Goal: Transaction & Acquisition: Purchase product/service

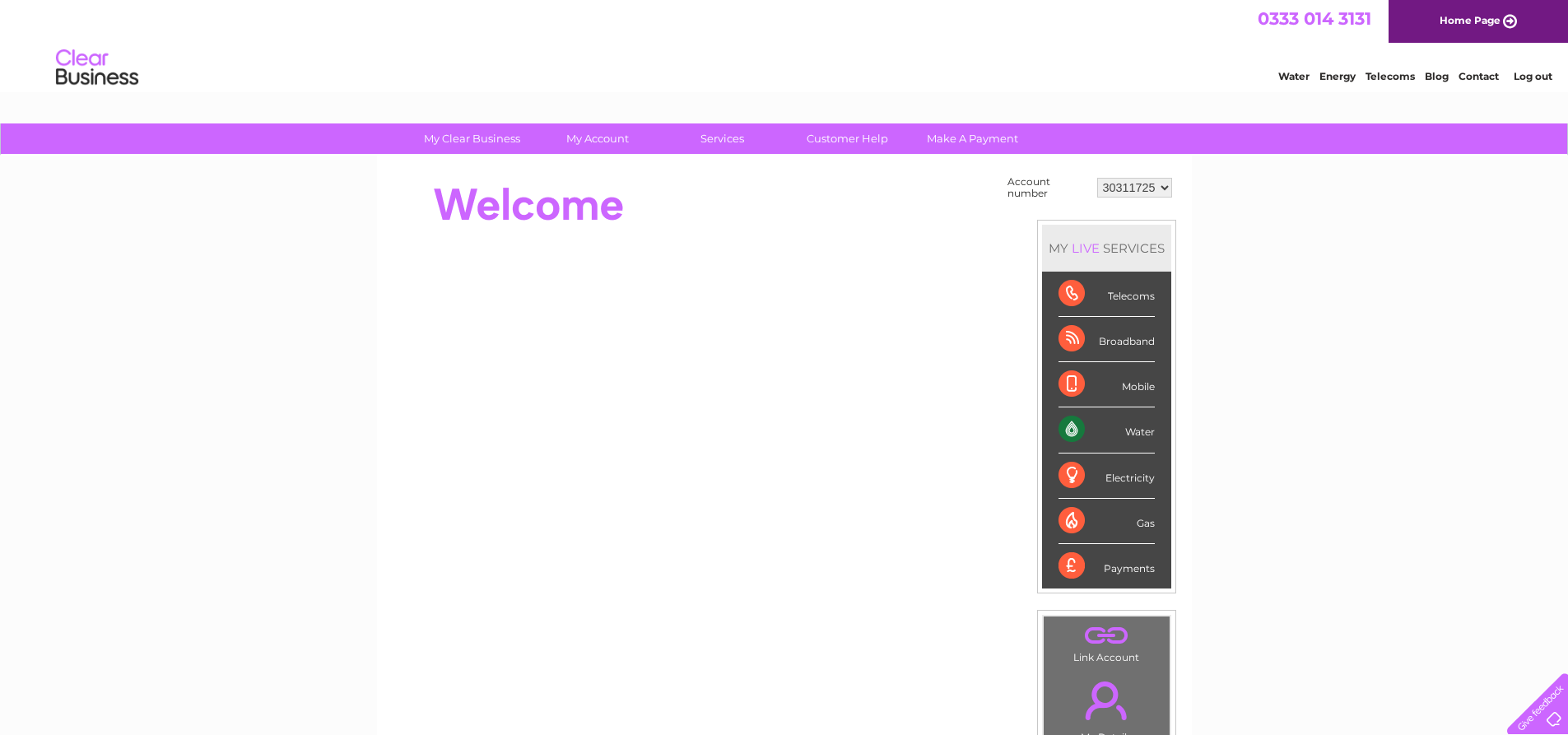
click at [1136, 197] on select "30311725 30321362" at bounding box center [1134, 187] width 75 height 19
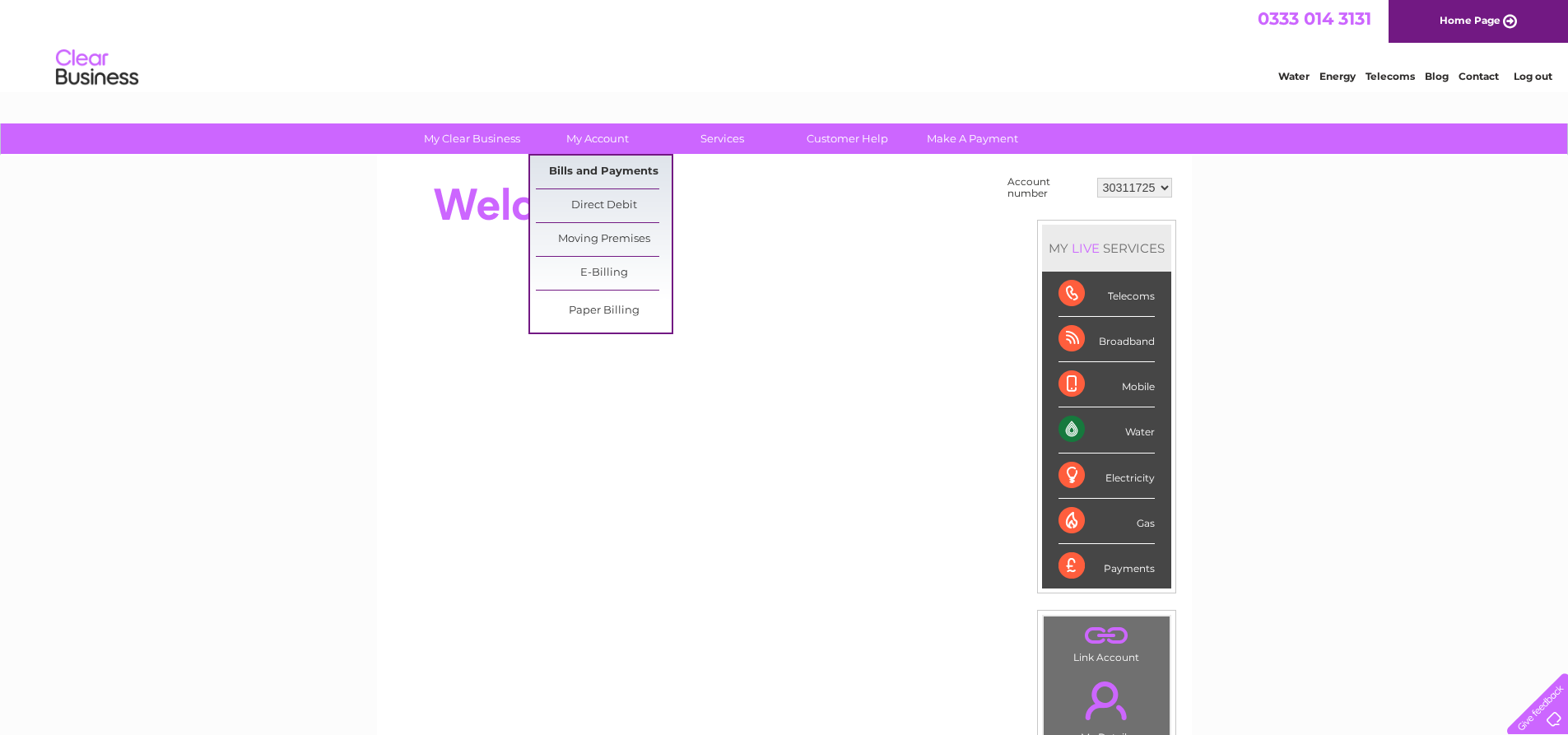
click at [596, 173] on link "Bills and Payments" at bounding box center [603, 173] width 136 height 33
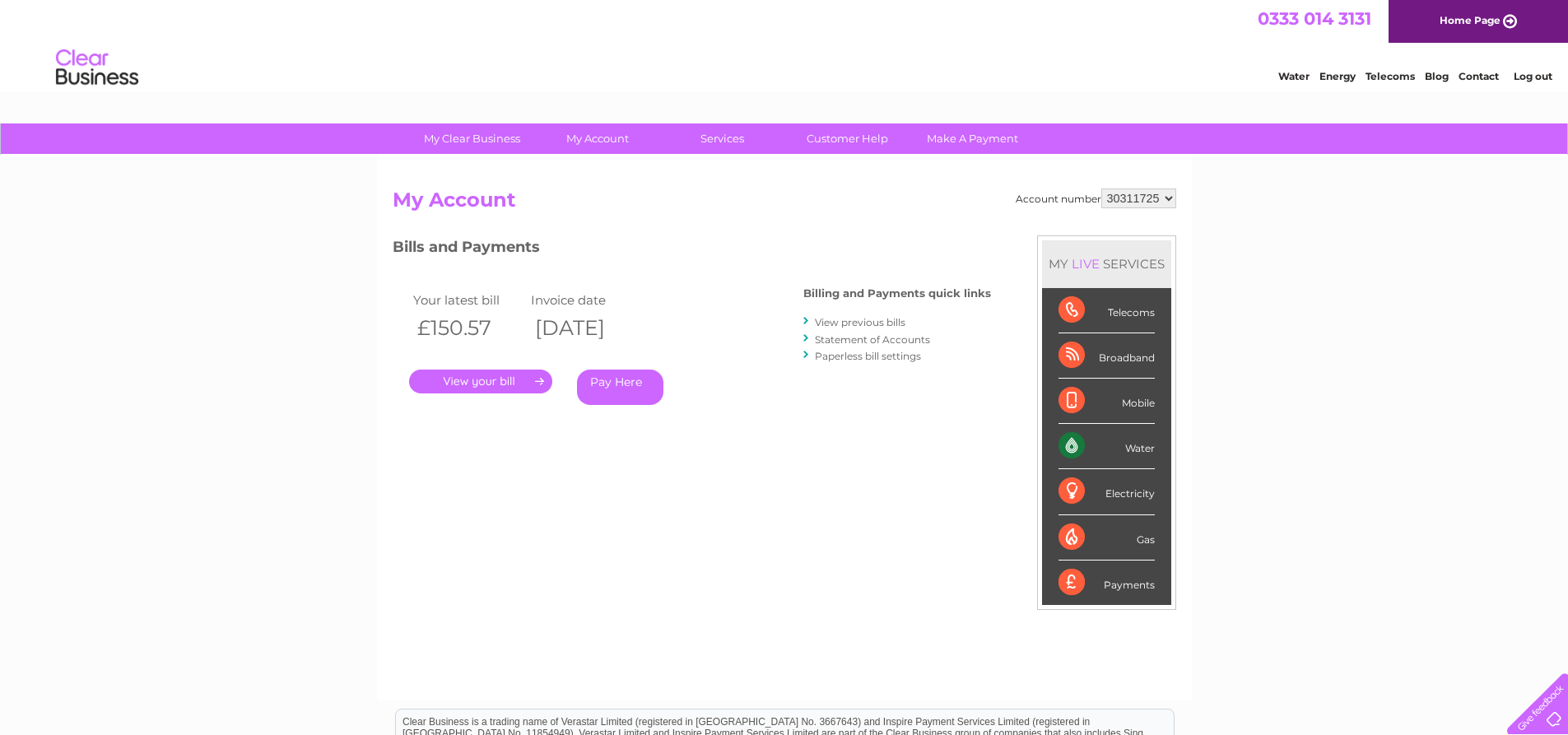
click at [500, 385] on link "." at bounding box center [480, 381] width 143 height 24
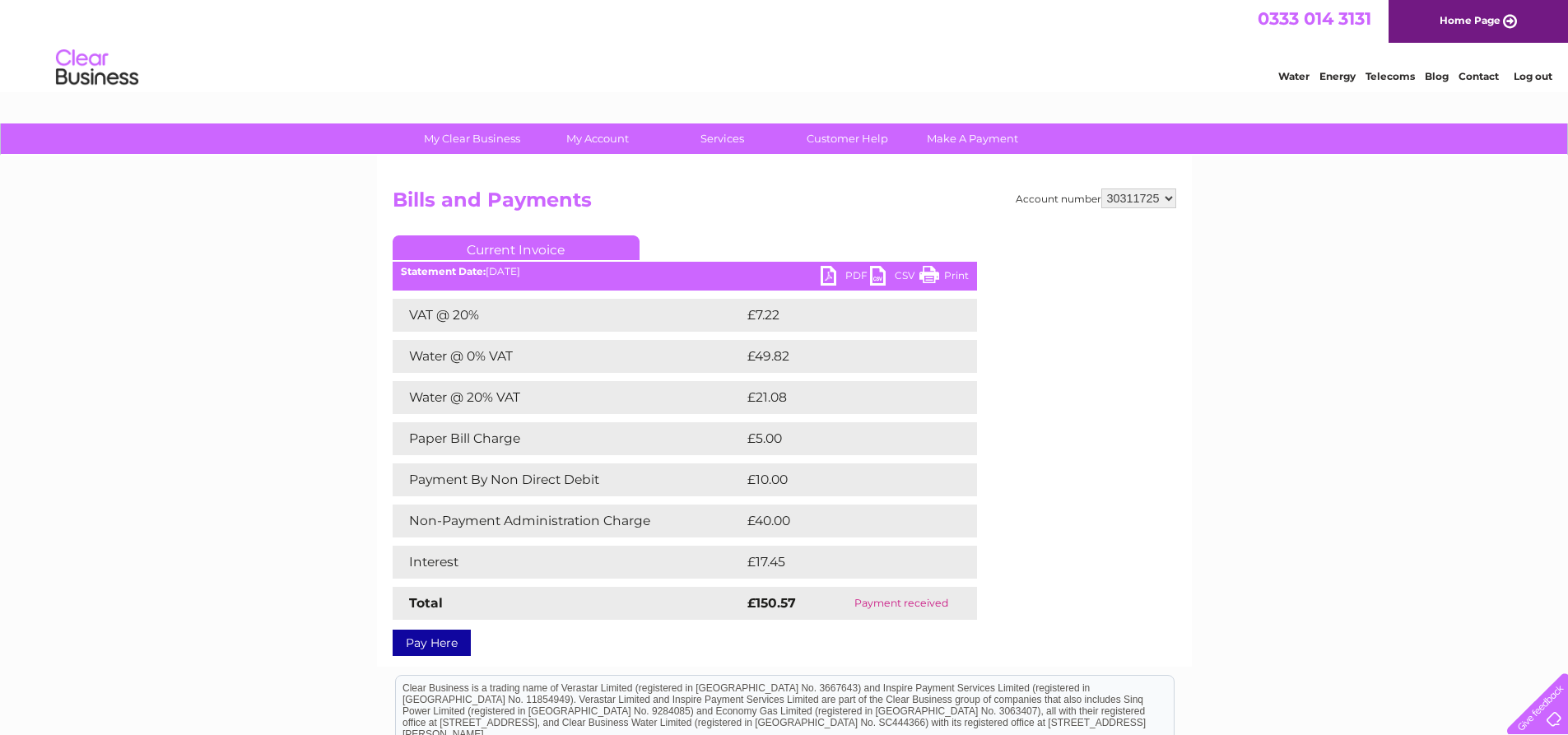
click at [509, 247] on link "Current Invoice" at bounding box center [515, 247] width 246 height 25
click at [841, 268] on link "PDF" at bounding box center [844, 278] width 49 height 24
click at [1149, 188] on select "30311725 30321362" at bounding box center [1138, 198] width 75 height 19
select select "30321362"
click at [1101, 188] on select "30311725 30321362" at bounding box center [1138, 198] width 75 height 19
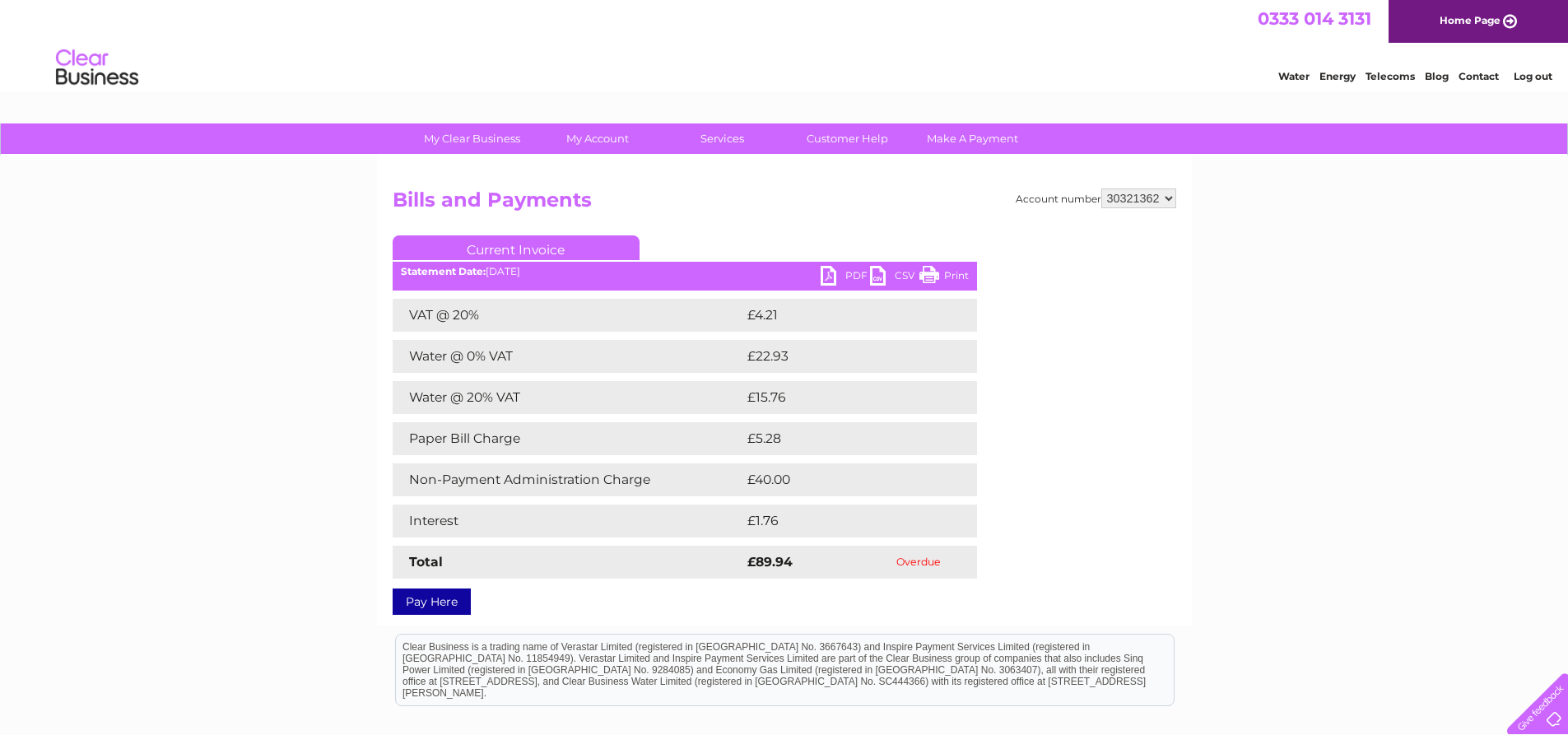
click at [1131, 192] on select "30311725 30321362" at bounding box center [1138, 198] width 75 height 19
select select "30311725"
click at [1101, 188] on select "30311725 30321362" at bounding box center [1138, 198] width 75 height 19
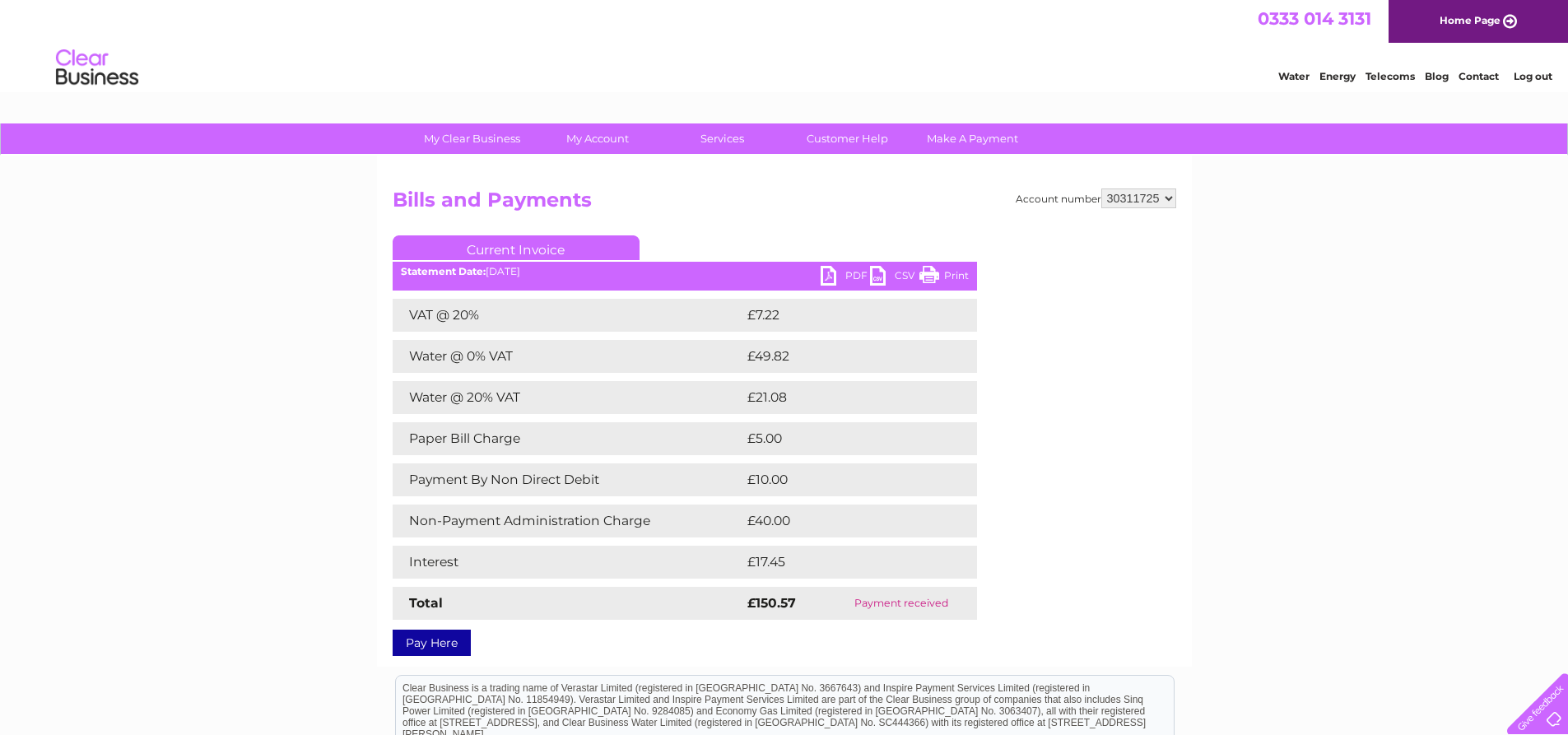
click at [839, 270] on link "PDF" at bounding box center [844, 278] width 49 height 24
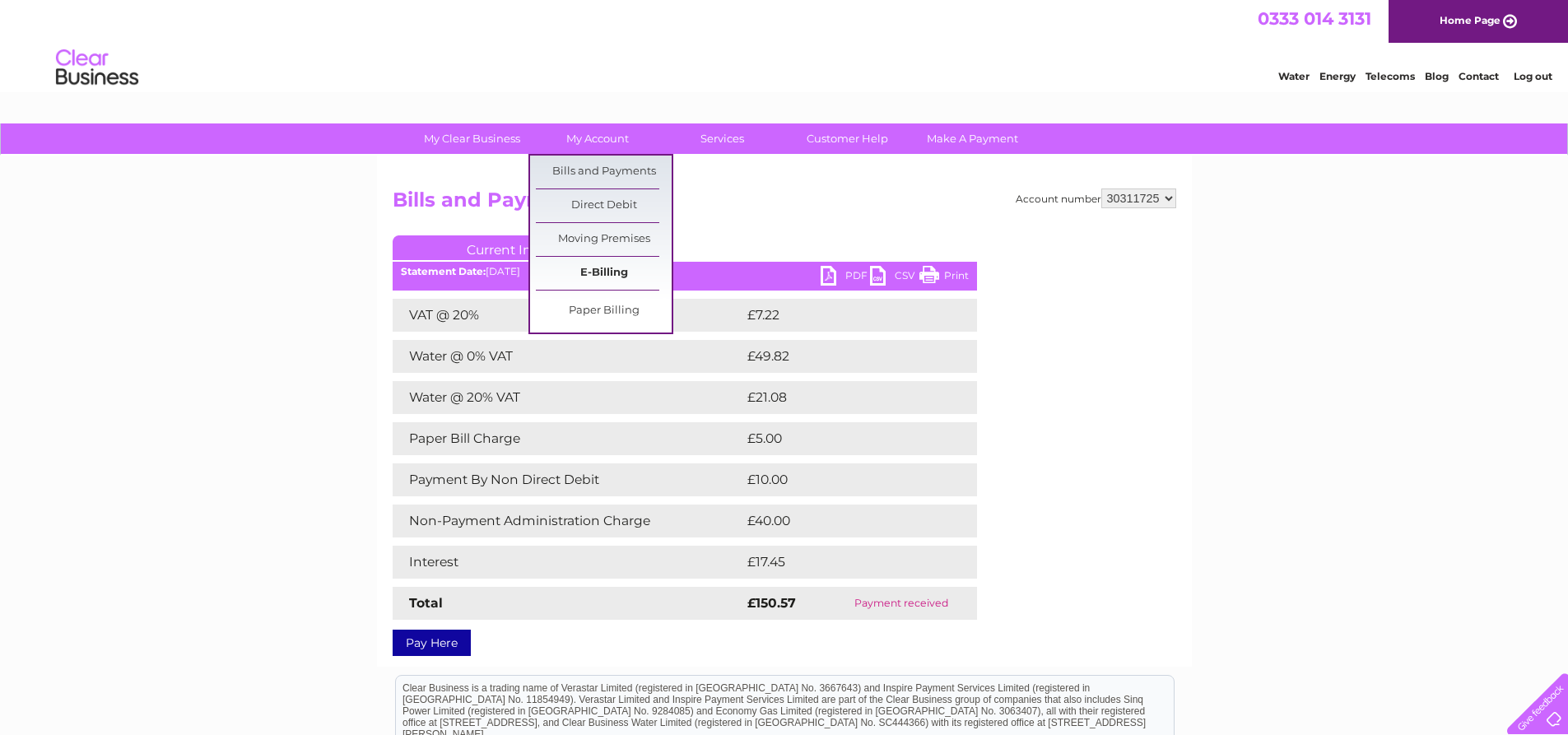
click at [622, 273] on link "E-Billing" at bounding box center [603, 273] width 136 height 33
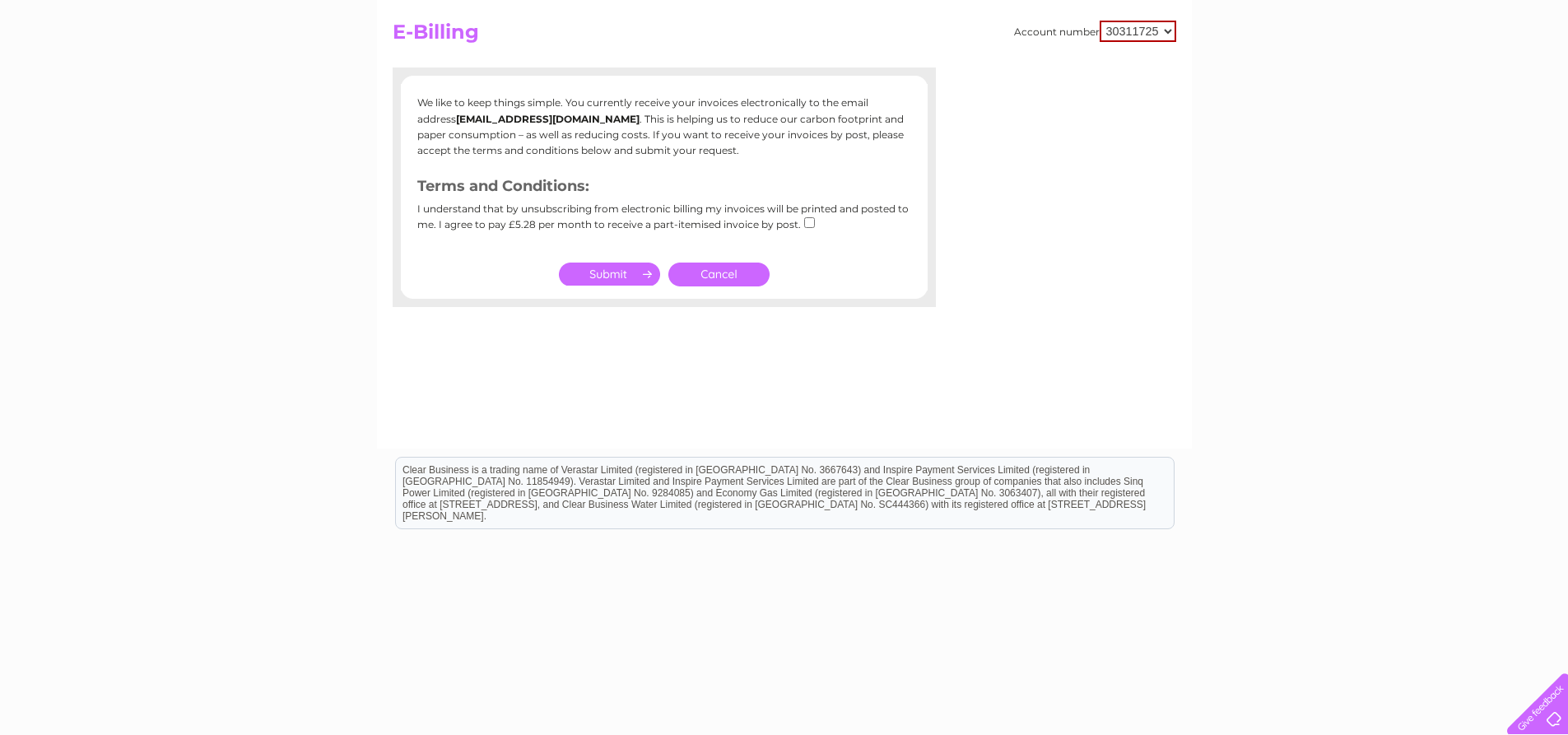
scroll to position [175, 0]
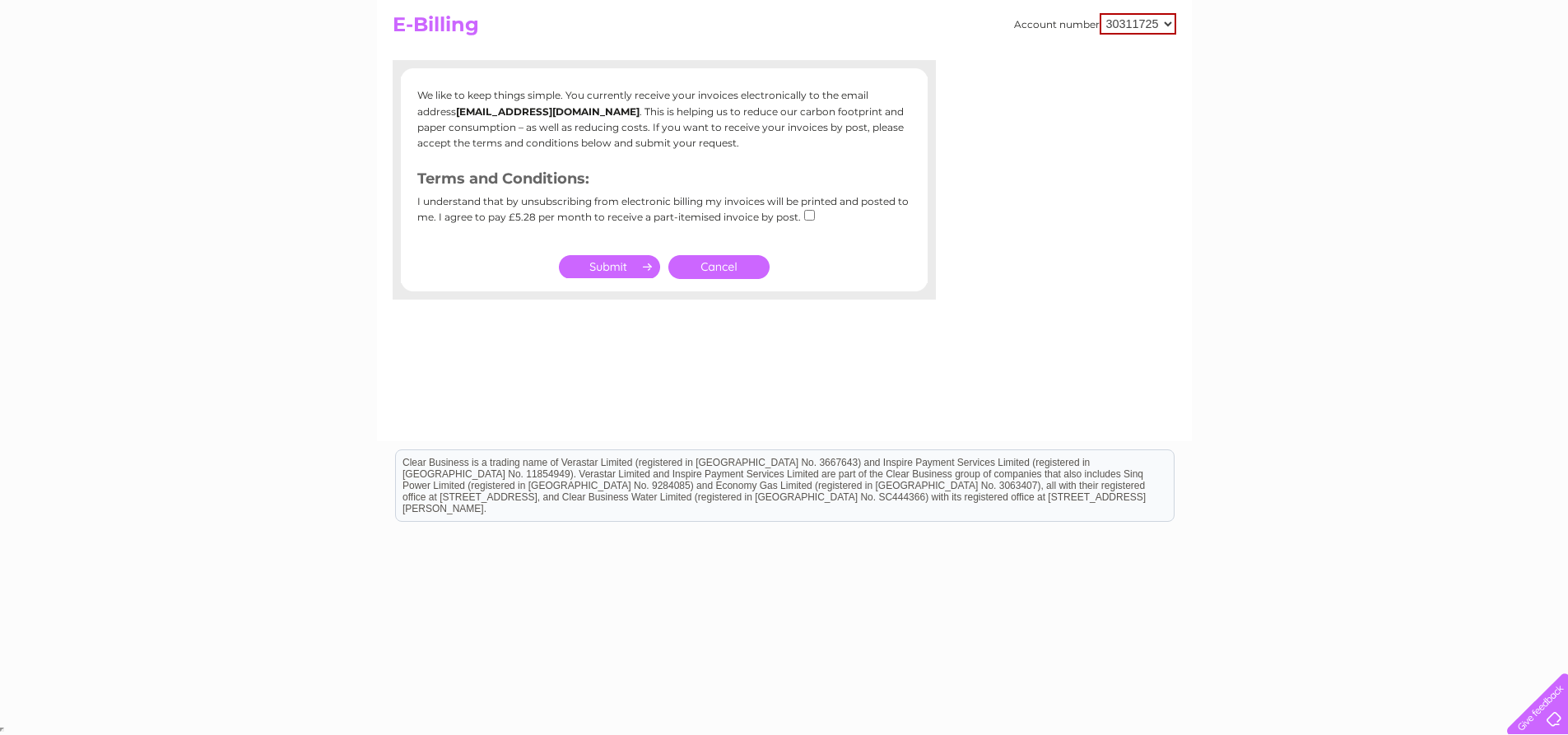
click at [748, 270] on link "Cancel" at bounding box center [719, 267] width 102 height 24
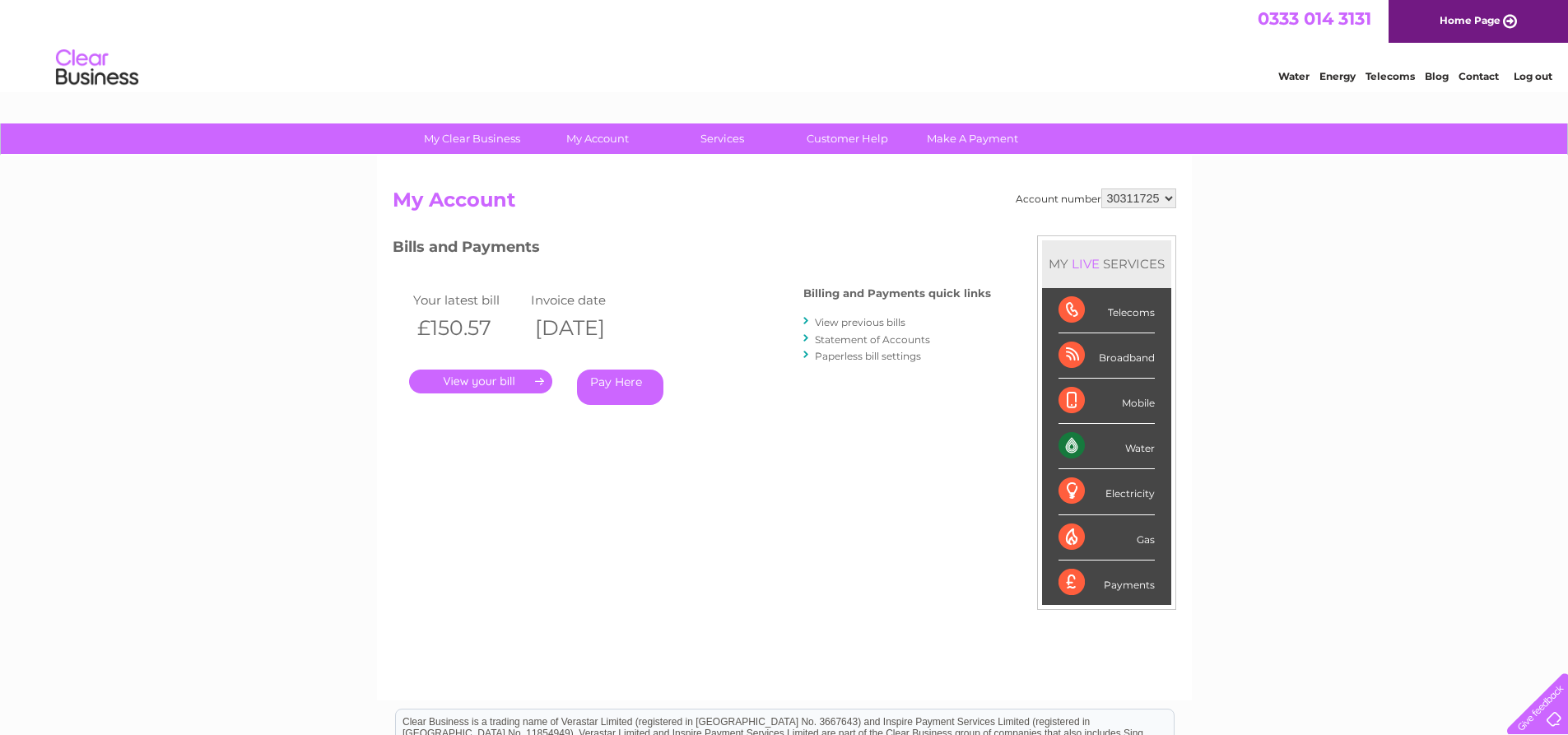
click at [859, 337] on link "Statement of Accounts" at bounding box center [872, 339] width 115 height 12
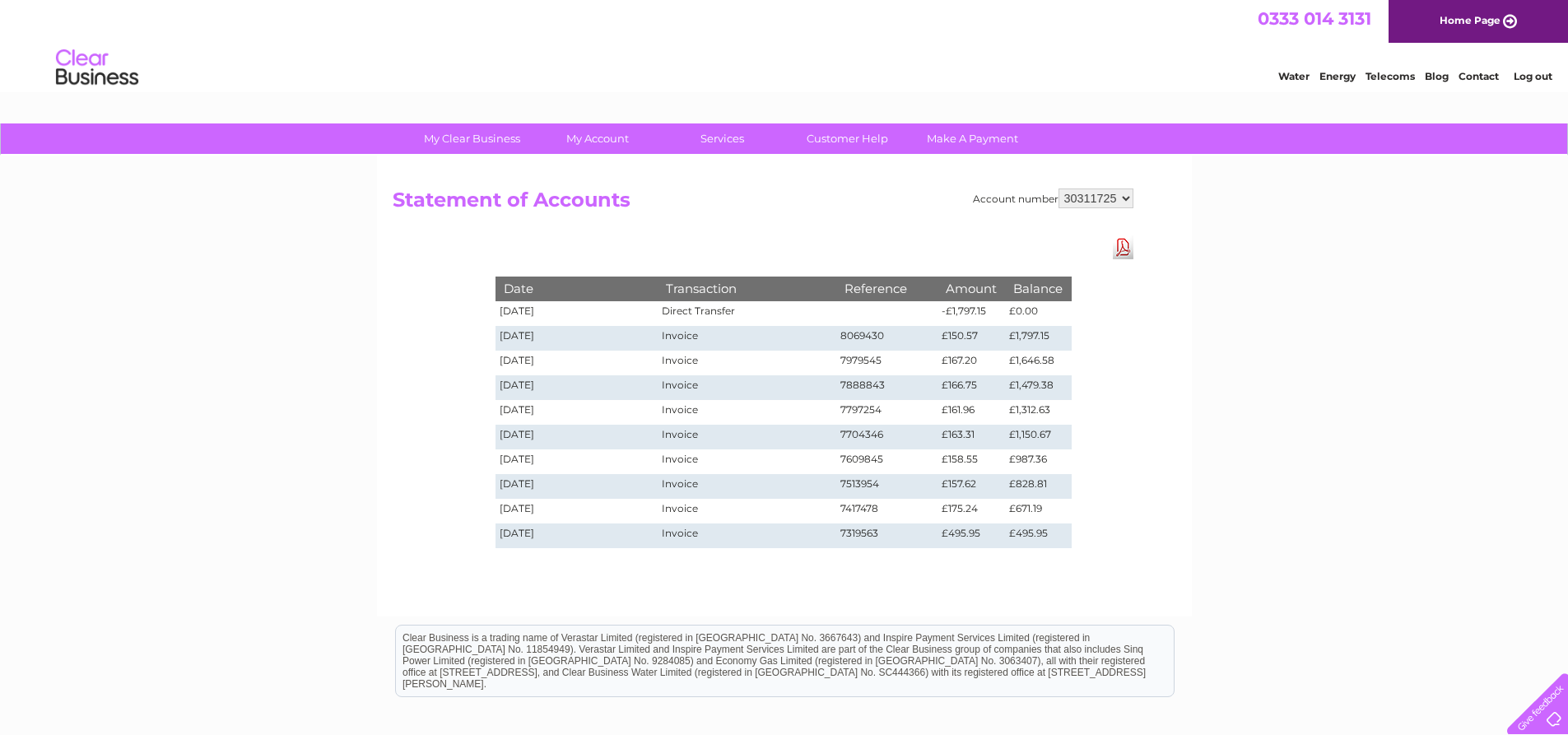
click at [1111, 194] on select "30311725 30321362" at bounding box center [1095, 198] width 75 height 19
select select "30321362"
click at [1059, 188] on select "30311725 30321362" at bounding box center [1095, 198] width 75 height 19
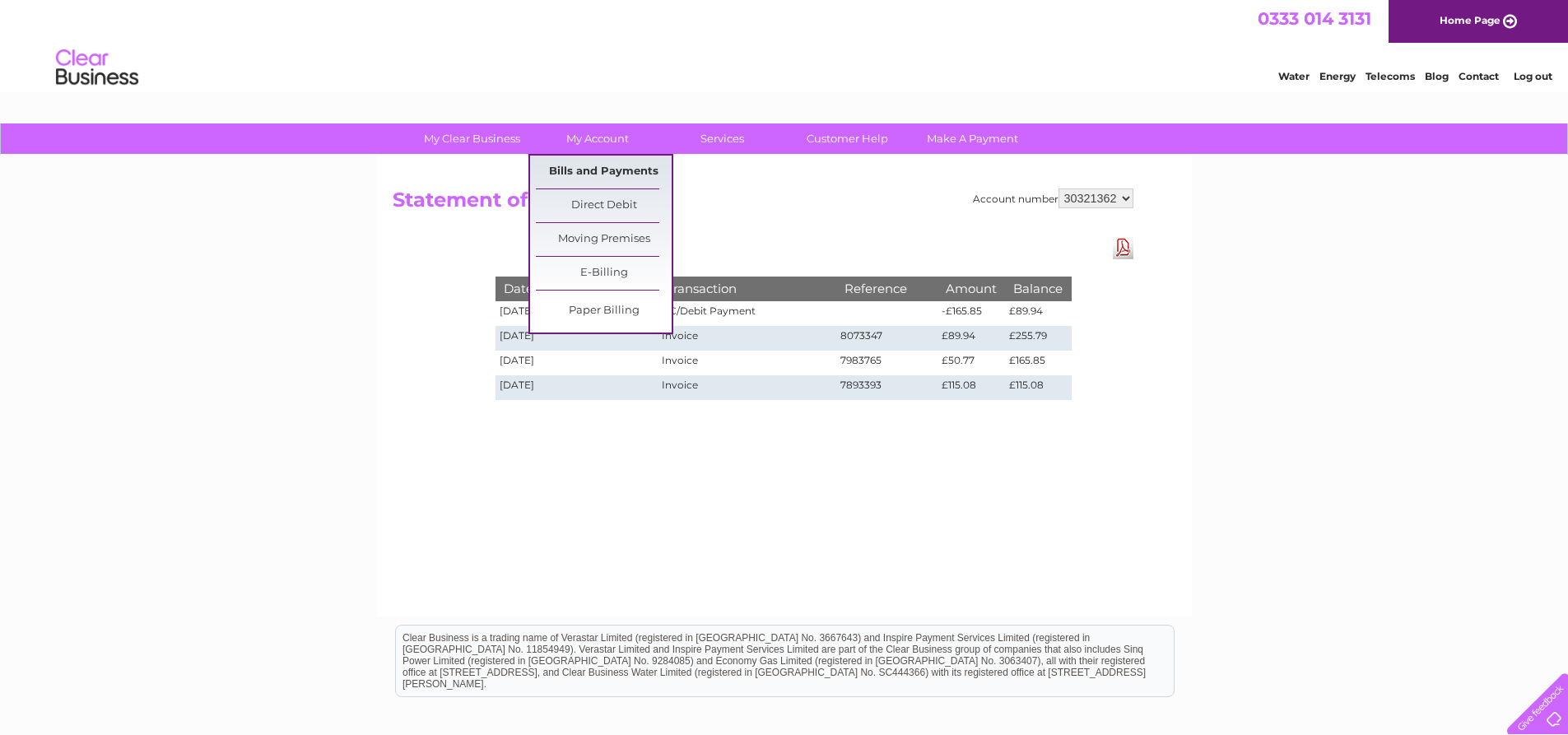
click at [622, 171] on link "Bills and Payments" at bounding box center [603, 173] width 136 height 33
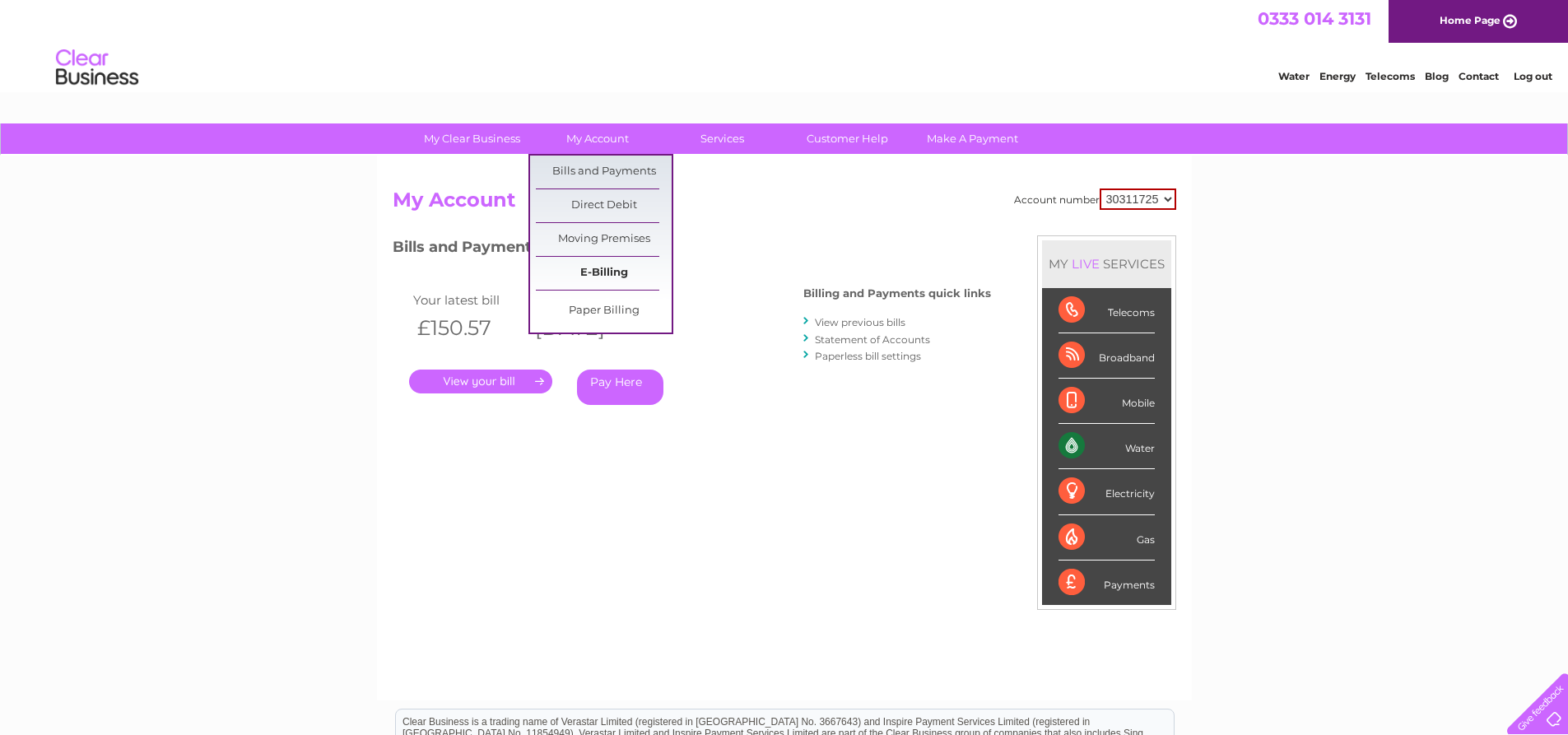
click at [589, 263] on link "E-Billing" at bounding box center [603, 273] width 136 height 33
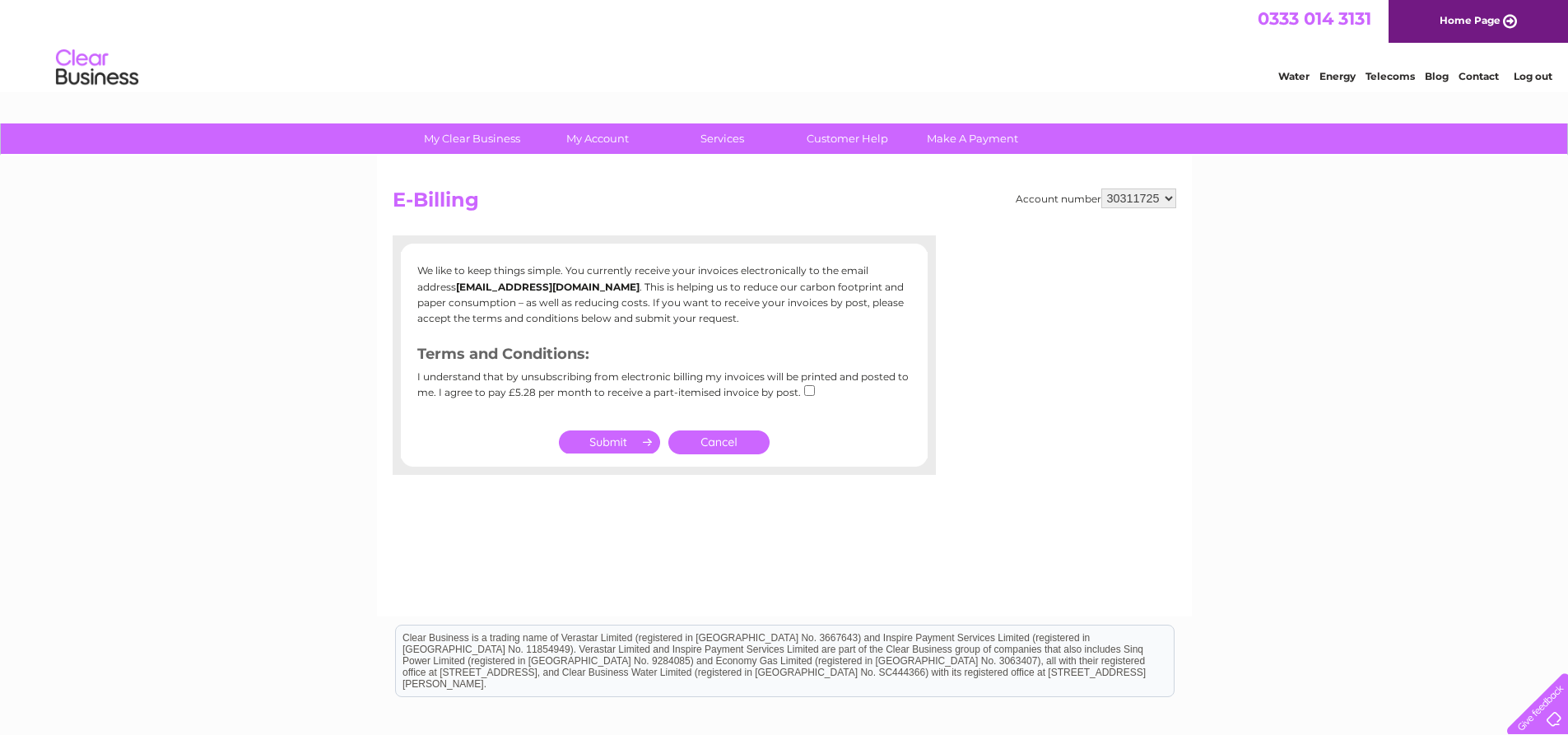
click at [723, 451] on link "Cancel" at bounding box center [719, 442] width 102 height 24
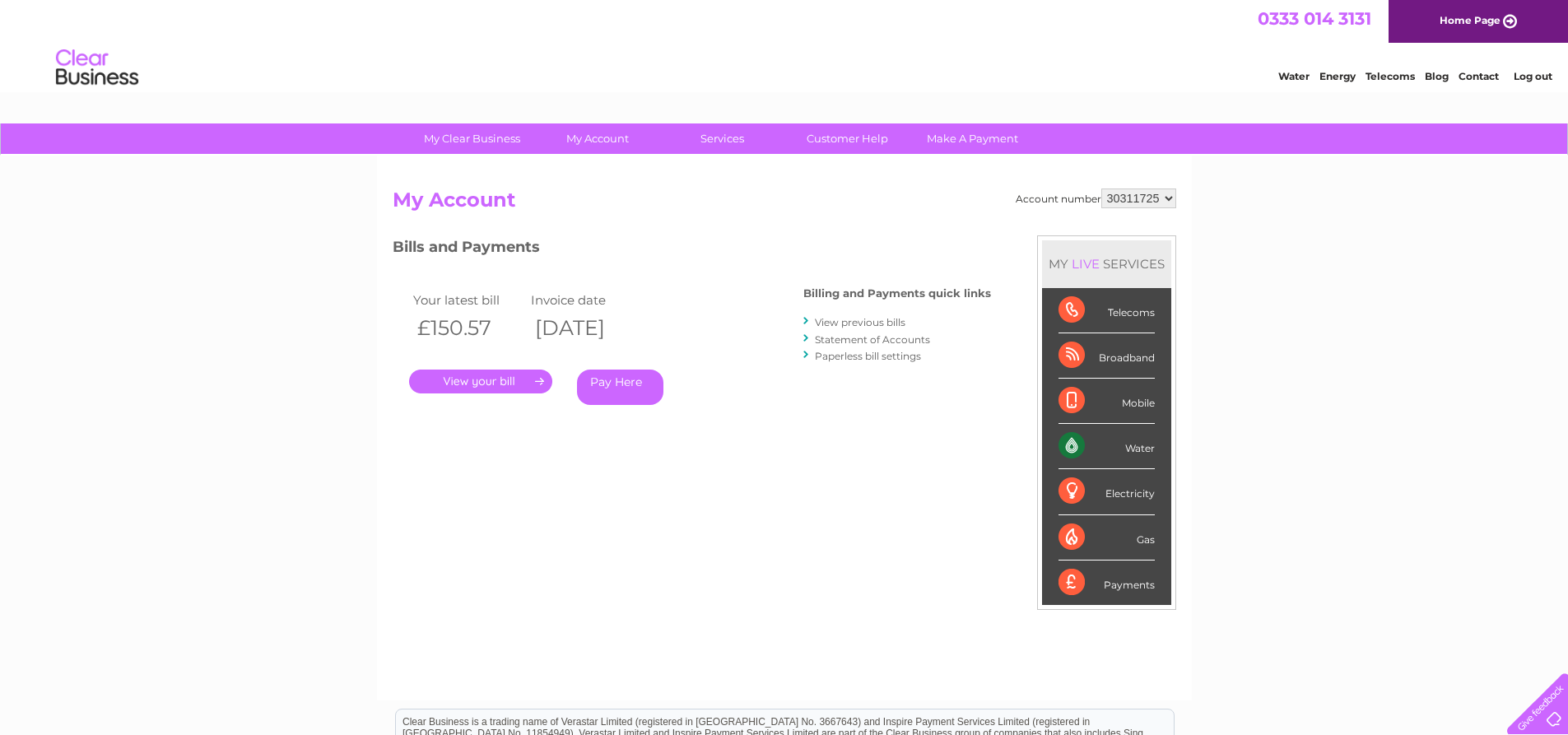
click at [899, 340] on link "Statement of Accounts" at bounding box center [872, 339] width 115 height 12
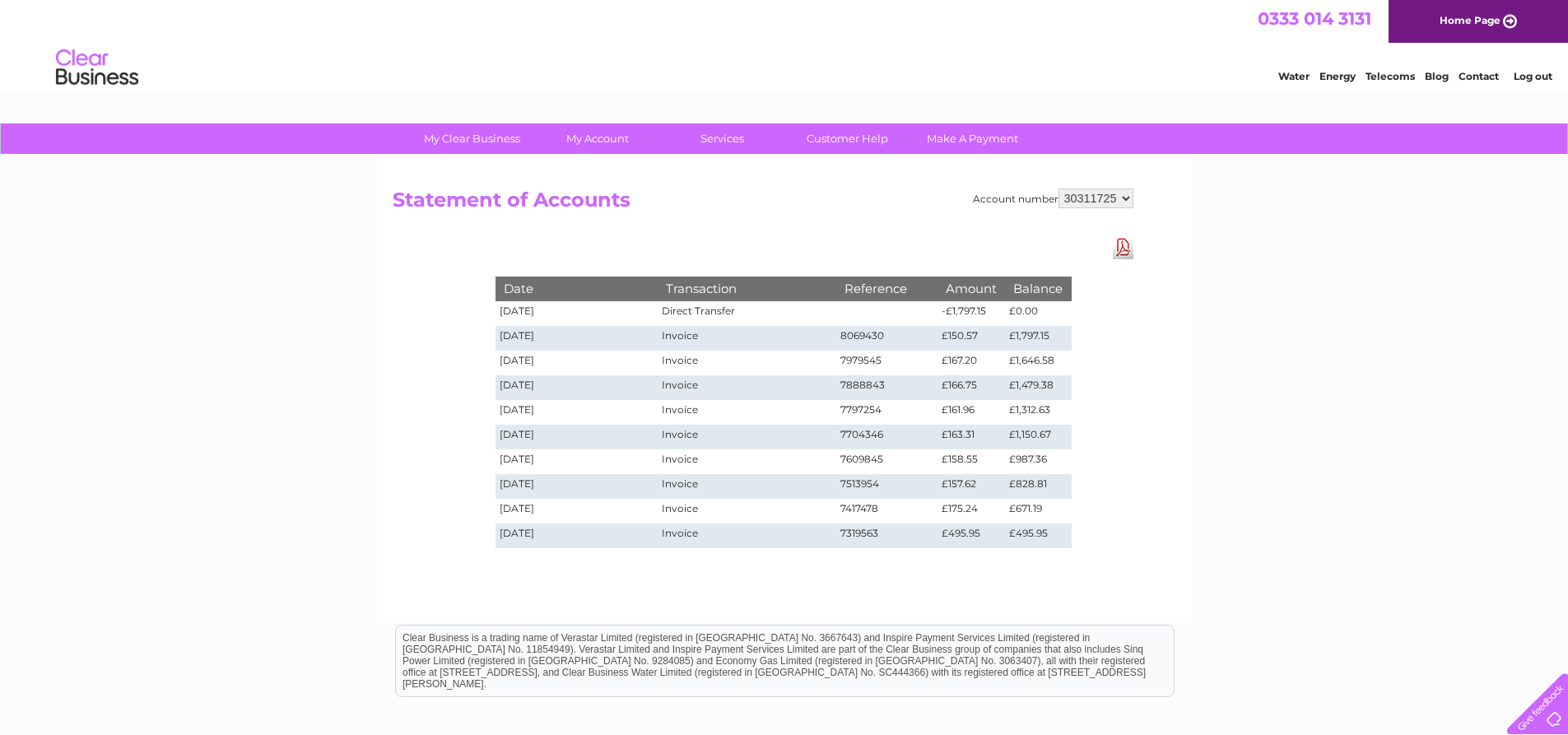
click at [1093, 199] on select "30311725 30321362" at bounding box center [1095, 198] width 75 height 19
select select "30321362"
click at [1059, 188] on select "30311725 30321362" at bounding box center [1095, 198] width 75 height 19
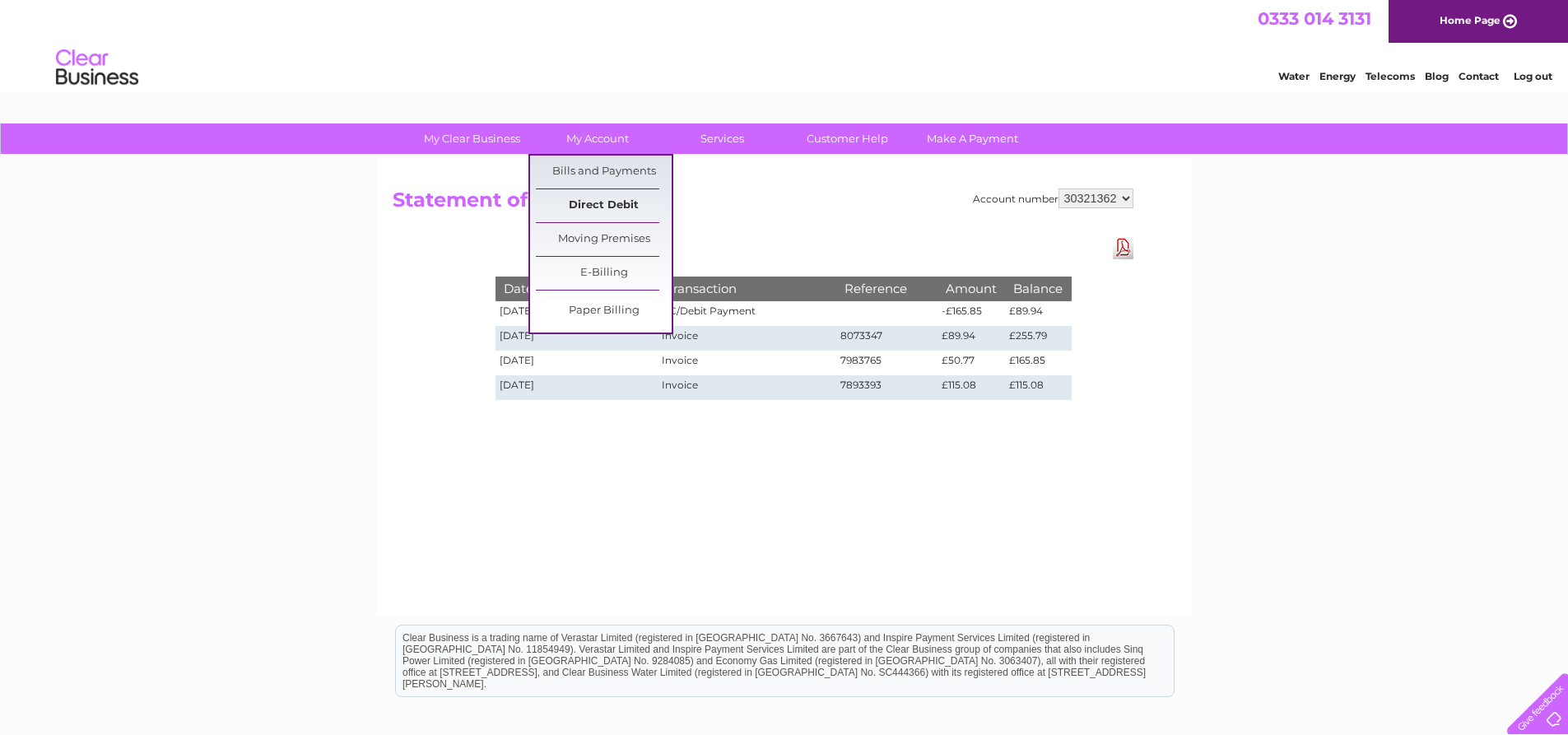
drag, startPoint x: 604, startPoint y: 181, endPoint x: 622, endPoint y: 205, distance: 30.0
click at [604, 181] on link "Bills and Payments" at bounding box center [603, 173] width 136 height 33
click at [594, 268] on link "E-Billing" at bounding box center [603, 273] width 136 height 33
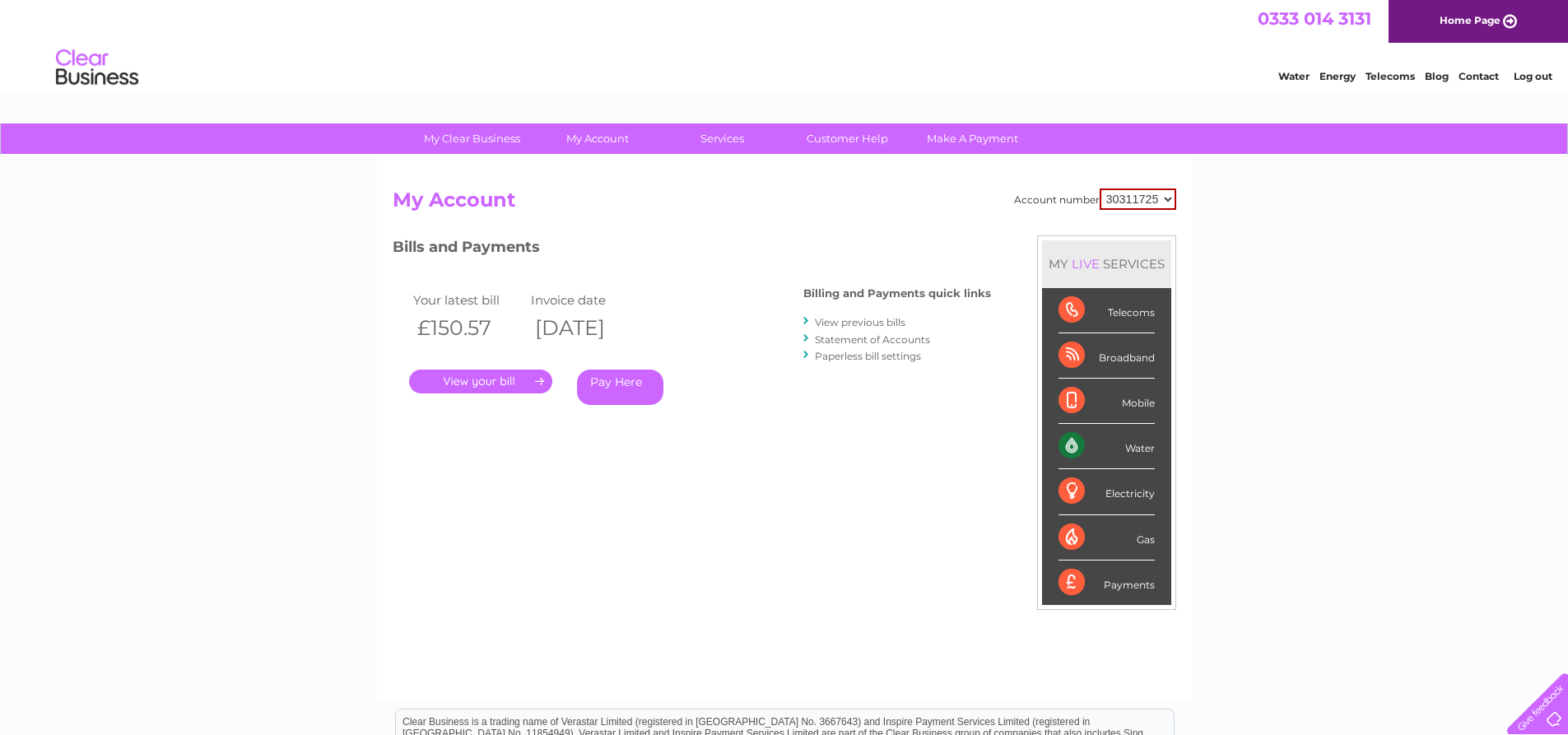
click at [606, 384] on link "Pay Here" at bounding box center [620, 387] width 87 height 35
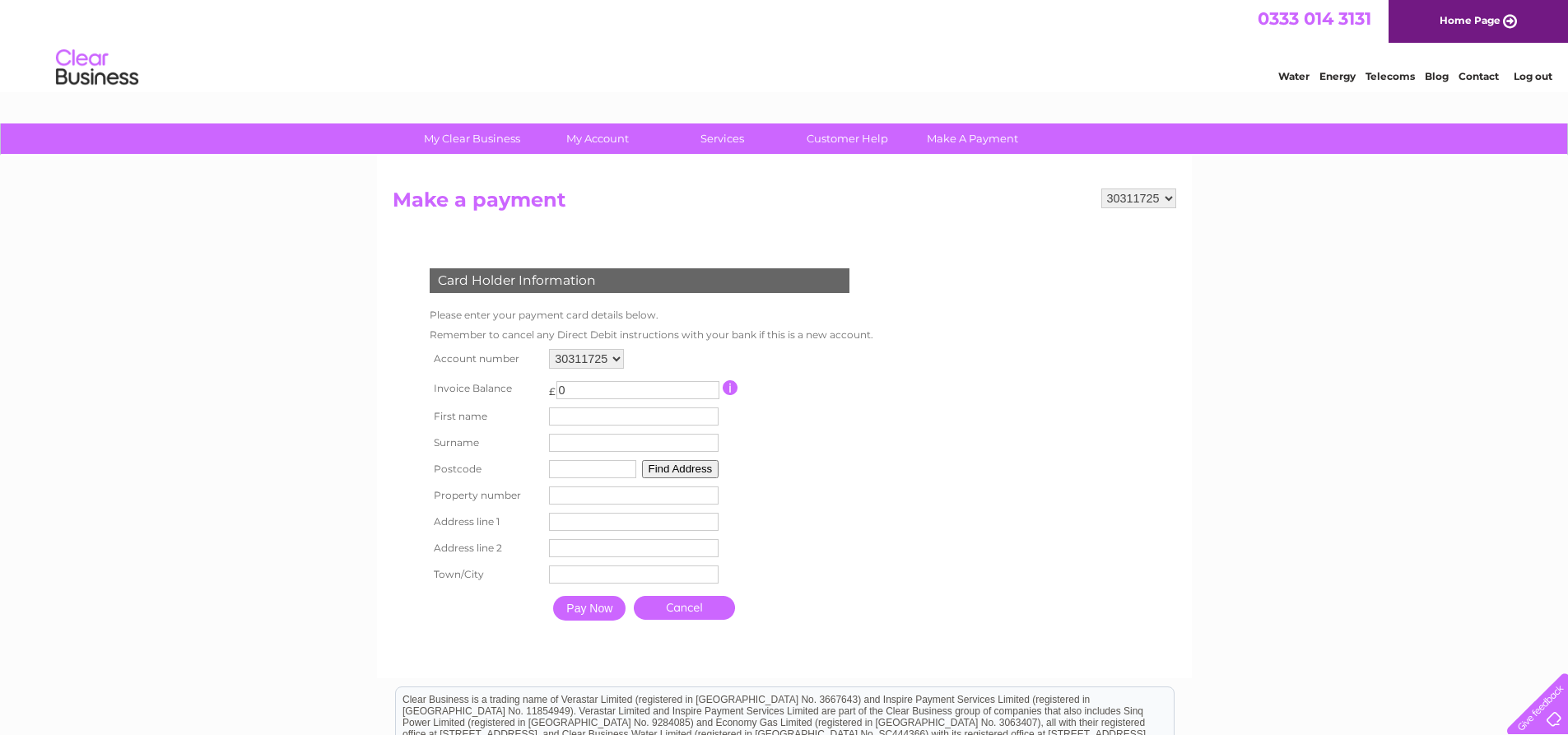
click at [616, 389] on input "0" at bounding box center [638, 391] width 163 height 18
type input "89.94"
click at [631, 422] on input "text" at bounding box center [636, 416] width 171 height 19
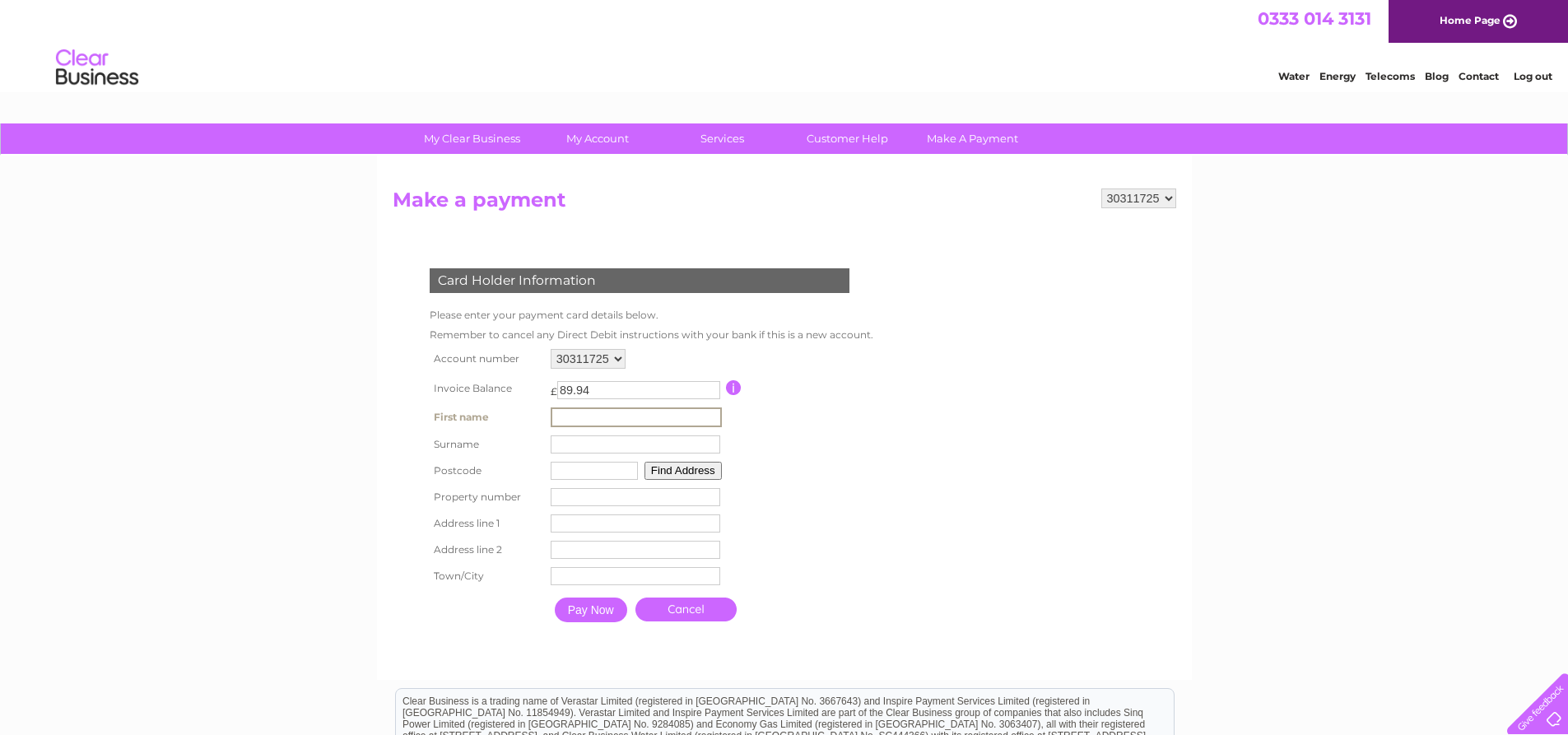
type input "F Z"
click at [597, 445] on input "text" at bounding box center [636, 445] width 170 height 18
type input "[PERSON_NAME]"
click at [596, 473] on input "text" at bounding box center [592, 469] width 88 height 18
type input "E14 9XL"
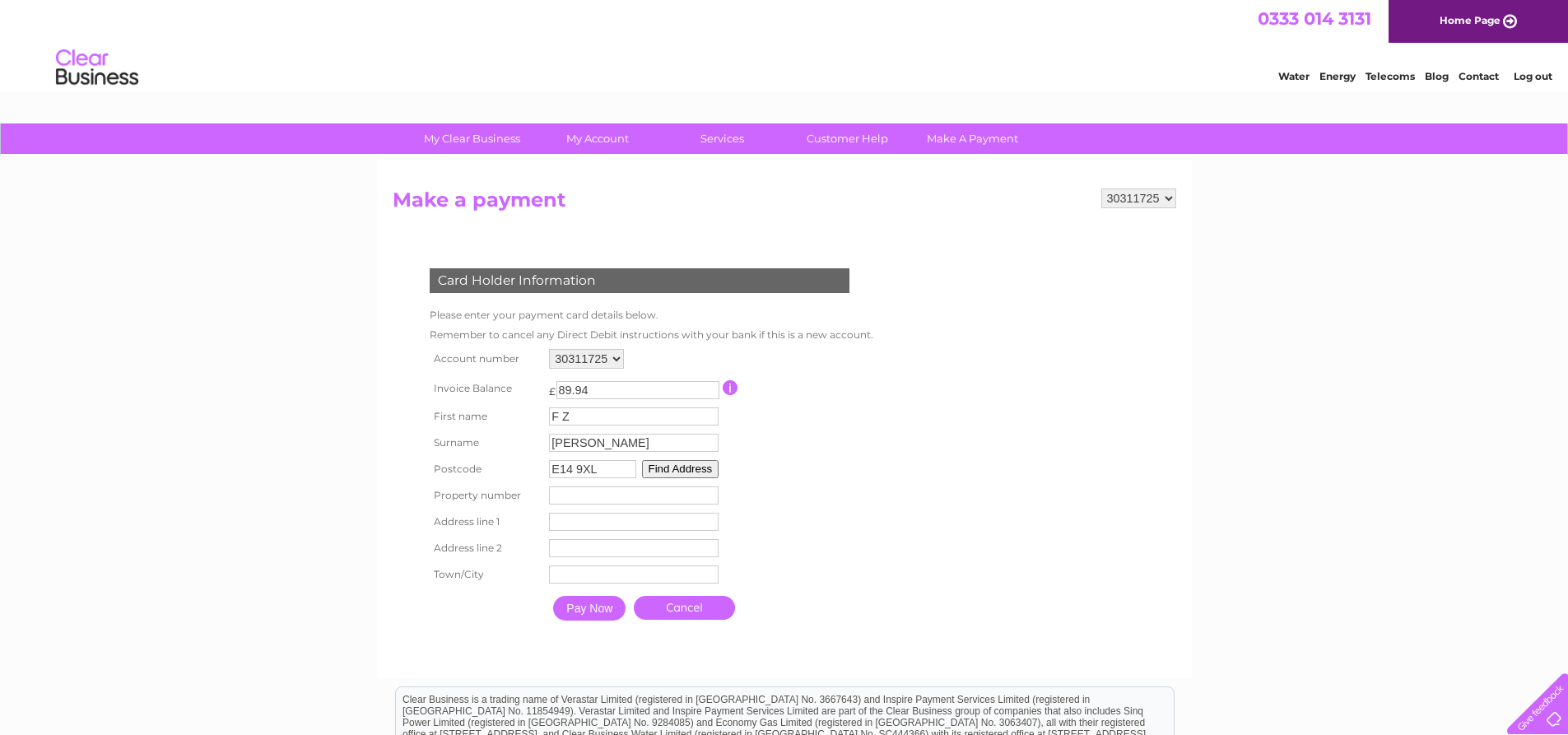
click at [603, 492] on input "number" at bounding box center [634, 496] width 170 height 18
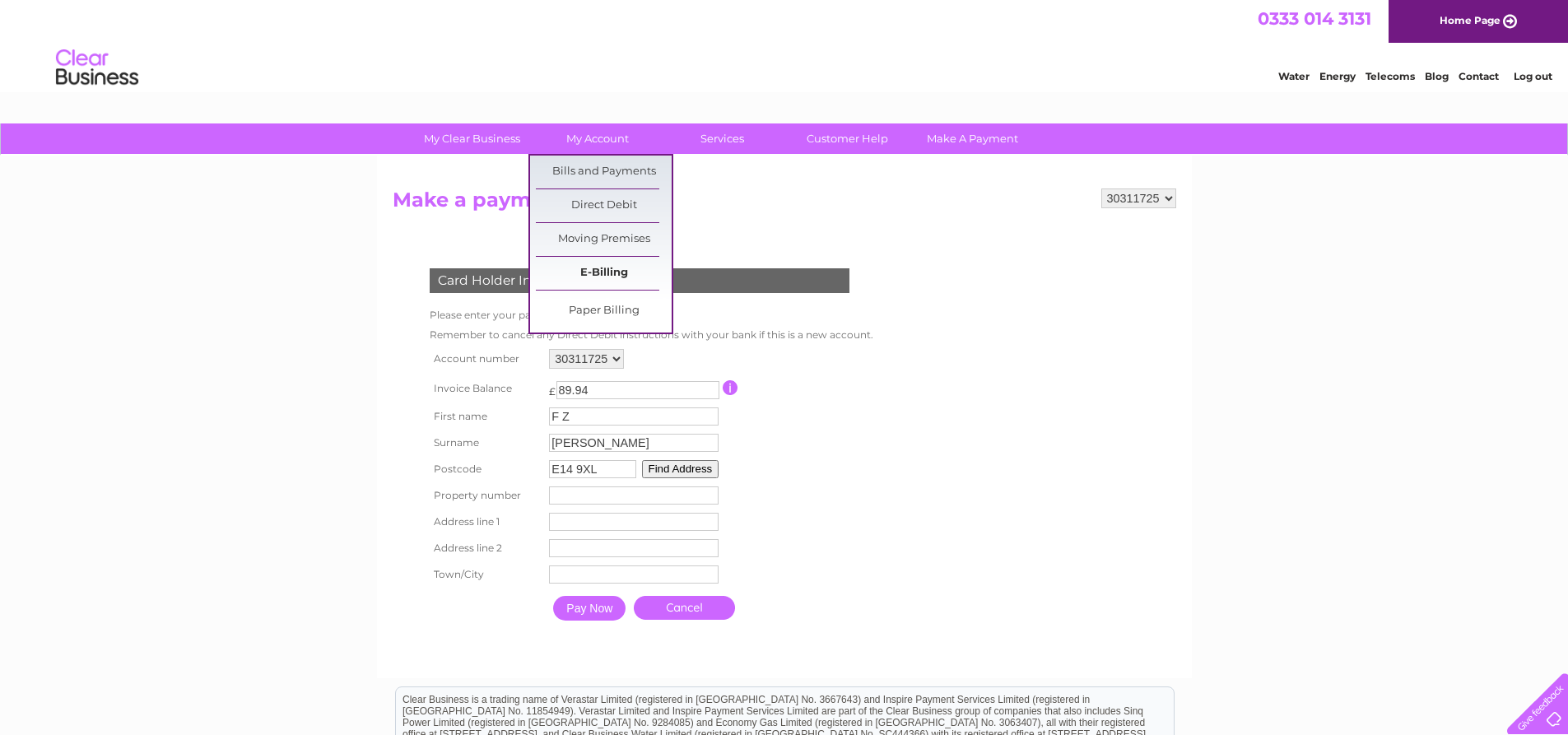
click at [629, 265] on link "E-Billing" at bounding box center [603, 273] width 136 height 33
click at [611, 171] on link "Bills and Payments" at bounding box center [603, 173] width 136 height 33
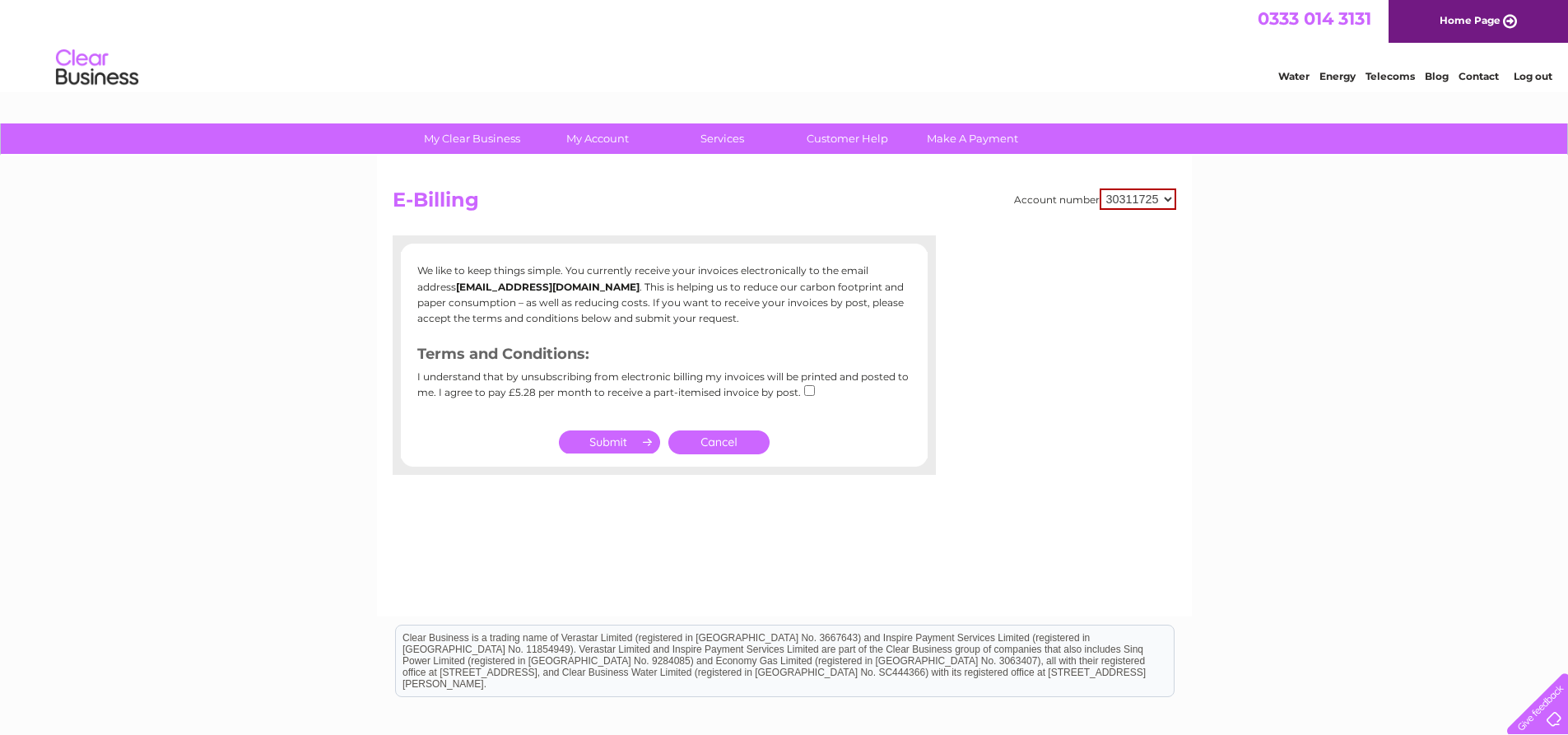
drag, startPoint x: 725, startPoint y: 435, endPoint x: 780, endPoint y: 429, distance: 55.3
click at [726, 435] on link "Cancel" at bounding box center [719, 442] width 102 height 24
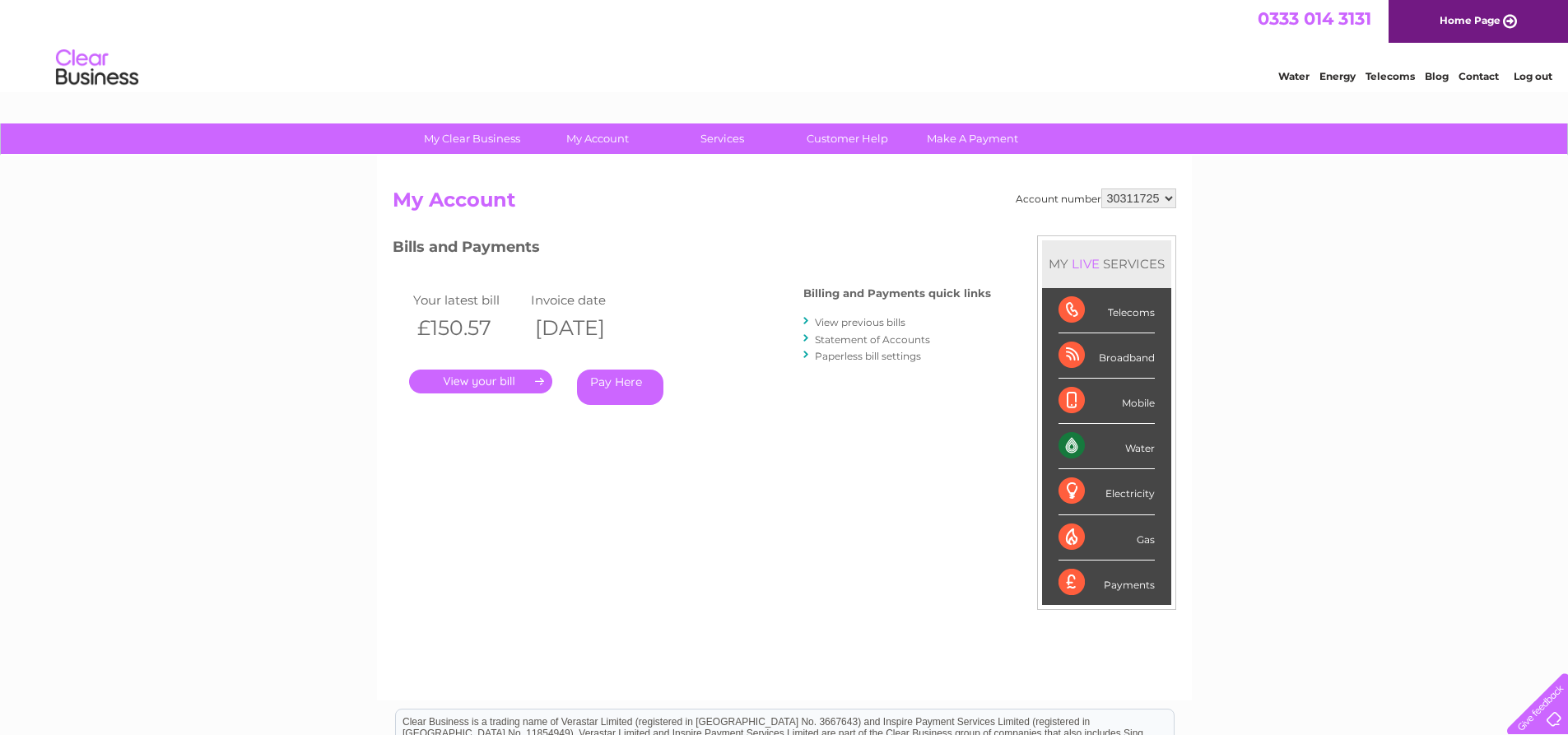
click at [516, 383] on link "." at bounding box center [480, 381] width 143 height 24
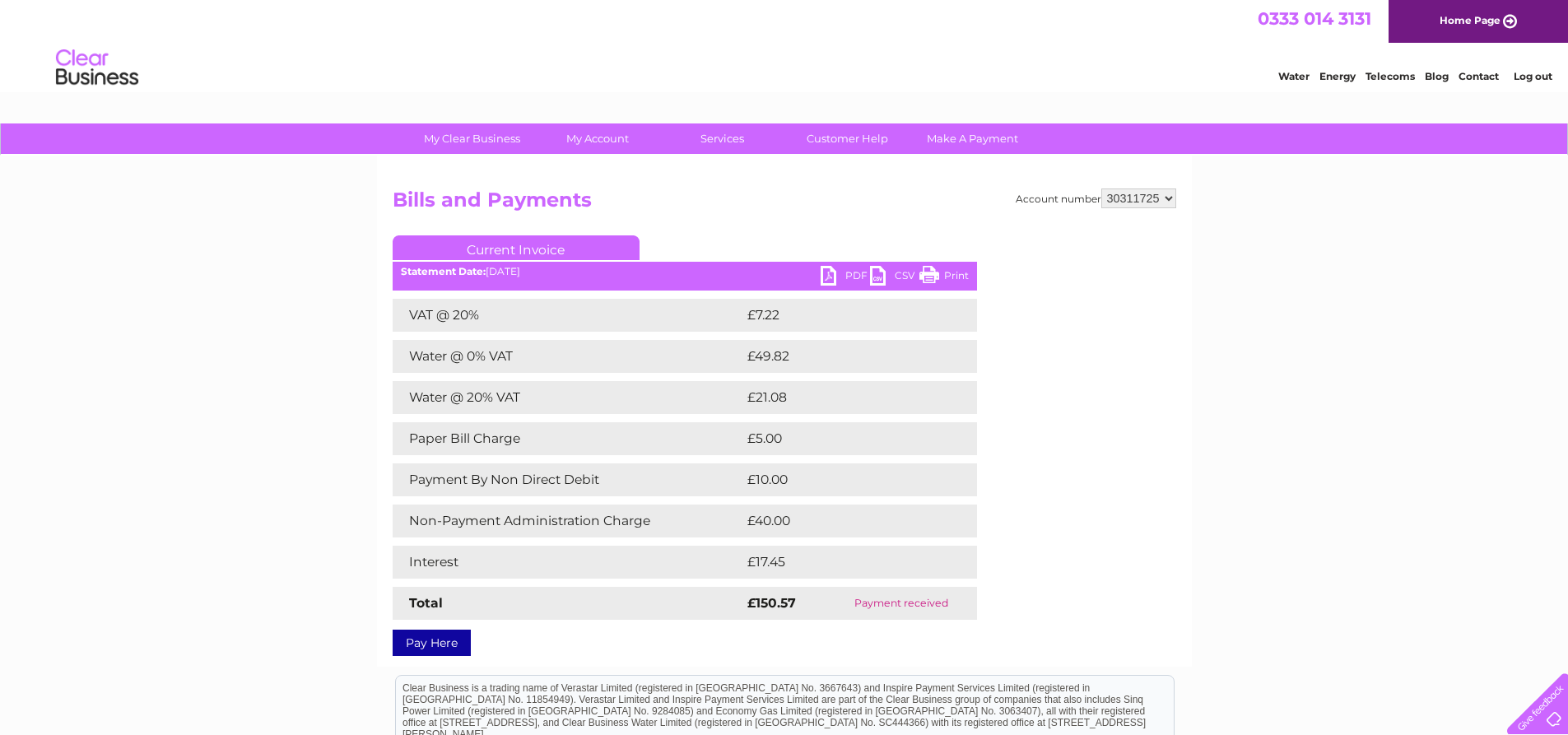
click at [1143, 197] on select "30311725 30321362" at bounding box center [1138, 198] width 75 height 19
select select "30321362"
click at [1101, 188] on select "30311725 30321362" at bounding box center [1138, 198] width 75 height 19
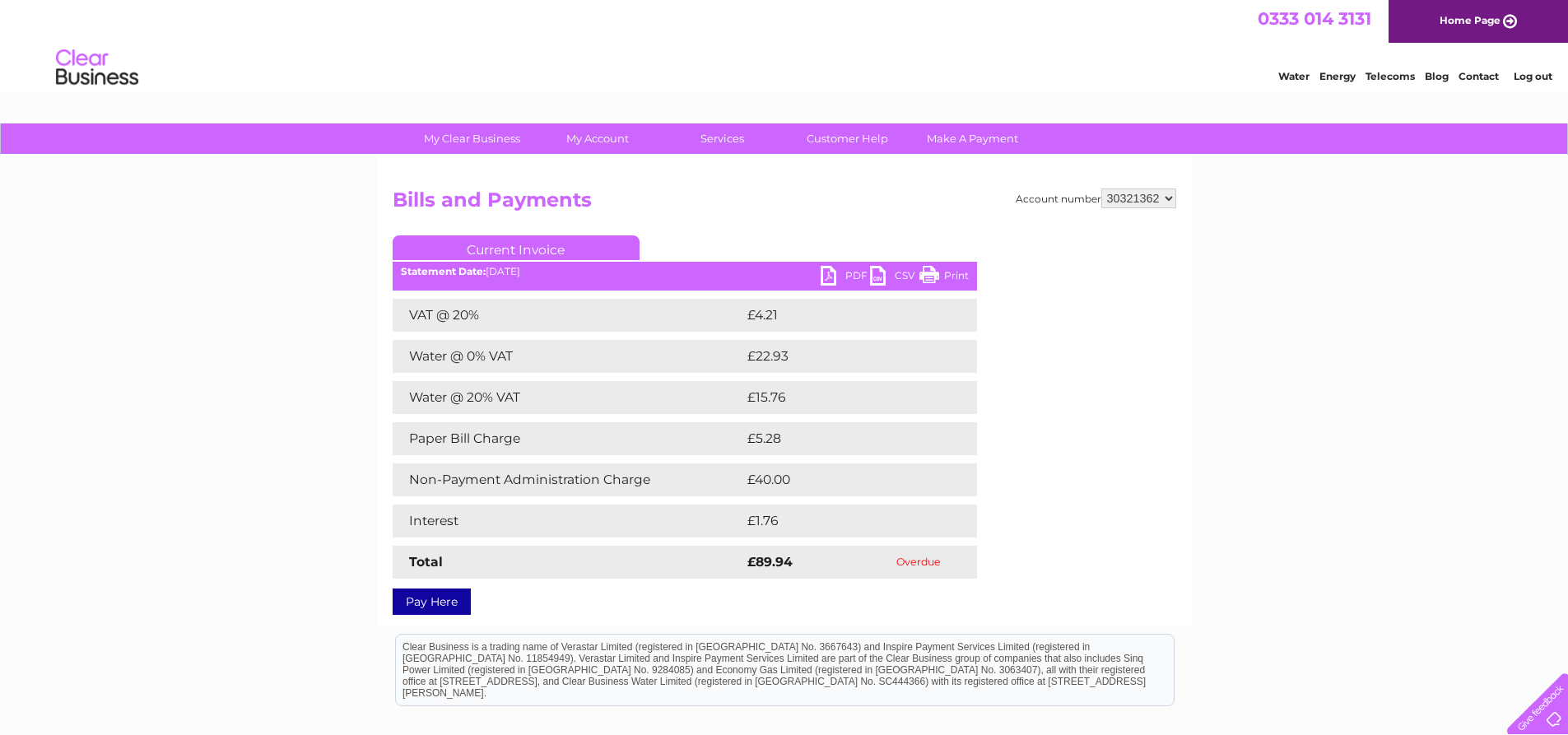
click at [851, 271] on link "PDF" at bounding box center [844, 278] width 49 height 24
click at [452, 608] on link "Pay Here" at bounding box center [431, 602] width 78 height 27
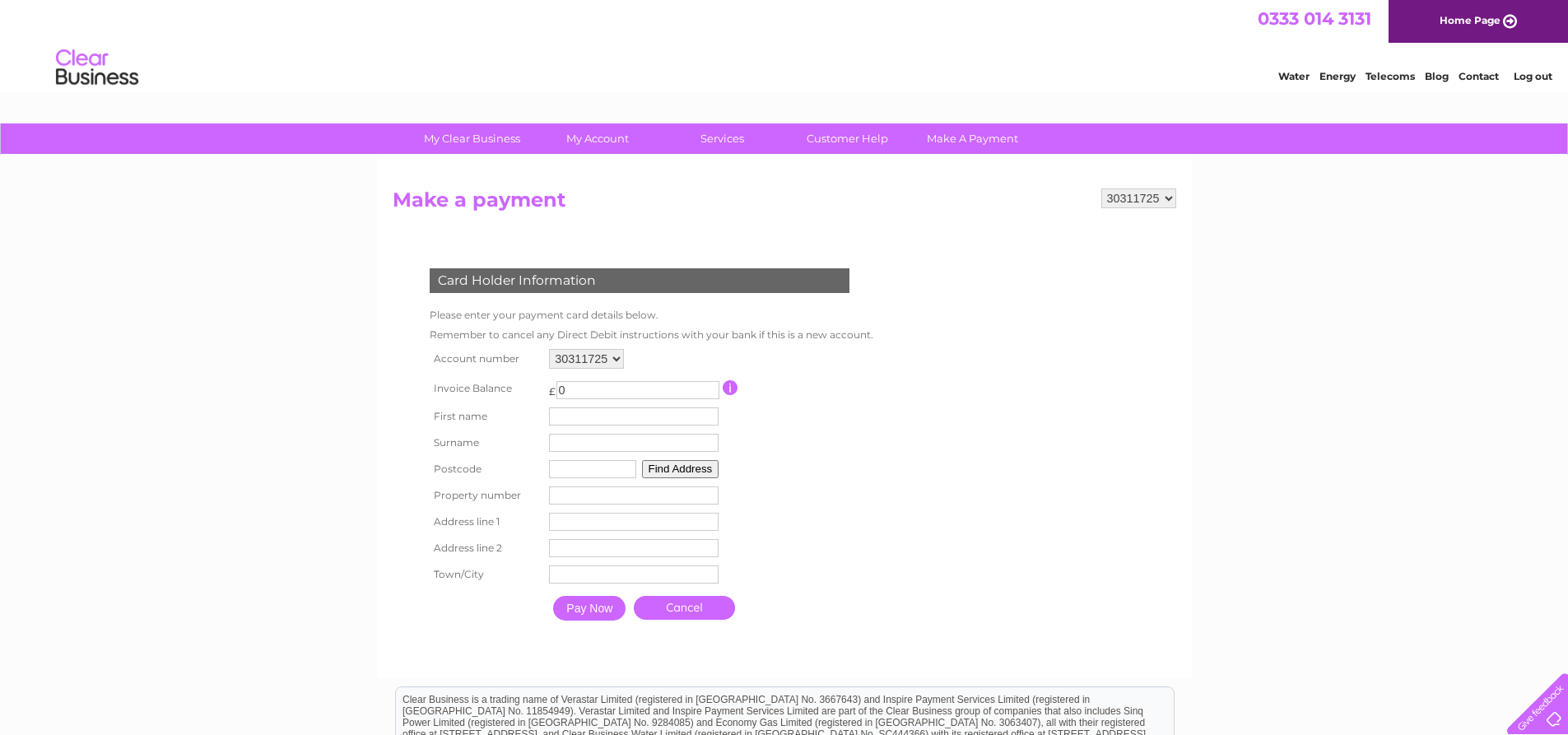
click at [601, 389] on input "0" at bounding box center [638, 391] width 163 height 18
click at [601, 391] on input "0" at bounding box center [638, 391] width 163 height 18
type input "89.94"
drag, startPoint x: 611, startPoint y: 411, endPoint x: 616, endPoint y: 419, distance: 9.4
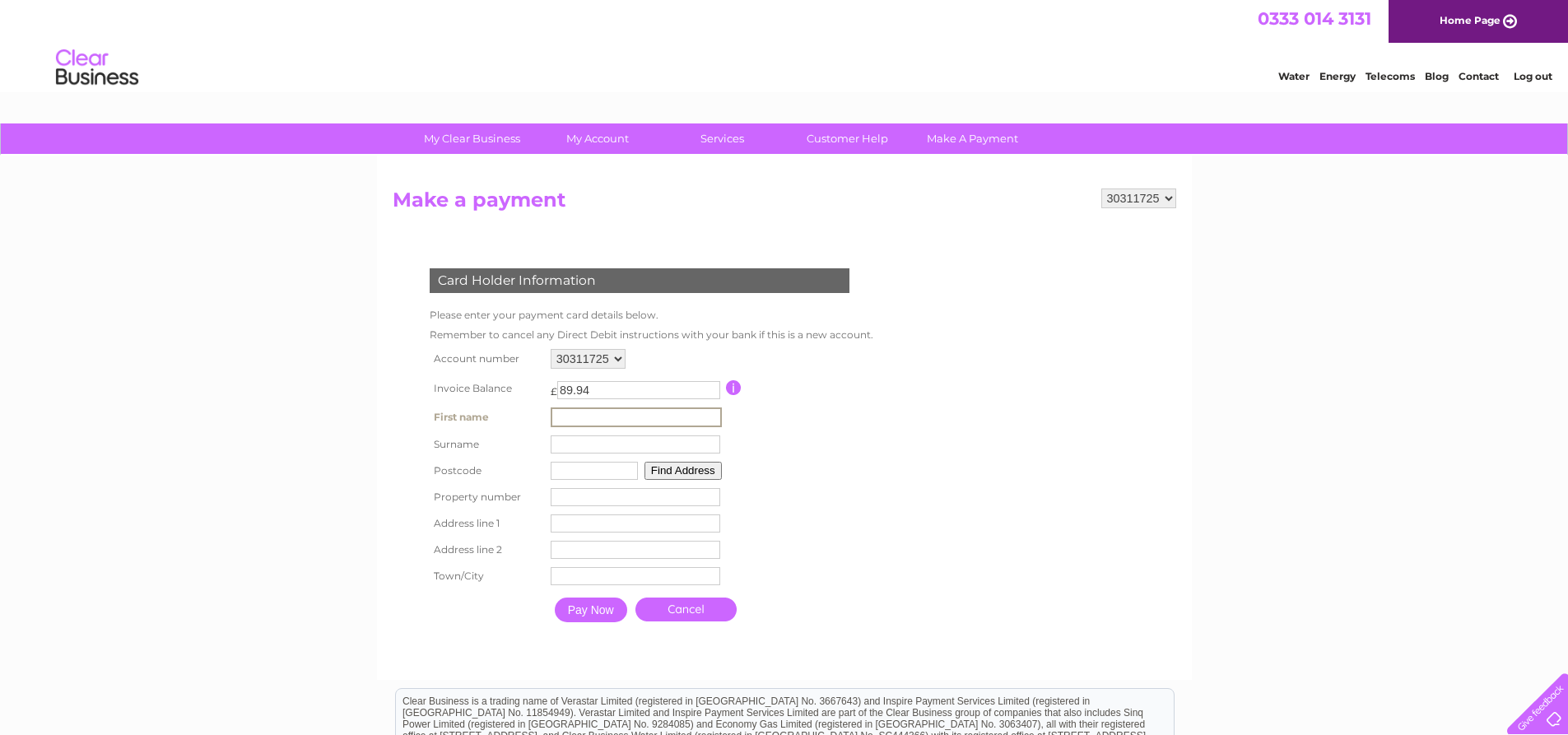
click at [611, 411] on input "text" at bounding box center [636, 416] width 171 height 19
type input "F Z"
click at [574, 450] on input "text" at bounding box center [636, 445] width 170 height 18
type input "ACQUAH"
click at [598, 476] on input "text" at bounding box center [594, 471] width 88 height 18
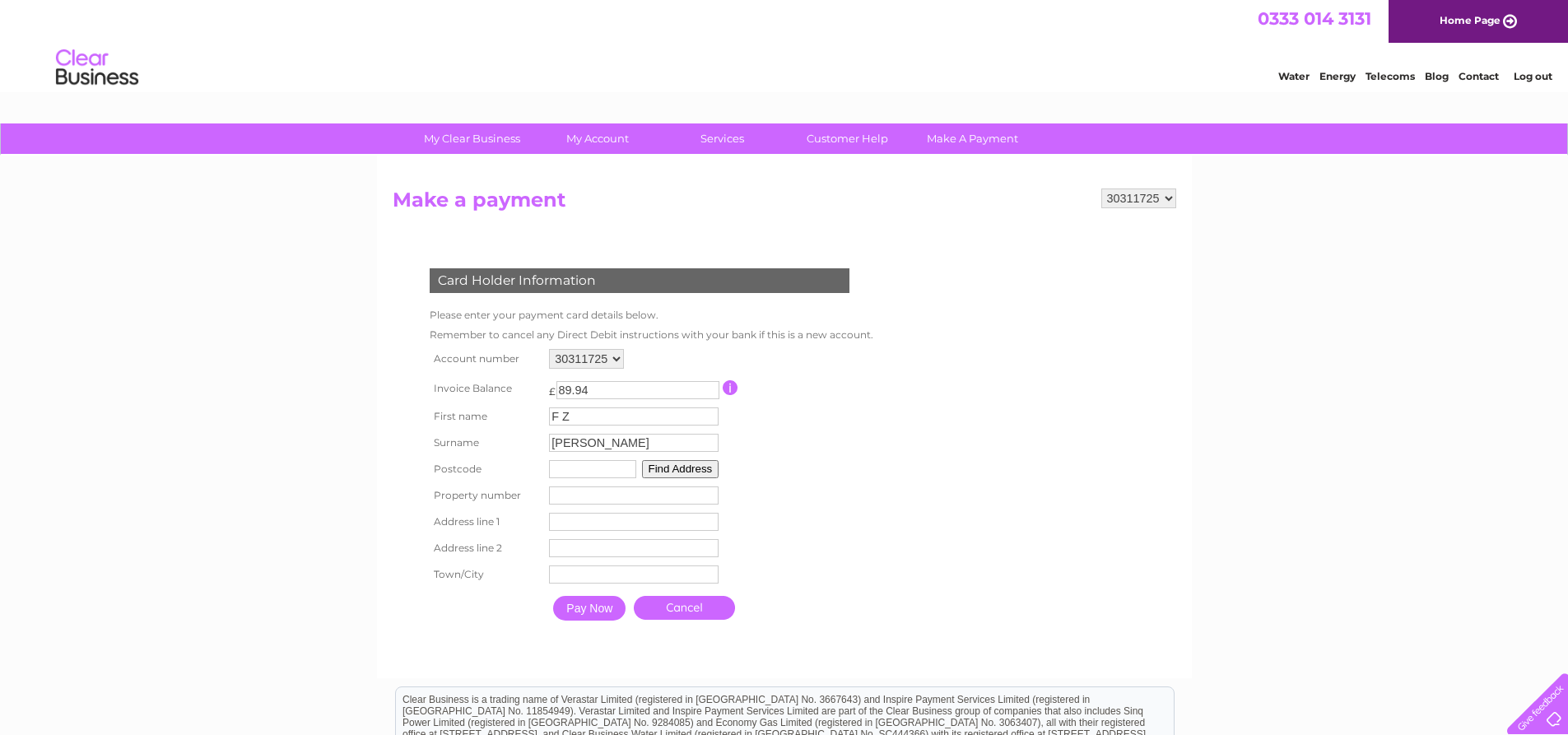
type input "E14 9XL"
click at [593, 499] on input "number" at bounding box center [634, 496] width 170 height 18
type input "11"
click at [566, 520] on input "text" at bounding box center [634, 522] width 170 height 18
type input "w"
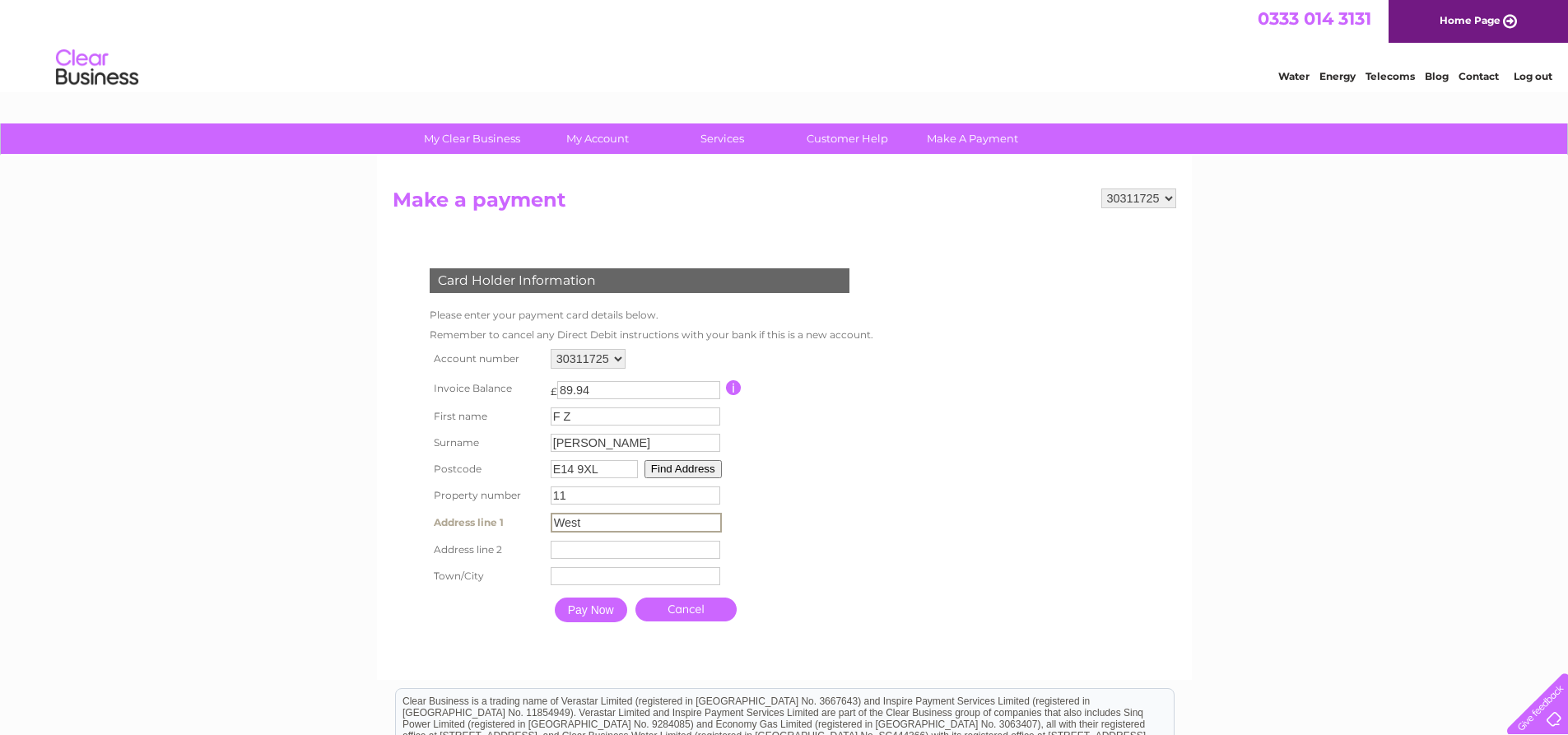
type input "West"
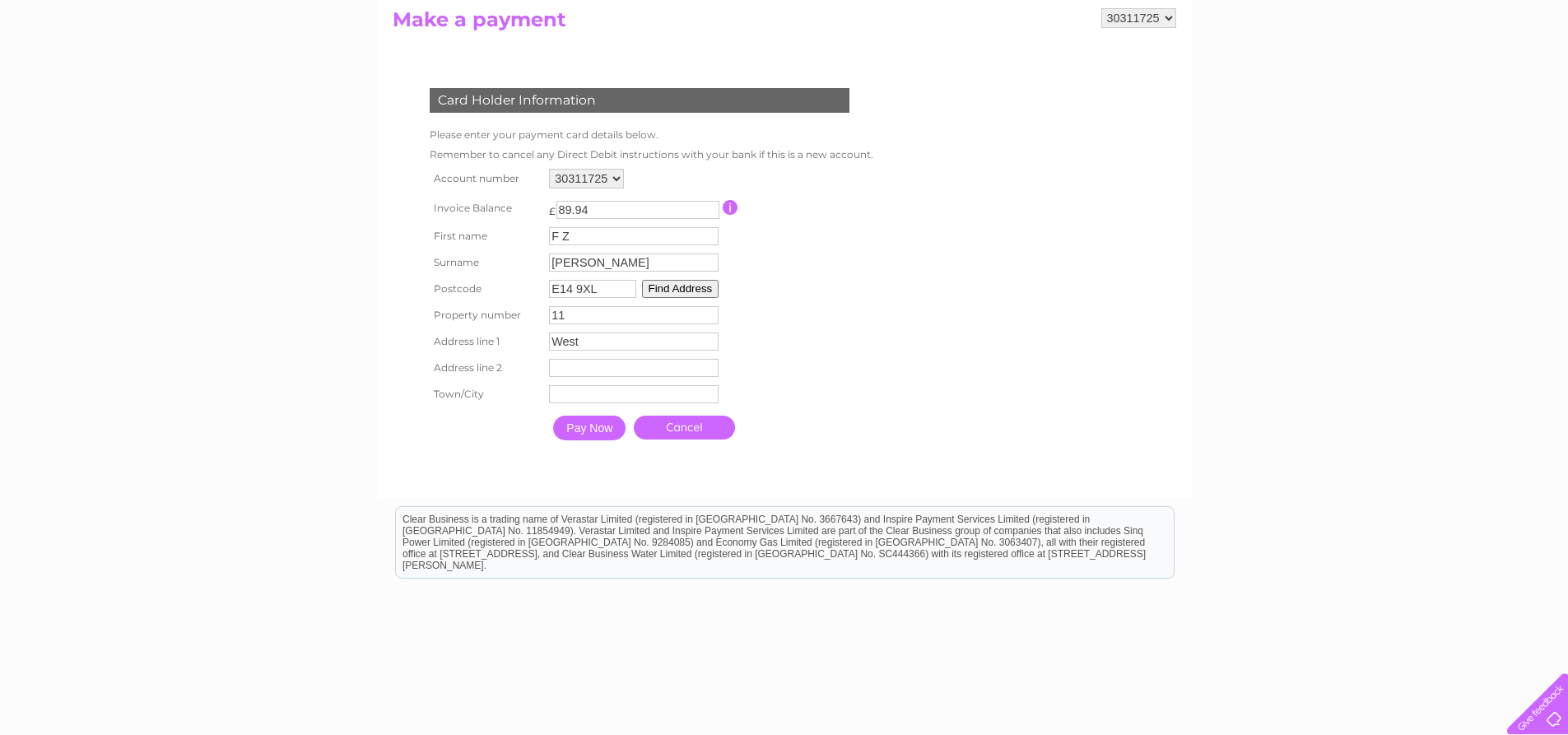
scroll to position [237, 0]
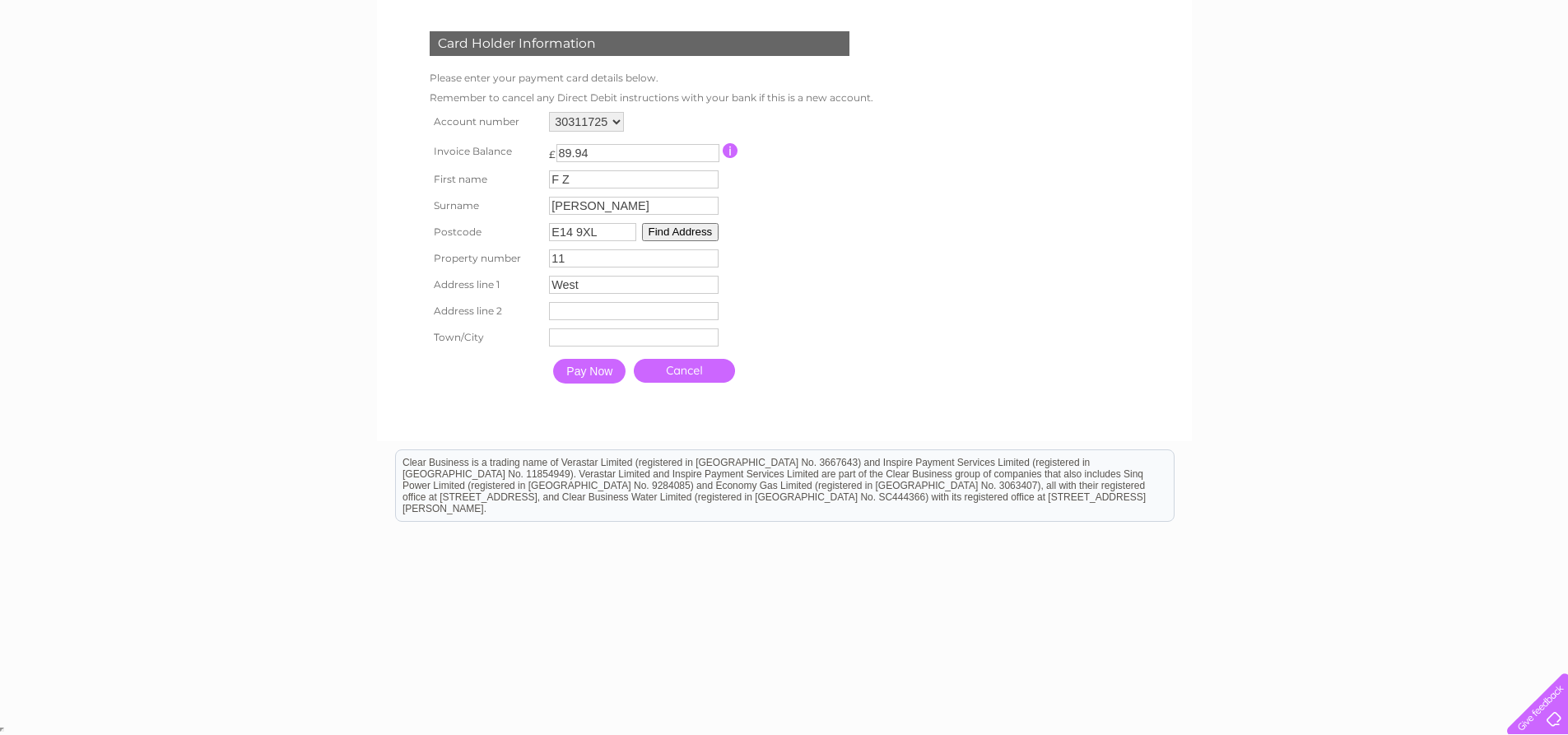
click at [600, 232] on input "E14 9XL" at bounding box center [592, 233] width 88 height 18
type input "IG6 2AQ"
click at [589, 299] on td "Address Line Two" at bounding box center [633, 311] width 178 height 27
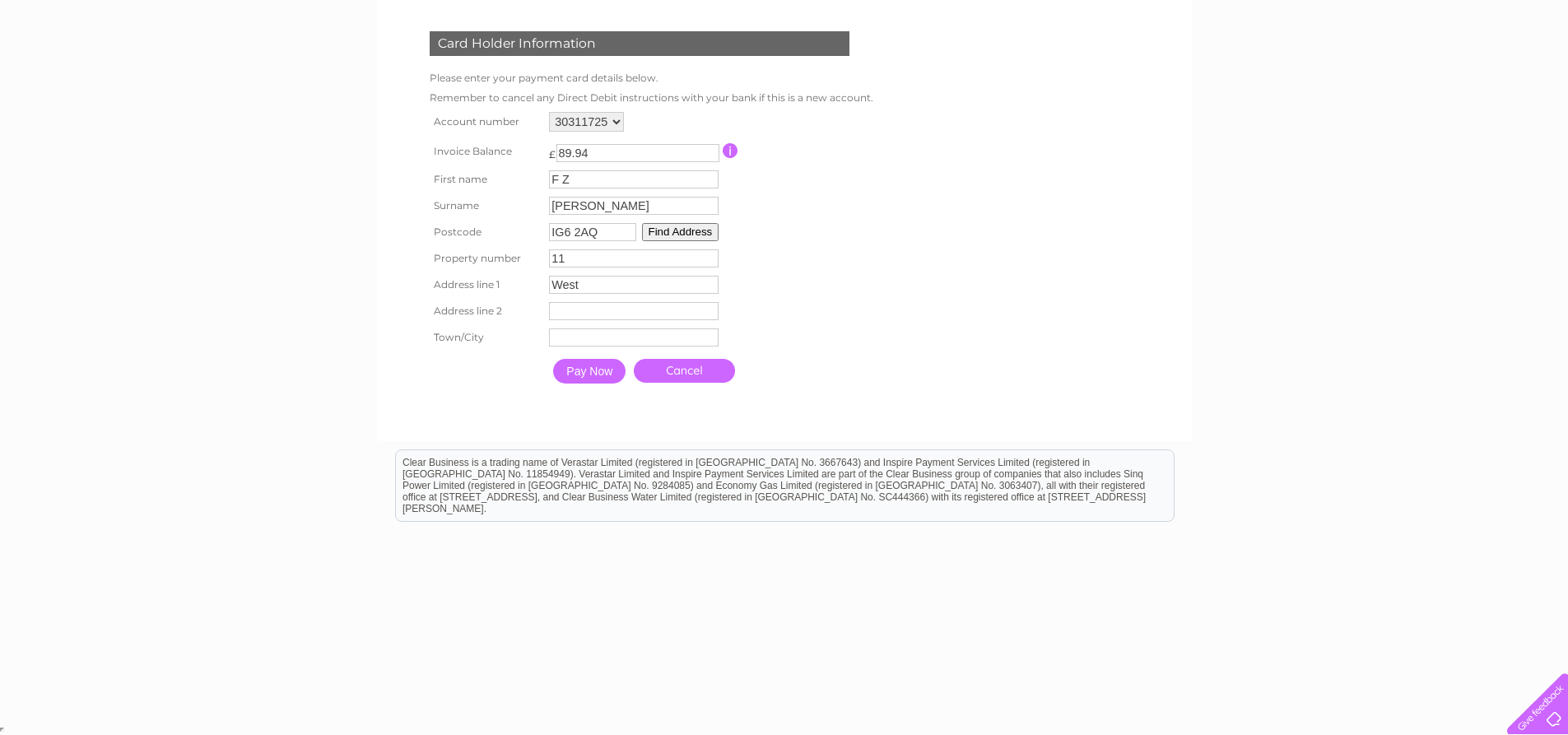
click at [581, 279] on input "West" at bounding box center [634, 285] width 170 height 18
click at [581, 279] on input "West" at bounding box center [636, 285] width 171 height 19
click at [576, 260] on input "11" at bounding box center [634, 259] width 170 height 18
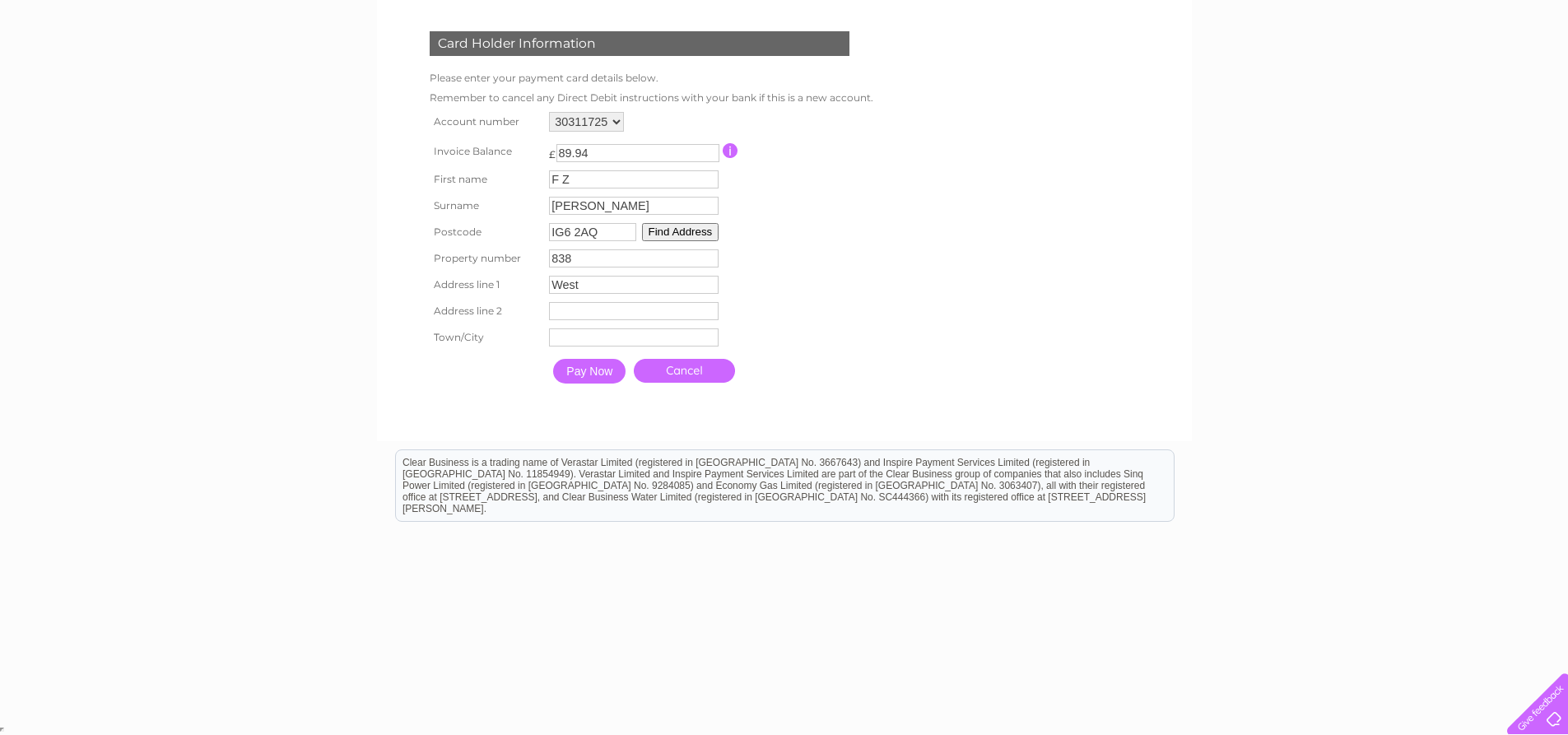
type input "83"
click at [589, 284] on input "West" at bounding box center [636, 286] width 170 height 18
click at [589, 284] on input "West" at bounding box center [636, 286] width 171 height 19
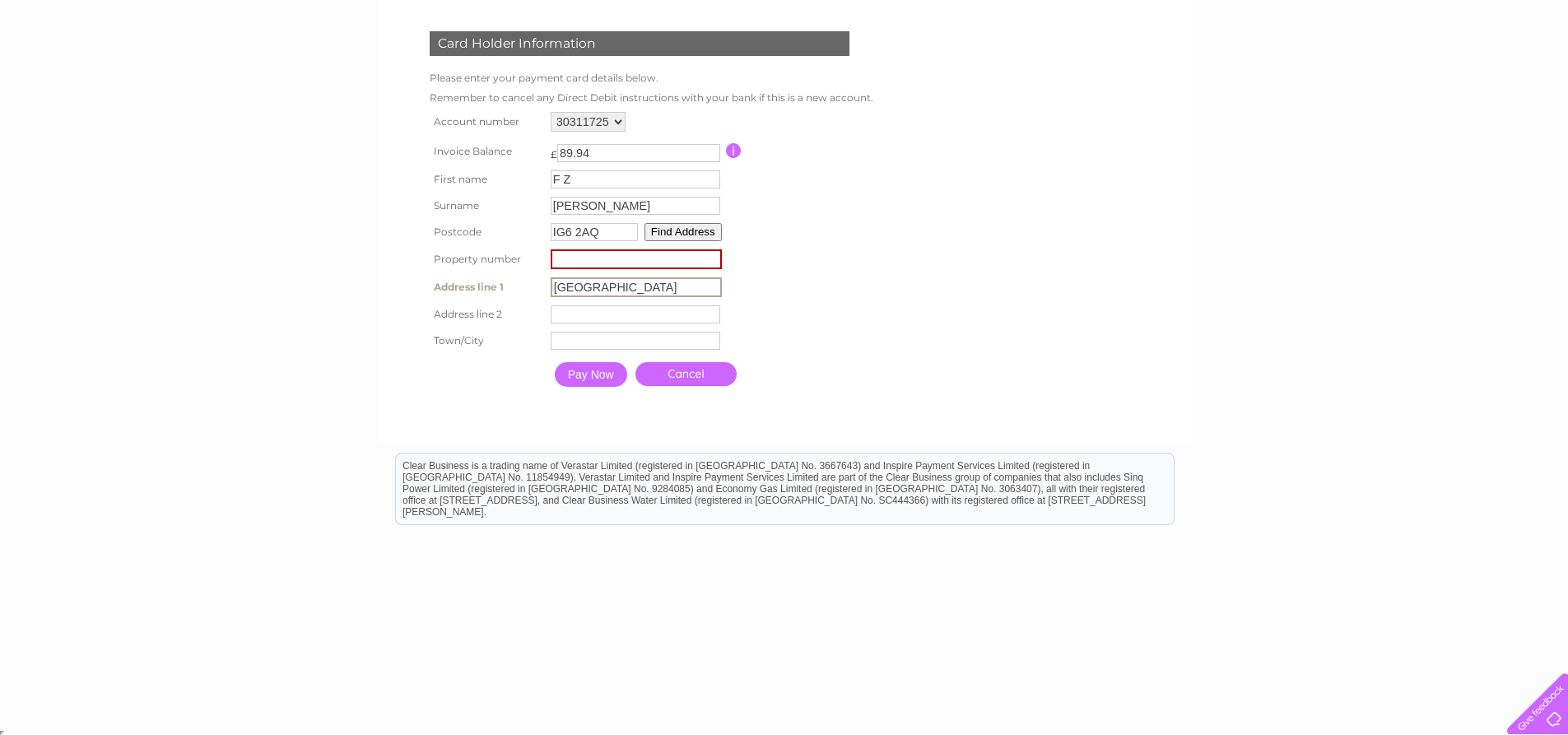
type input "High Street"
type input "Barkingside"
type input "London"
drag, startPoint x: 843, startPoint y: 281, endPoint x: 833, endPoint y: 278, distance: 10.4
click at [833, 278] on table "Account number 30311725 30321362 Invoice Balance £ 89.94 First name F Z" at bounding box center [650, 250] width 449 height 285
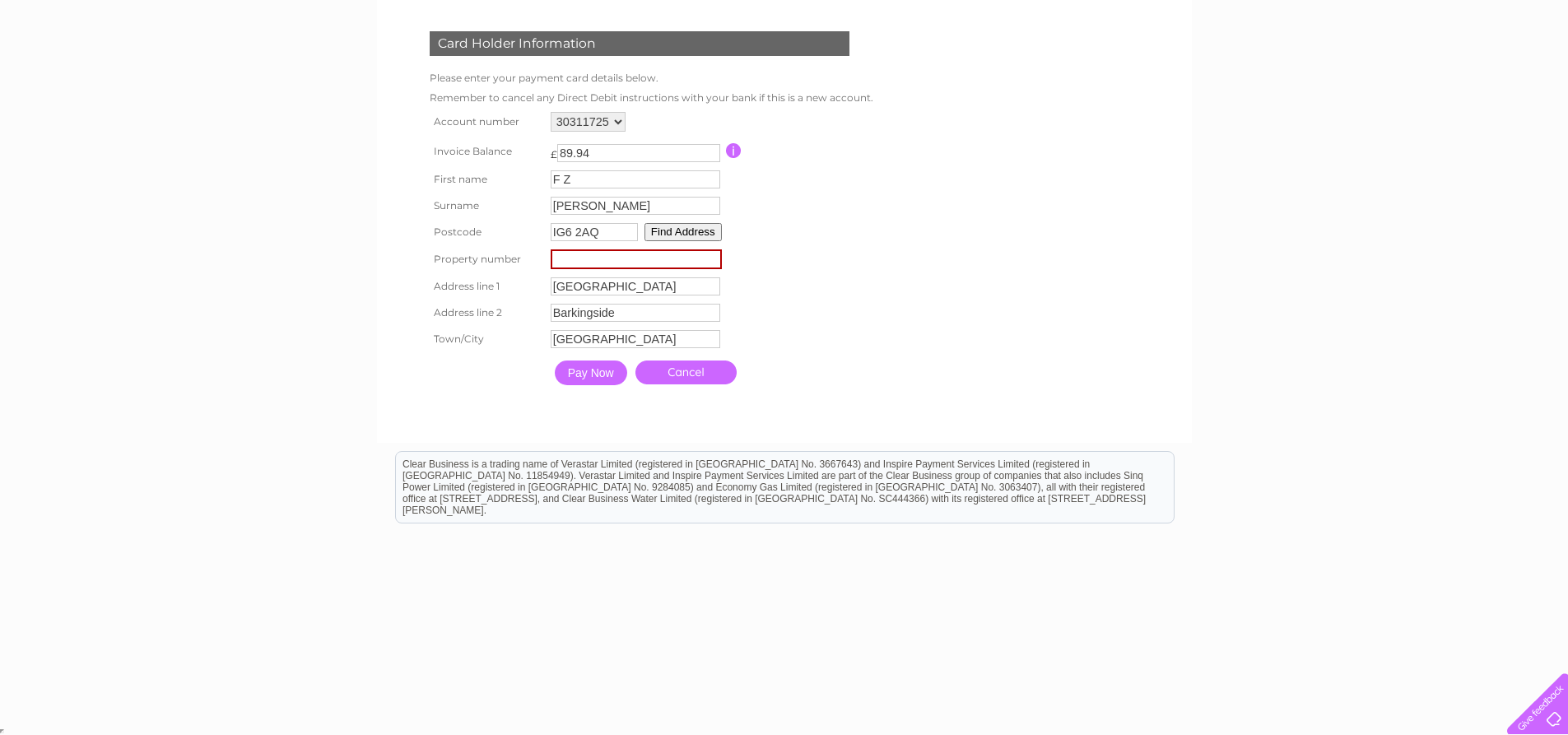
click at [598, 264] on input "number" at bounding box center [636, 259] width 171 height 19
type input "83"
drag, startPoint x: 1023, startPoint y: 350, endPoint x: 994, endPoint y: 349, distance: 29.0
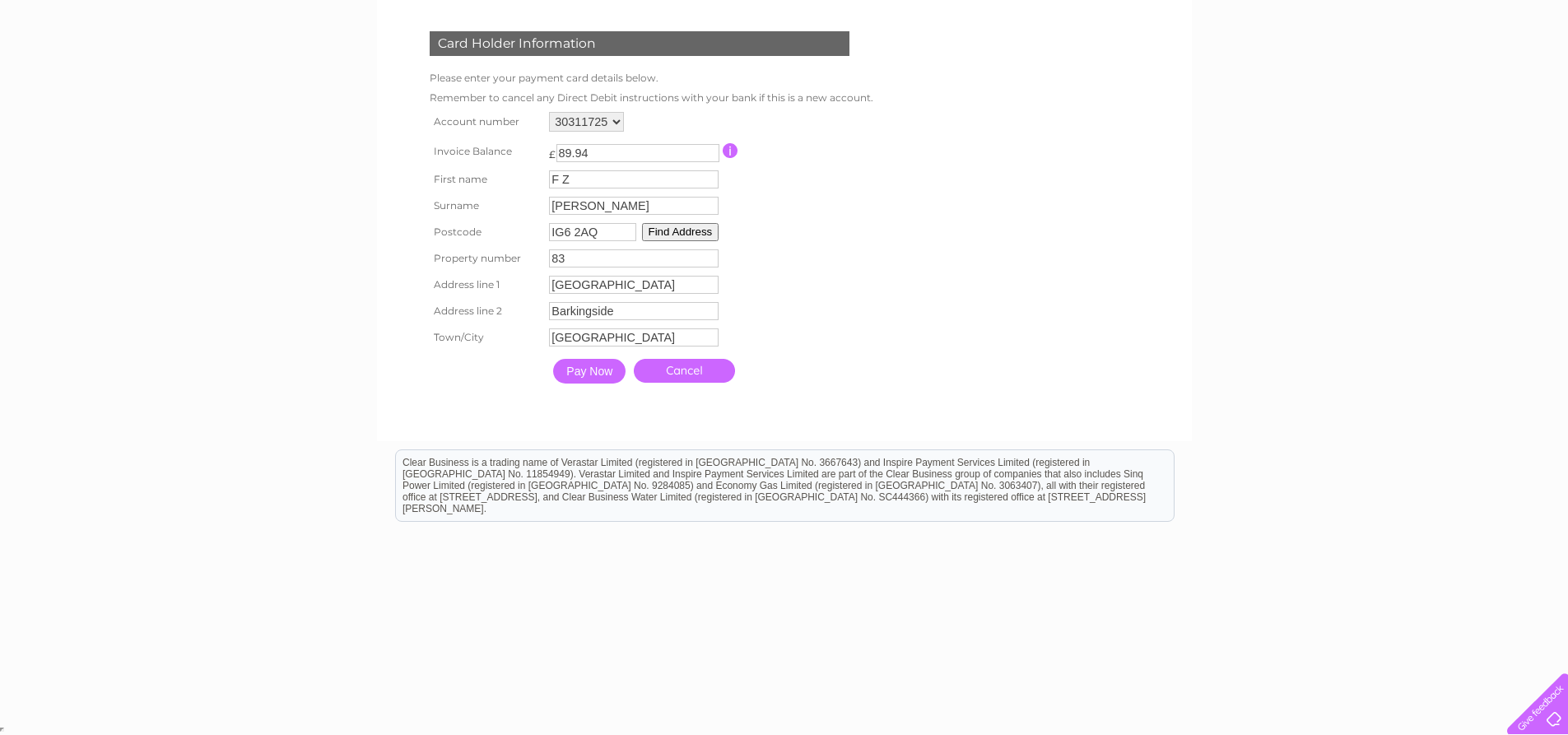
click at [1023, 349] on form "30311725 30321362 Make a payment Card Holder Information Please enter your paym…" at bounding box center [784, 187] width 784 height 474
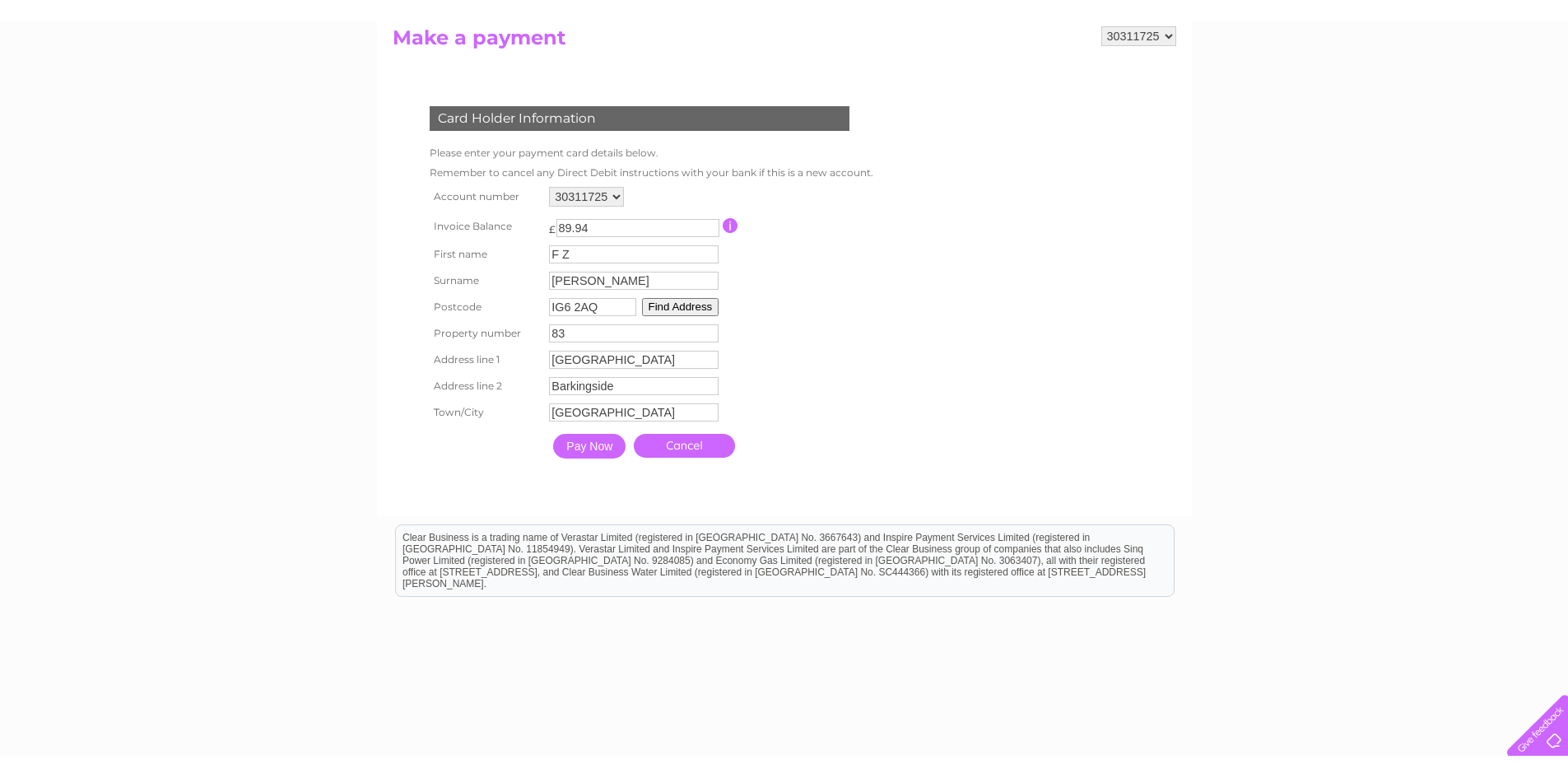
scroll to position [155, 0]
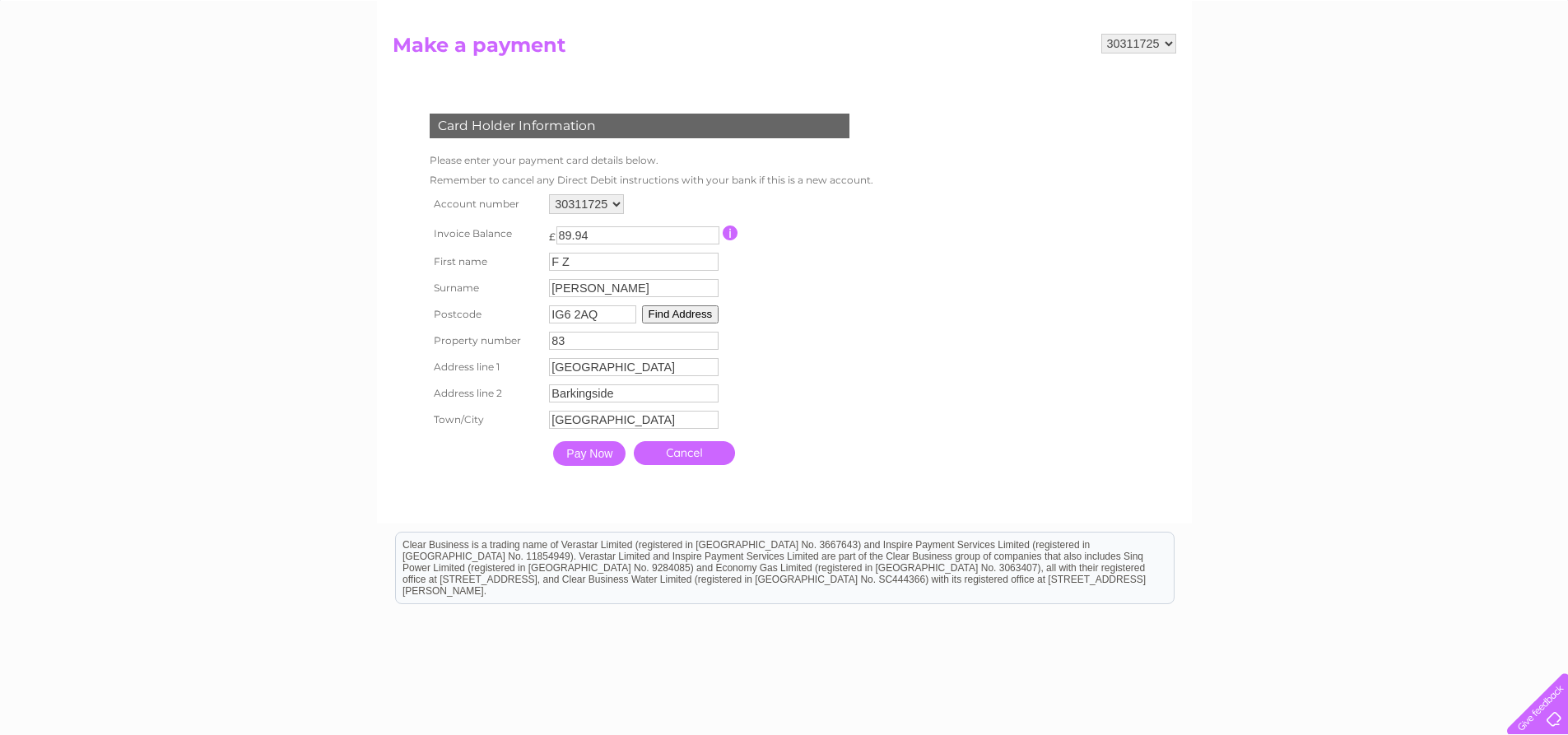
click at [668, 309] on button "Find Address" at bounding box center [680, 315] width 78 height 18
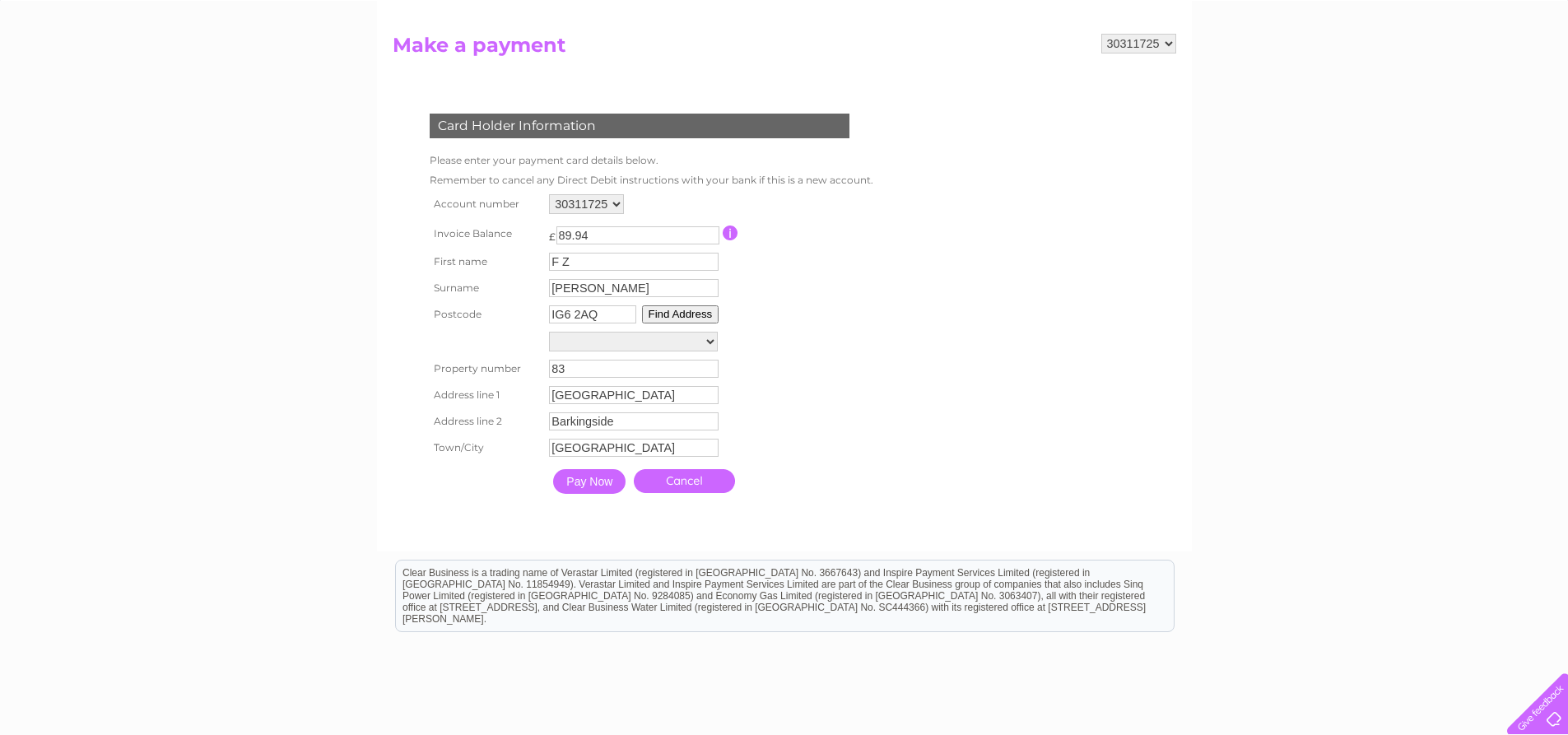
click at [679, 343] on select "83-85, High Street Floor Gnd-Room Com-Adj Router, 83-85, High Street" at bounding box center [633, 341] width 169 height 19
select select "83-85,High Street,,Ilford"
click at [549, 331] on select "83-85, High Street Floor Gnd-Room Com-Adj Router, 83-85, High Street" at bounding box center [633, 342] width 169 height 21
type input "Ilford"
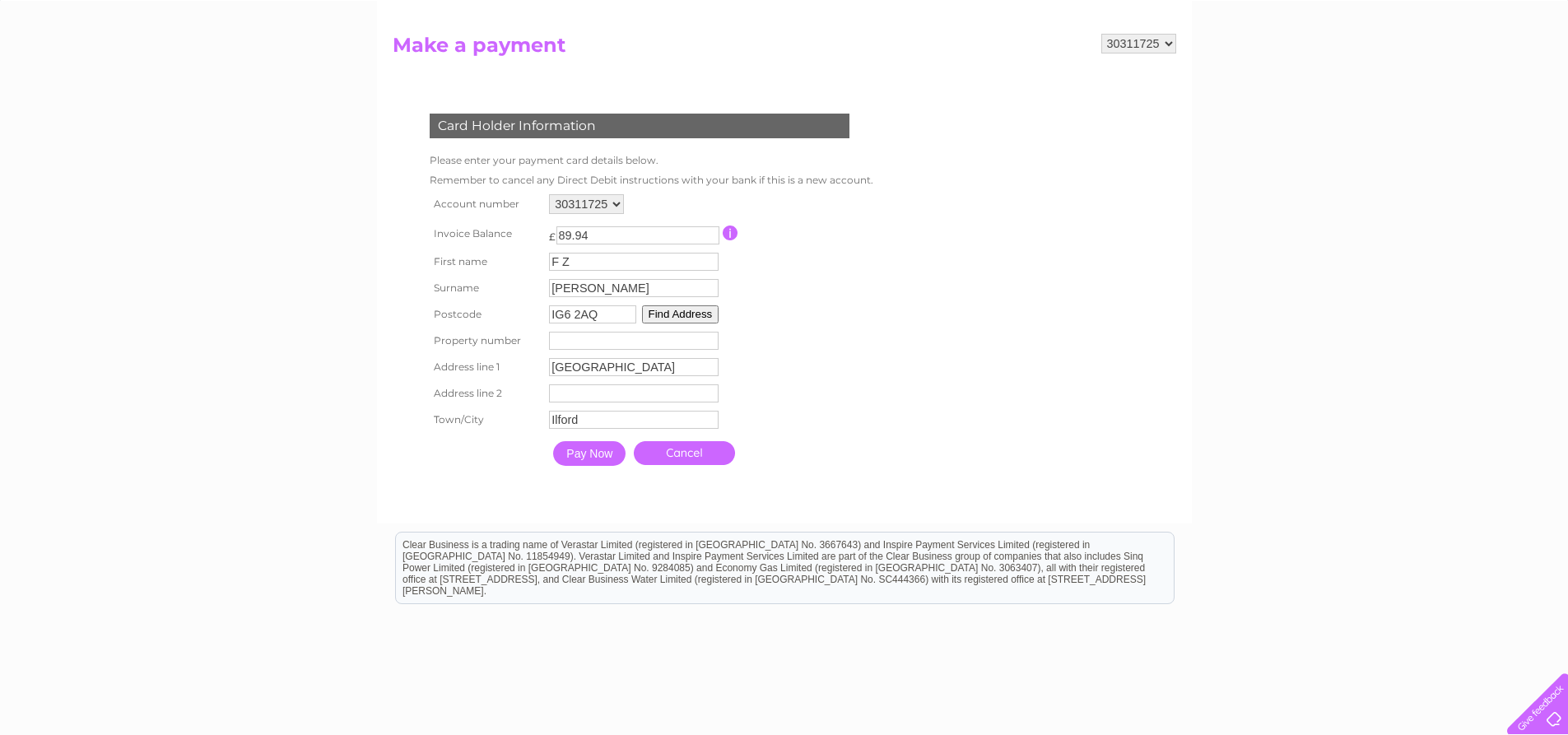
click at [600, 458] on input "Pay Now" at bounding box center [589, 453] width 72 height 25
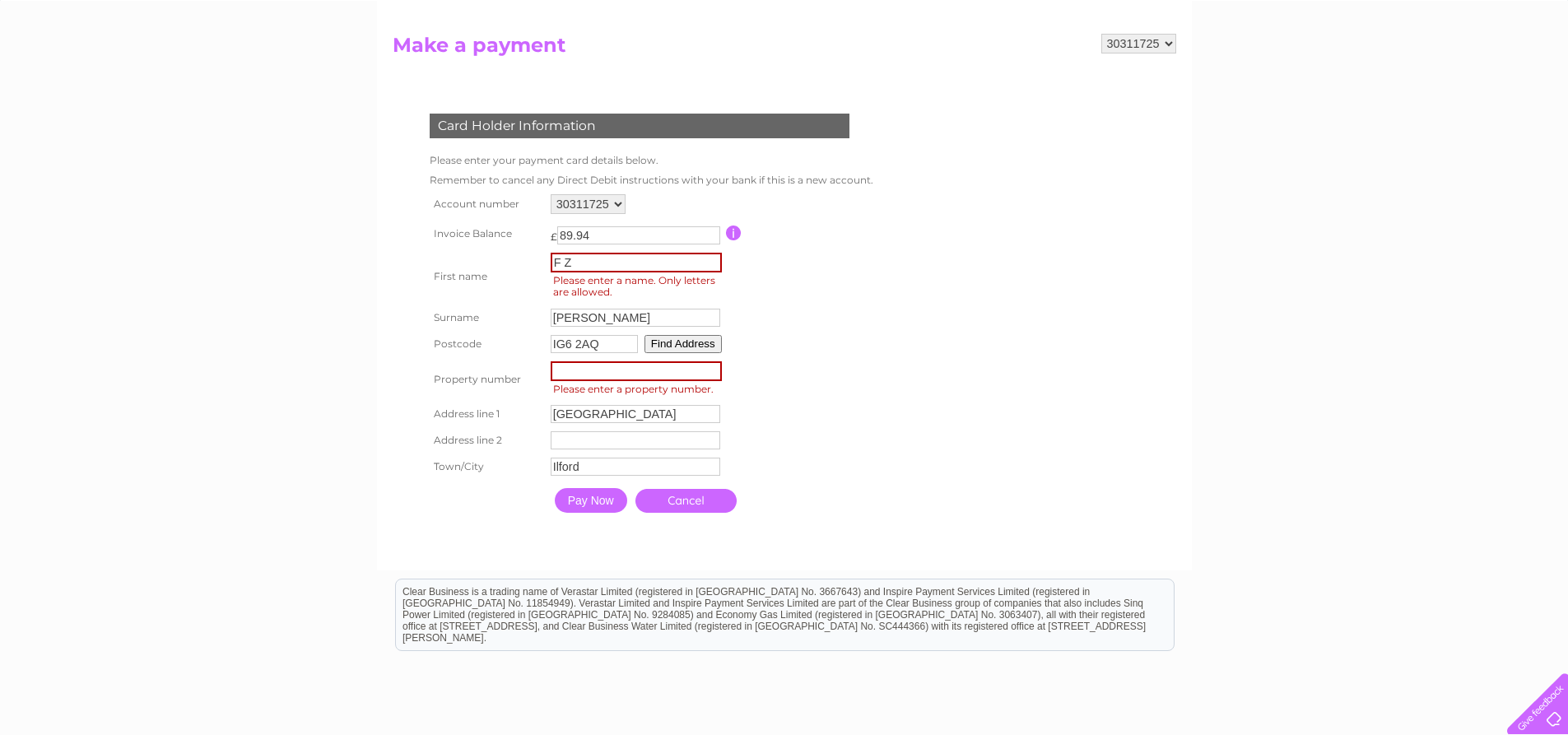
click at [565, 264] on input "F Z" at bounding box center [636, 262] width 171 height 19
type input "FZ"
click at [675, 339] on button "Find Address" at bounding box center [683, 343] width 78 height 18
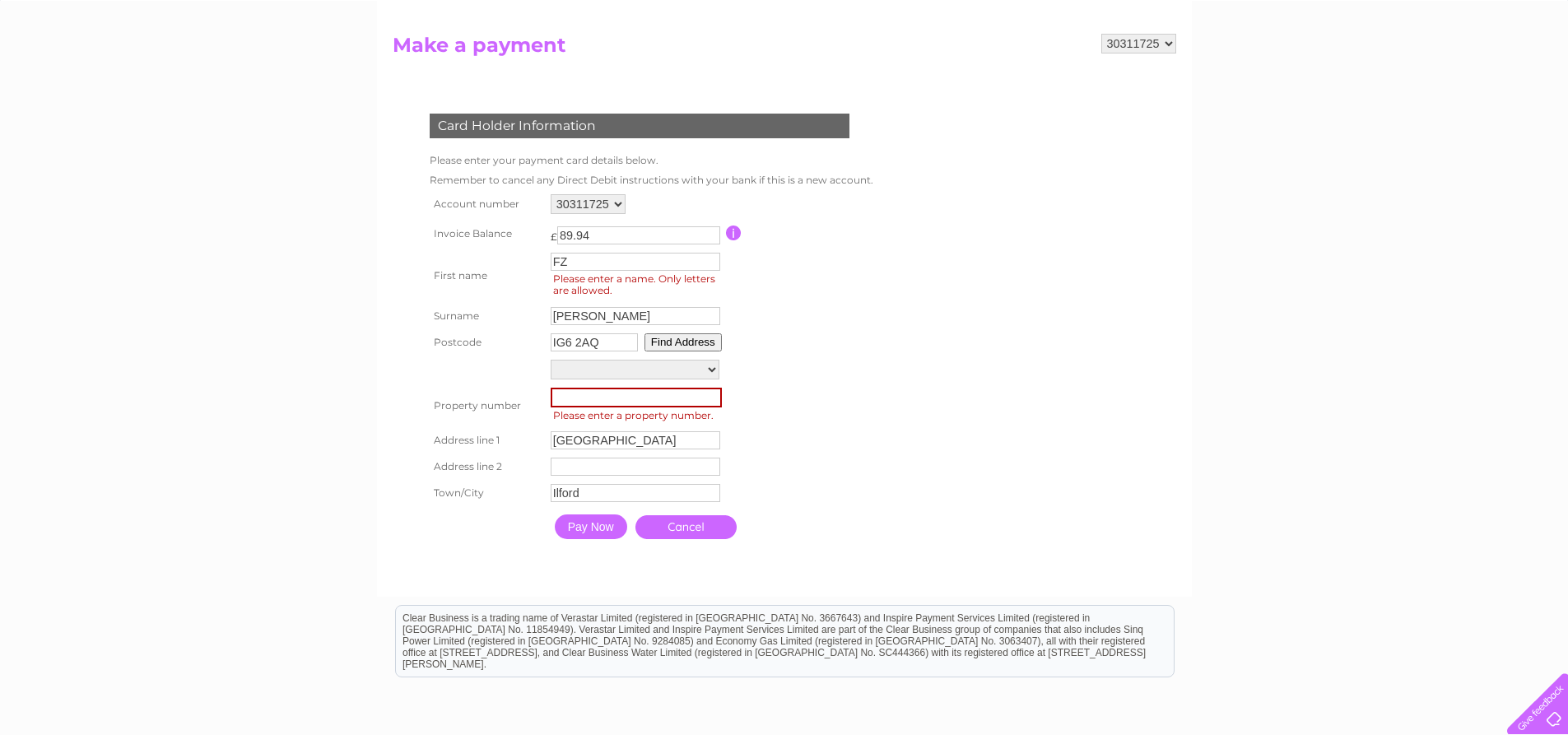
click at [709, 368] on select "83-85, High Street Floor Gnd-Room Com-Adj Router, 83-85, High Street" at bounding box center [635, 369] width 169 height 19
select select "83-85,High Street,,Ilford"
click at [551, 360] on select "83-85, High Street Floor Gnd-Room Com-Adj Router, 83-85, High Street" at bounding box center [635, 370] width 169 height 21
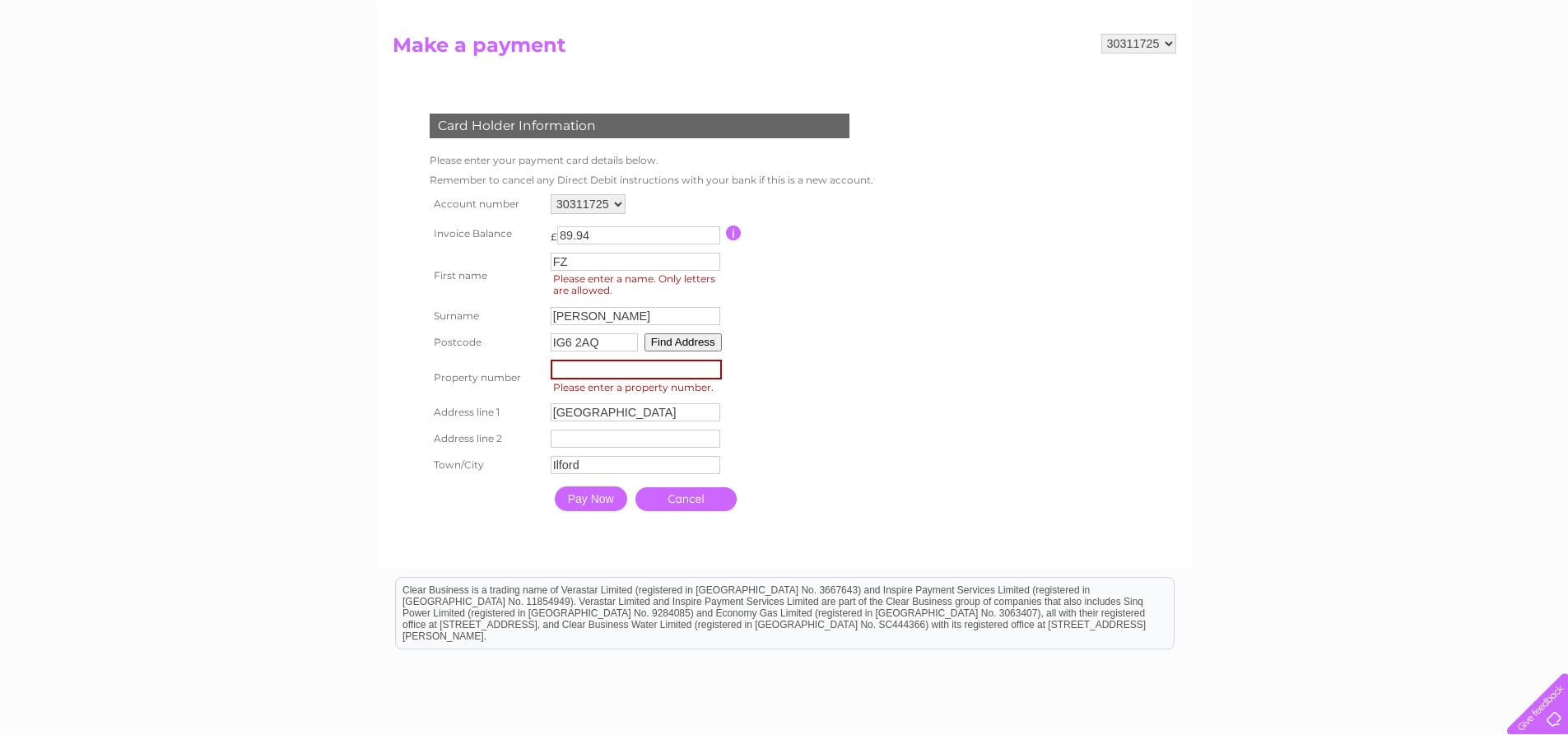
click at [701, 346] on button "Find Address" at bounding box center [683, 343] width 78 height 18
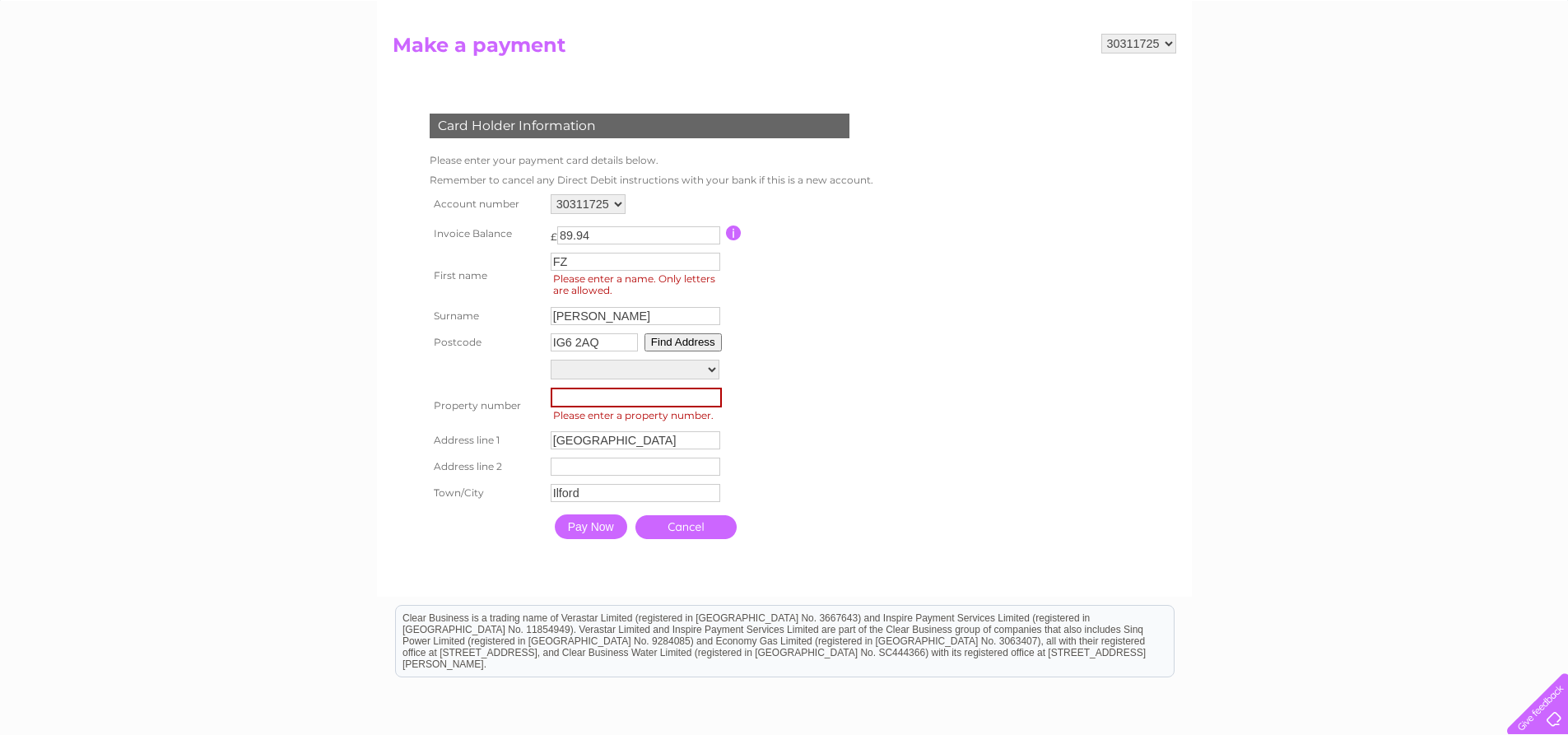
click at [712, 375] on select "83-85, High Street Floor Gnd-Room Com-Adj Router, 83-85, High Street" at bounding box center [635, 369] width 169 height 19
select select "83-85,High Street,,Ilford"
click at [551, 360] on select "83-85, High Street Floor Gnd-Room Com-Adj Router, 83-85, High Street" at bounding box center [635, 370] width 169 height 21
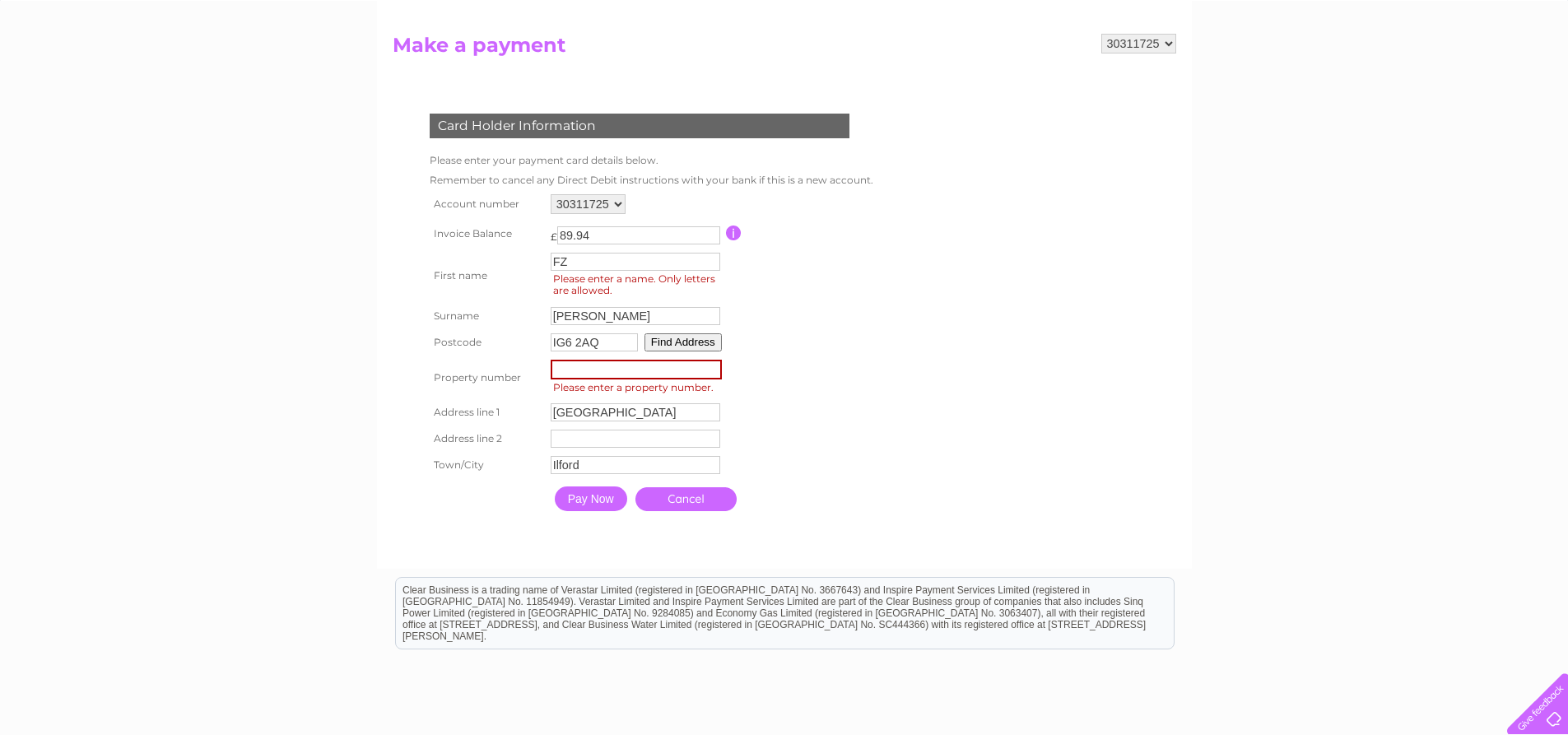
click at [740, 433] on table "Account number 30311725 30321362 Invoice Balance £ 89.94 First name FZ" at bounding box center [650, 355] width 449 height 330
click at [689, 358] on td "Property Number Please enter a property number." at bounding box center [636, 378] width 179 height 44
click at [700, 343] on button "Find Address" at bounding box center [683, 343] width 78 height 18
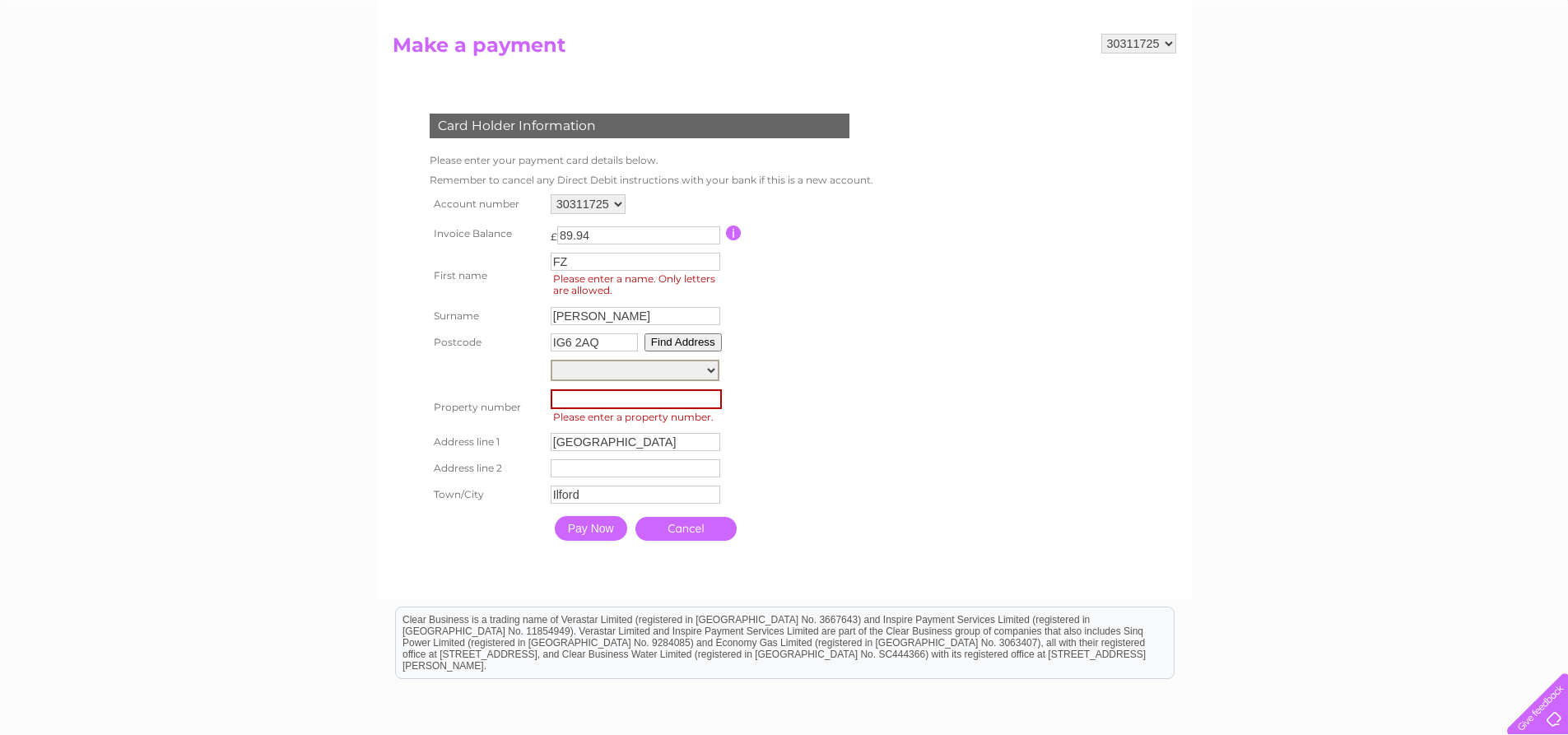
click at [672, 369] on select "83-85, High Street Floor Gnd-Room Com-Adj Router, 83-85, High Street" at bounding box center [635, 370] width 169 height 21
click at [551, 360] on select "83-85, High Street Floor Gnd-Room Com-Adj Router, 83-85, High Street" at bounding box center [635, 370] width 169 height 21
click at [677, 350] on button "Find Address" at bounding box center [683, 343] width 78 height 18
click at [664, 395] on input "number" at bounding box center [636, 397] width 171 height 19
type input "83"
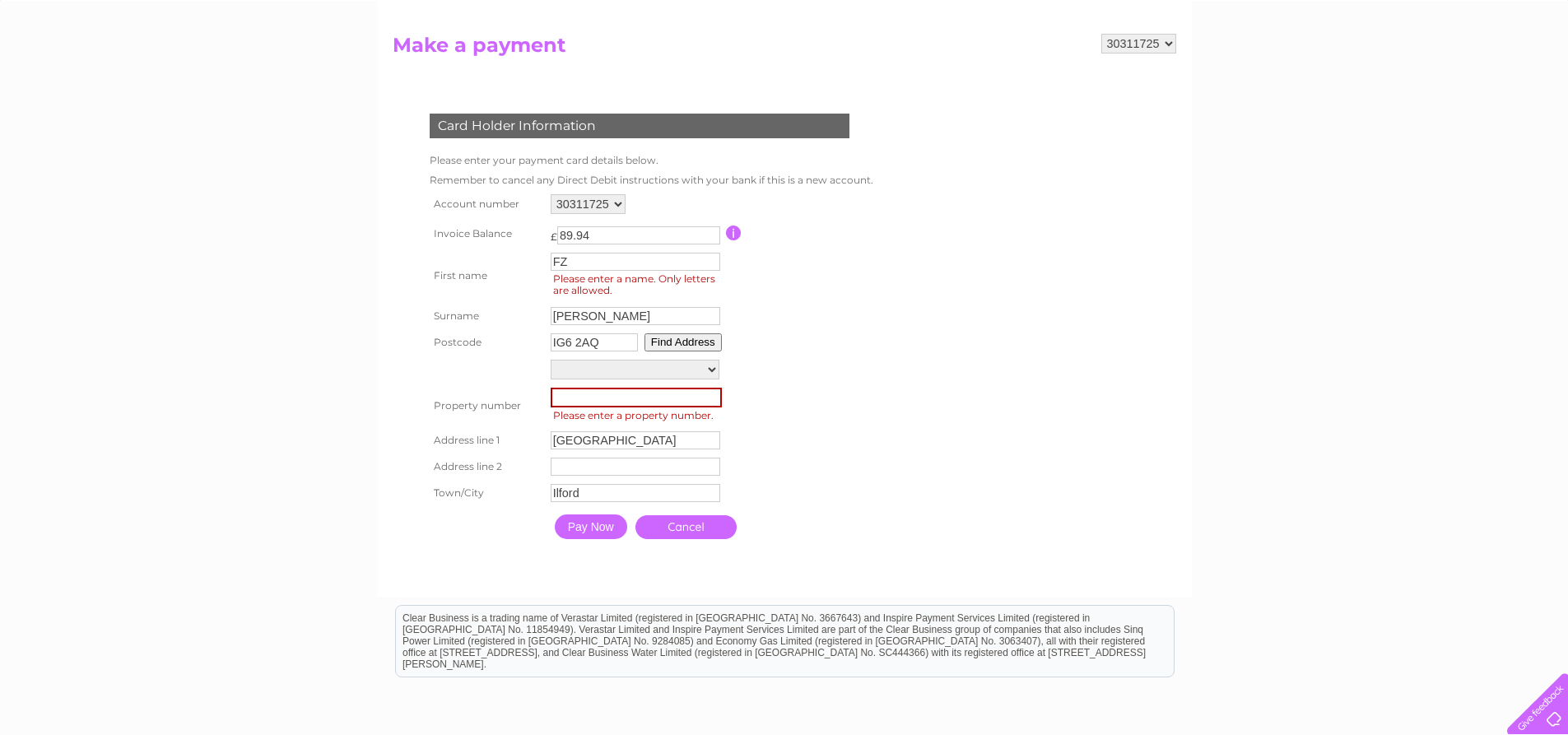
click at [854, 469] on table "Account number 30311725 30321362 Invoice Balance £ 89.94 First name FZ" at bounding box center [650, 368] width 449 height 357
click at [611, 526] on input "Pay Now" at bounding box center [591, 526] width 72 height 25
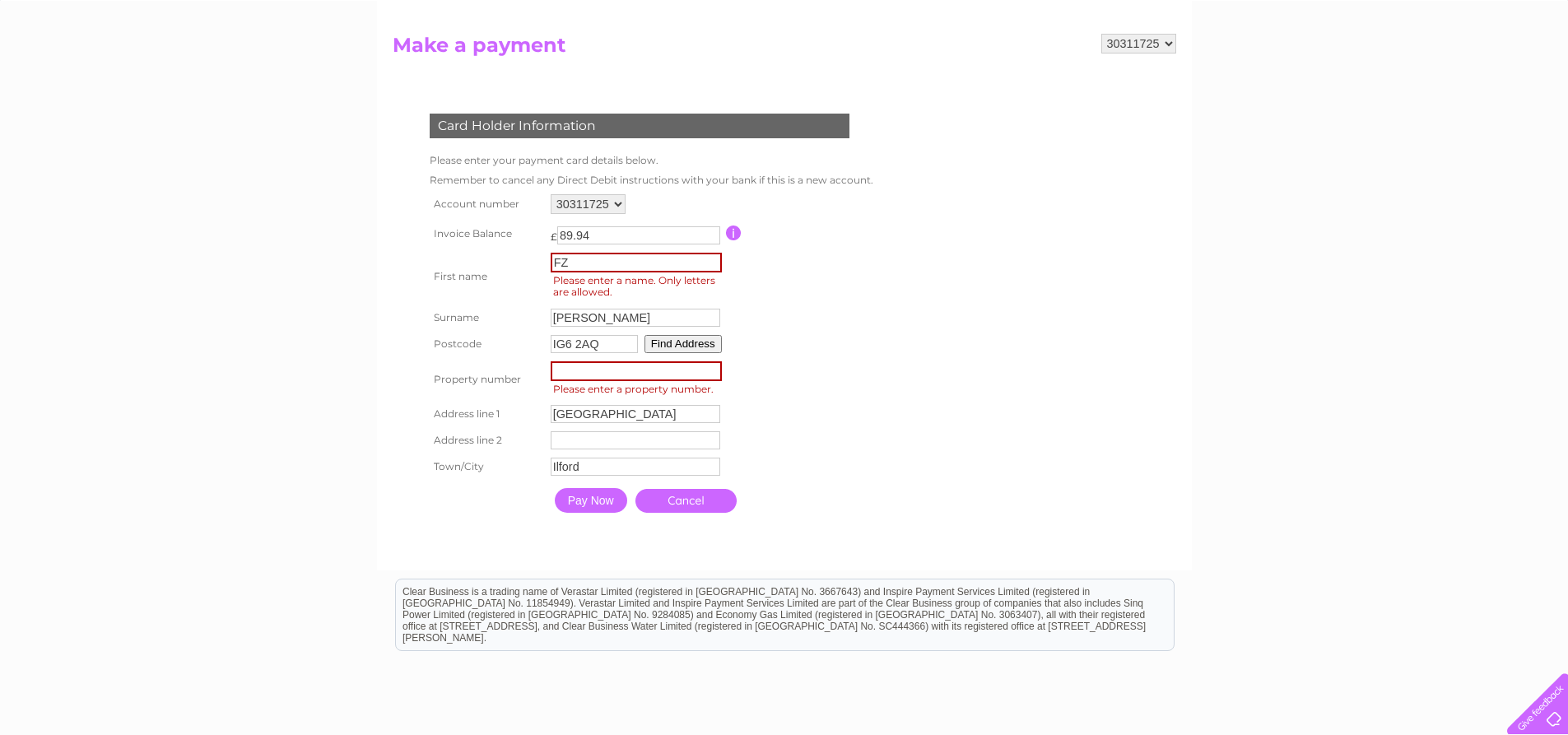
click at [573, 498] on input "Pay Now" at bounding box center [591, 500] width 72 height 25
click at [604, 266] on input "FZ" at bounding box center [636, 262] width 171 height 19
type input "FZ"
drag, startPoint x: 1065, startPoint y: 347, endPoint x: 832, endPoint y: 415, distance: 242.7
click at [1064, 347] on form "30311725 30321362 Make a payment Card Holder Information Please enter your paym…" at bounding box center [784, 295] width 784 height 521
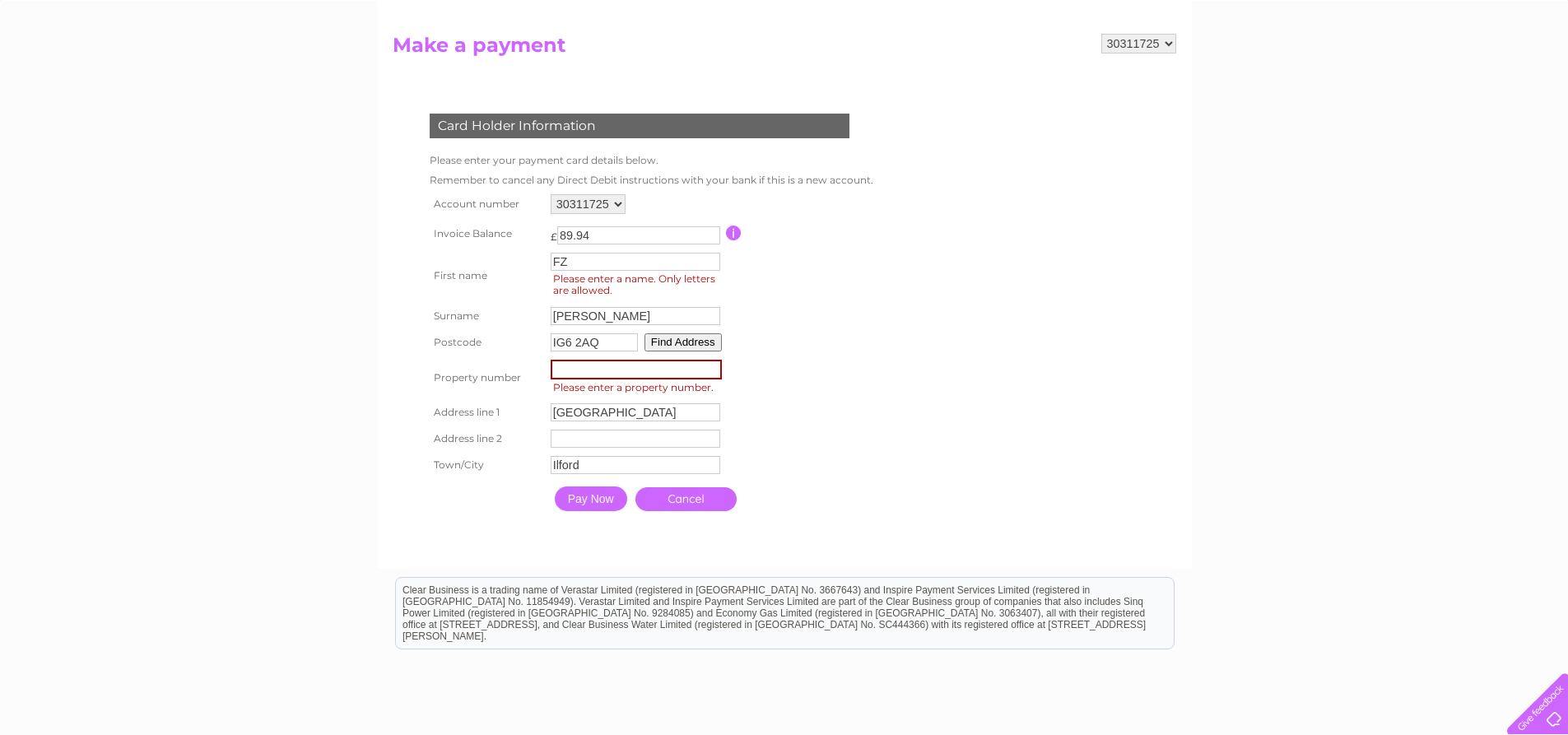
click at [581, 503] on input "Pay Now" at bounding box center [591, 499] width 72 height 25
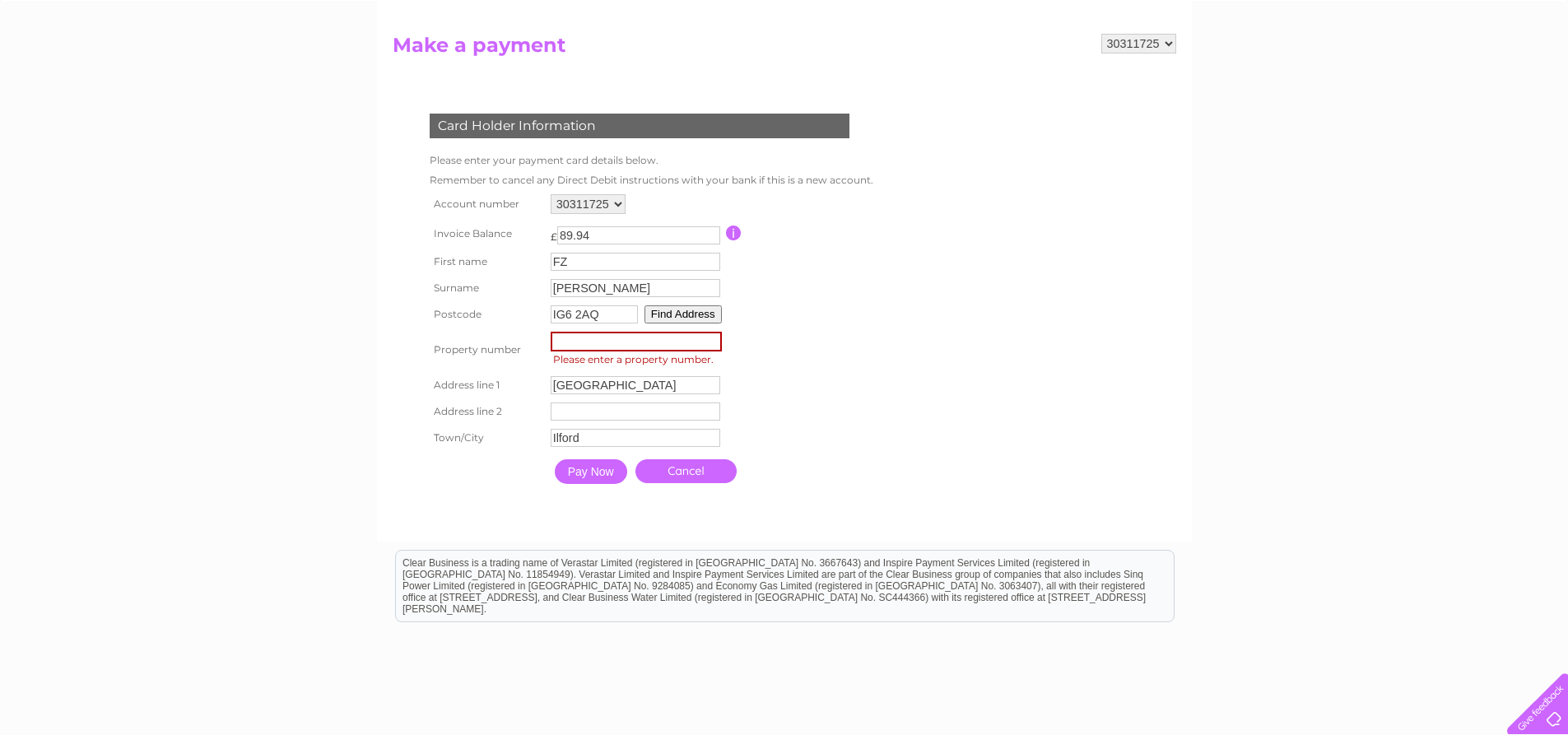
click at [592, 476] on input "Pay Now" at bounding box center [591, 472] width 72 height 25
click at [596, 472] on input "Pay Now" at bounding box center [591, 472] width 72 height 25
click at [570, 343] on input "number" at bounding box center [636, 341] width 171 height 19
drag, startPoint x: 585, startPoint y: 345, endPoint x: 567, endPoint y: 347, distance: 18.1
click at [567, 347] on input "number" at bounding box center [636, 341] width 171 height 19
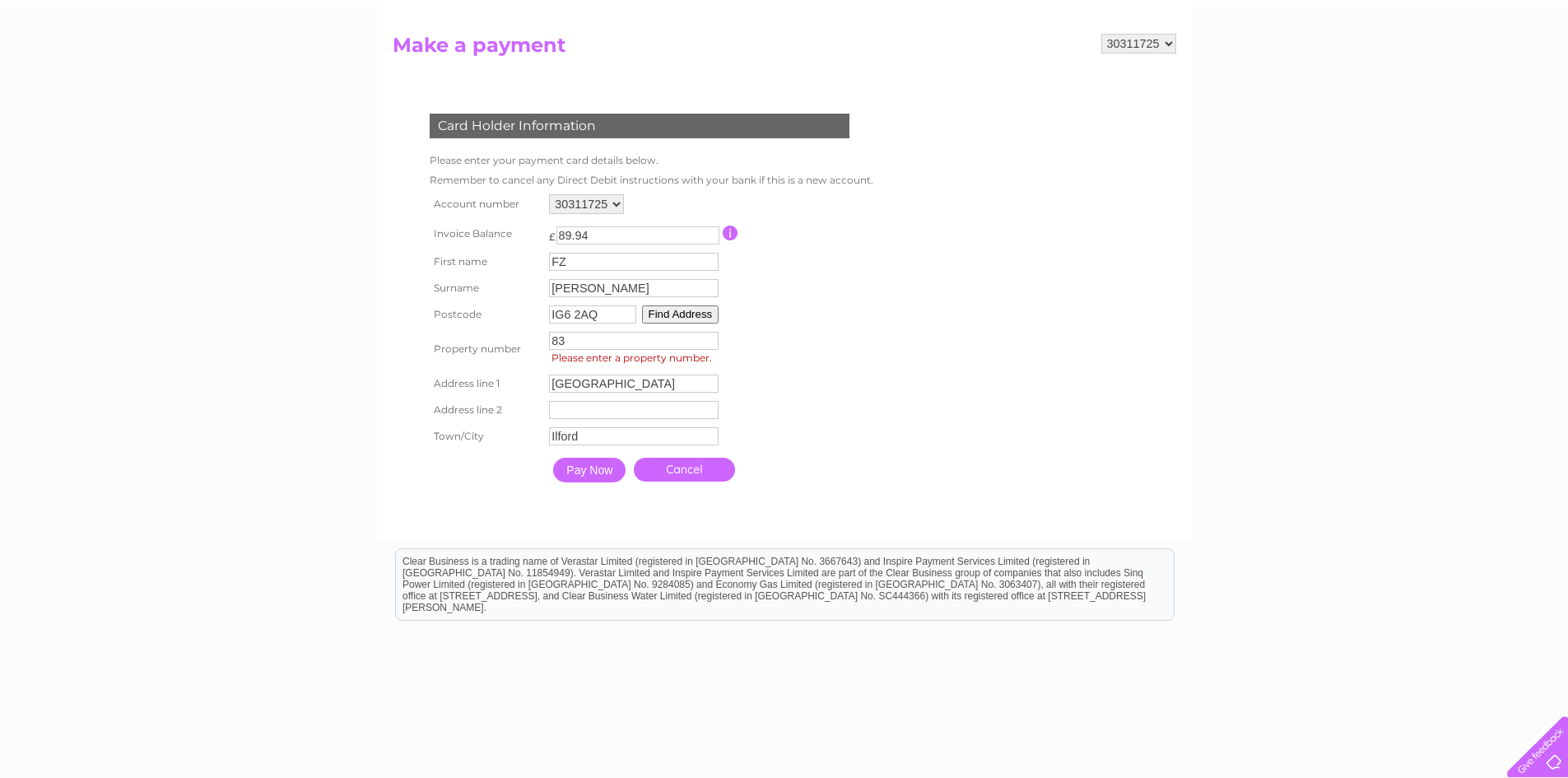
type input "83"
click at [596, 475] on input "Pay Now" at bounding box center [589, 470] width 72 height 25
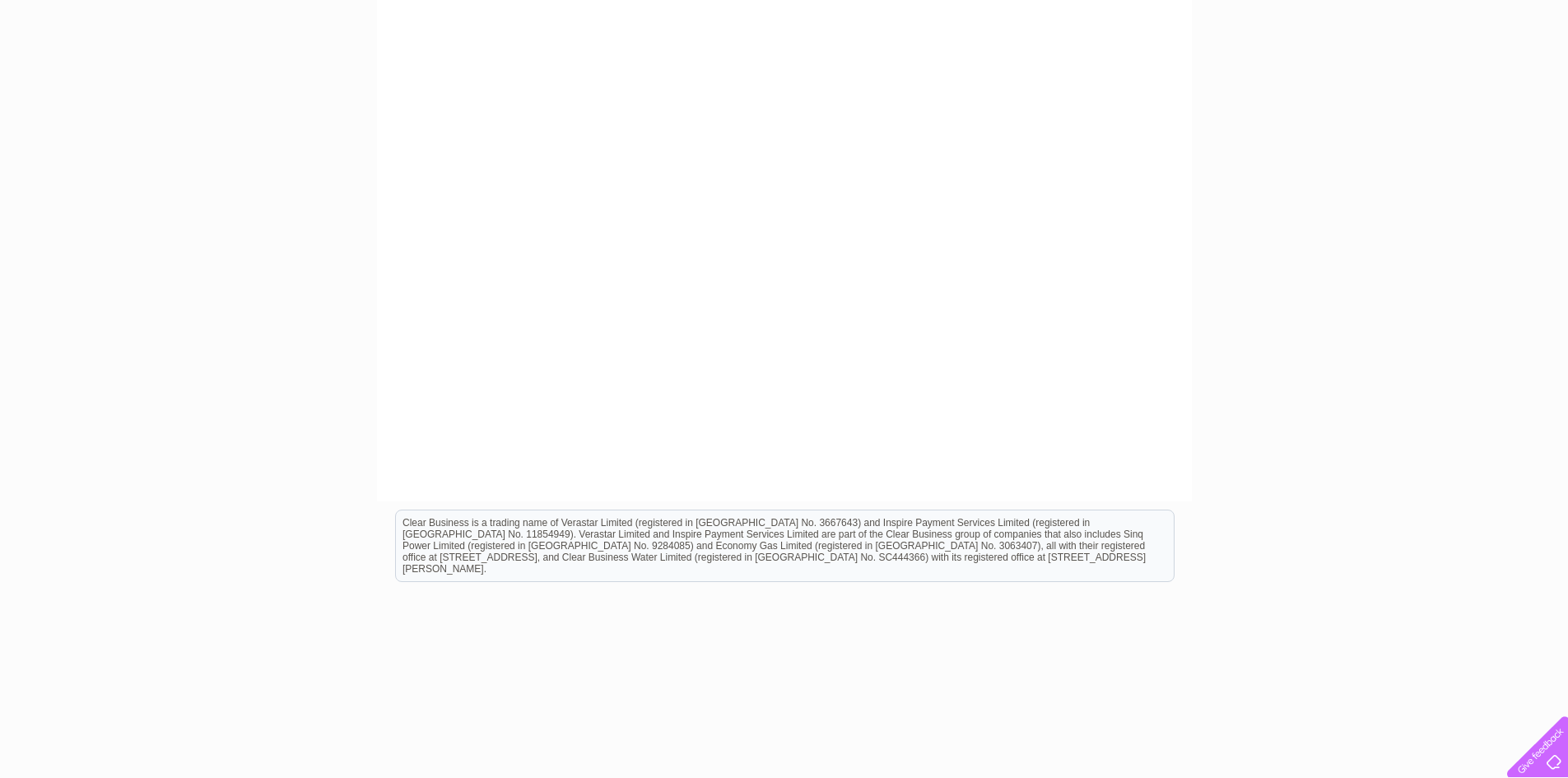
scroll to position [246, 0]
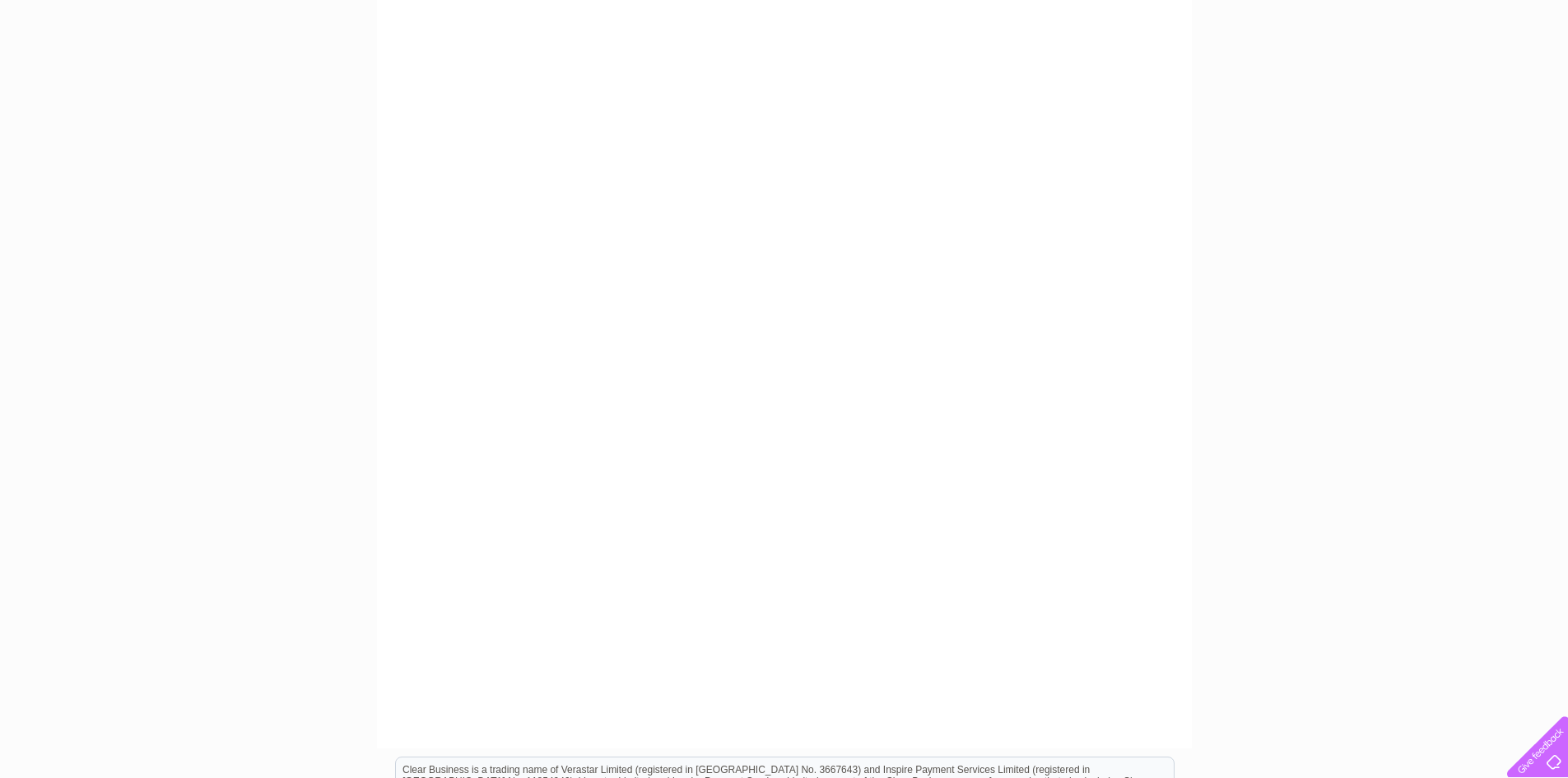
click at [1453, 397] on div "My Clear Business Login Details My Details My Preferences Link Account My Accou…" at bounding box center [784, 452] width 1568 height 1153
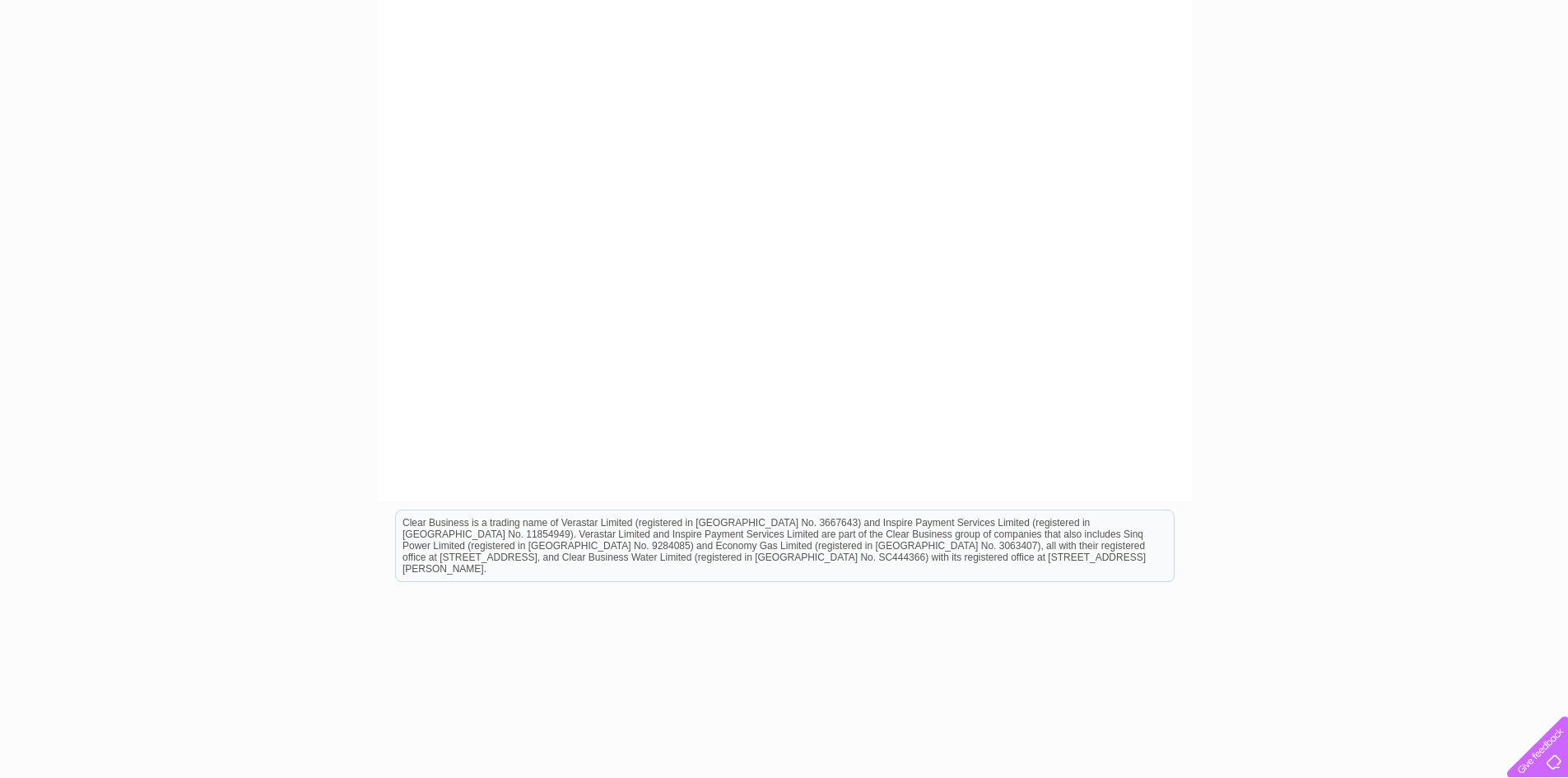
drag, startPoint x: 1545, startPoint y: 301, endPoint x: 1530, endPoint y: 300, distance: 15.0
click at [1543, 300] on div "My Clear Business Login Details My Details My Preferences Link Account My Accou…" at bounding box center [784, 206] width 1568 height 1153
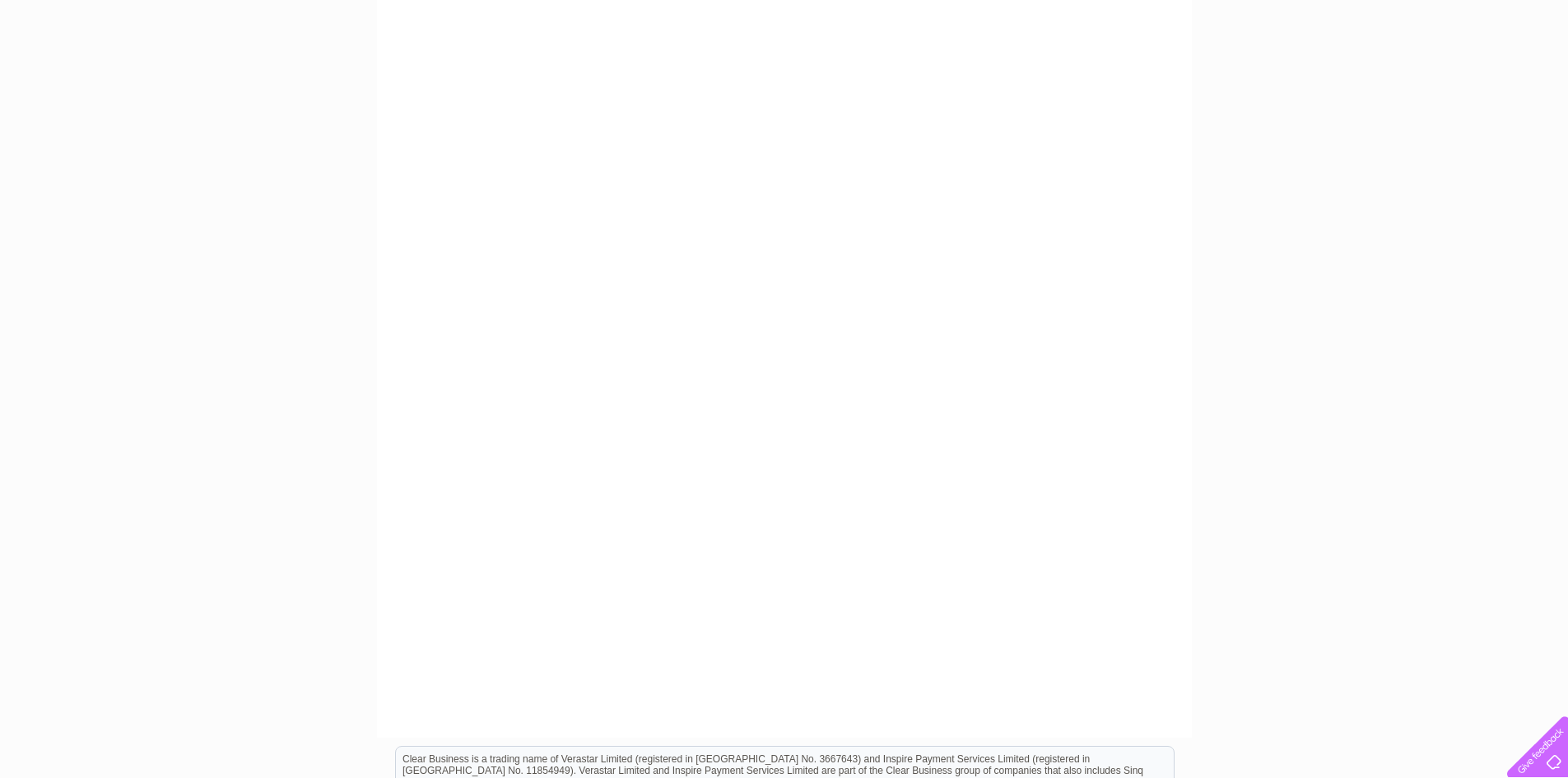
scroll to position [164, 0]
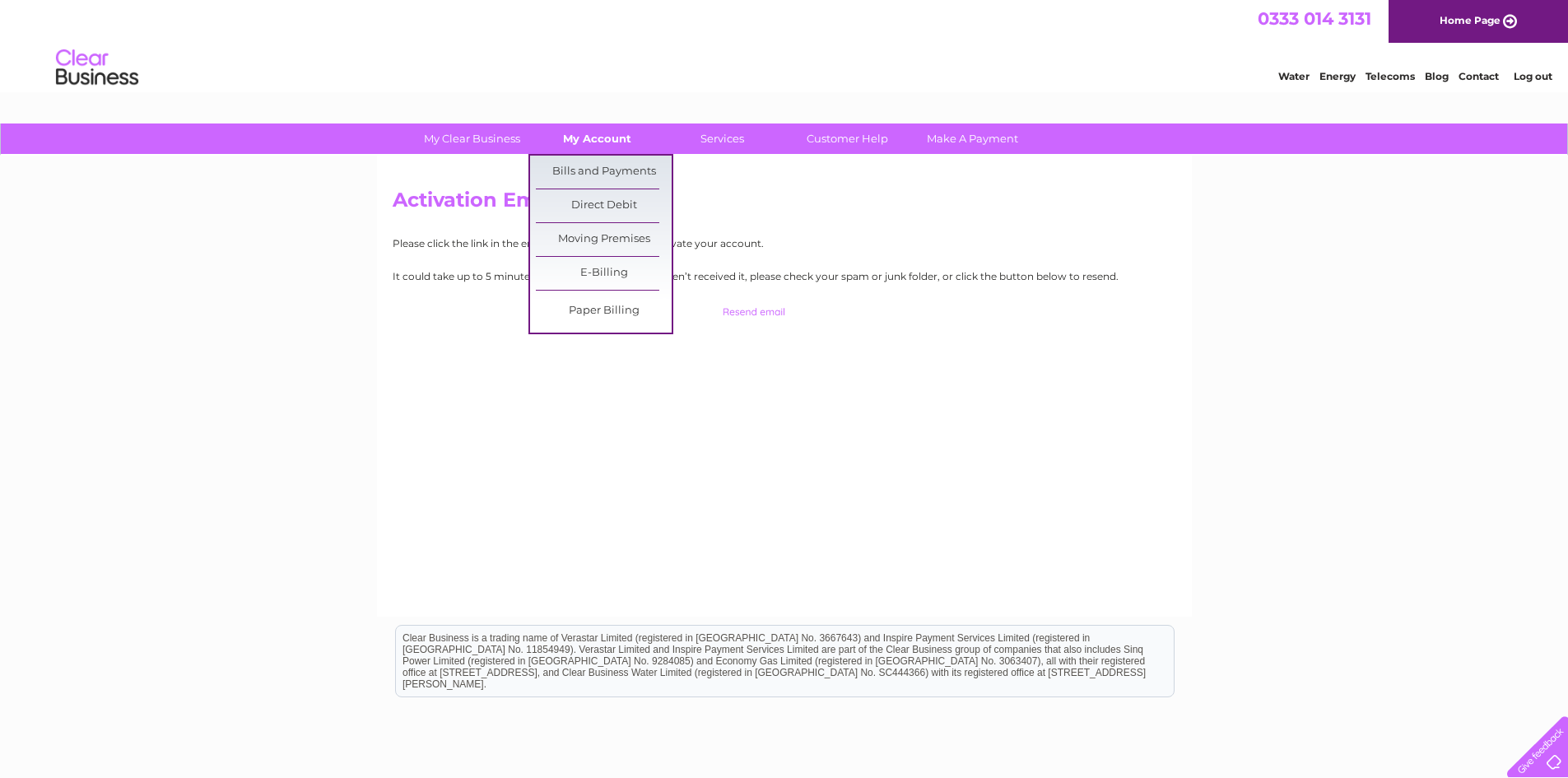
click at [604, 141] on link "My Account" at bounding box center [596, 138] width 136 height 30
click at [603, 163] on link "Bills and Payments" at bounding box center [603, 173] width 136 height 33
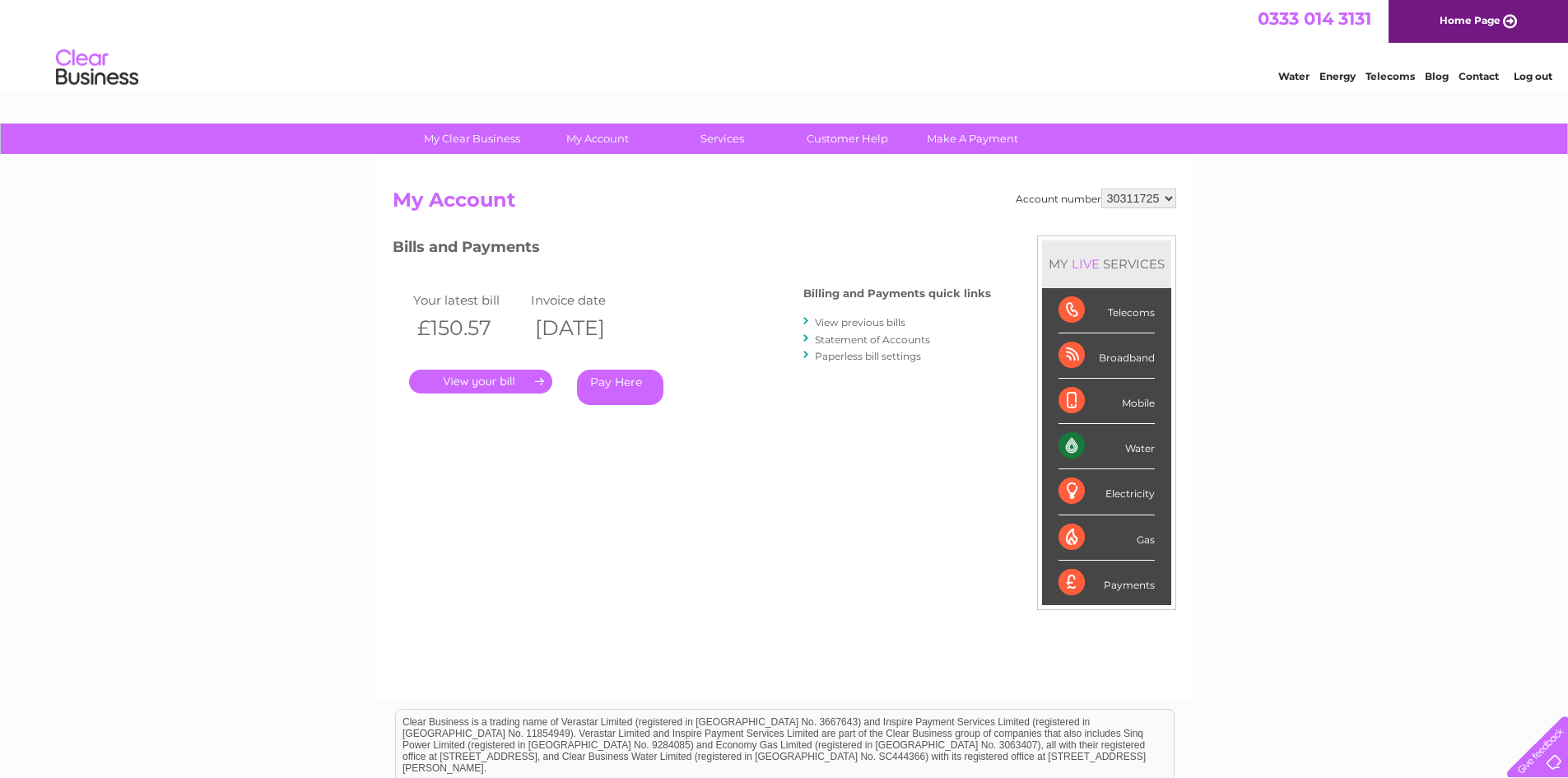
click at [1138, 204] on select "30311725 30321362" at bounding box center [1138, 197] width 75 height 19
select select "30321362"
click at [1101, 188] on select "30311725 30321362" at bounding box center [1138, 197] width 75 height 19
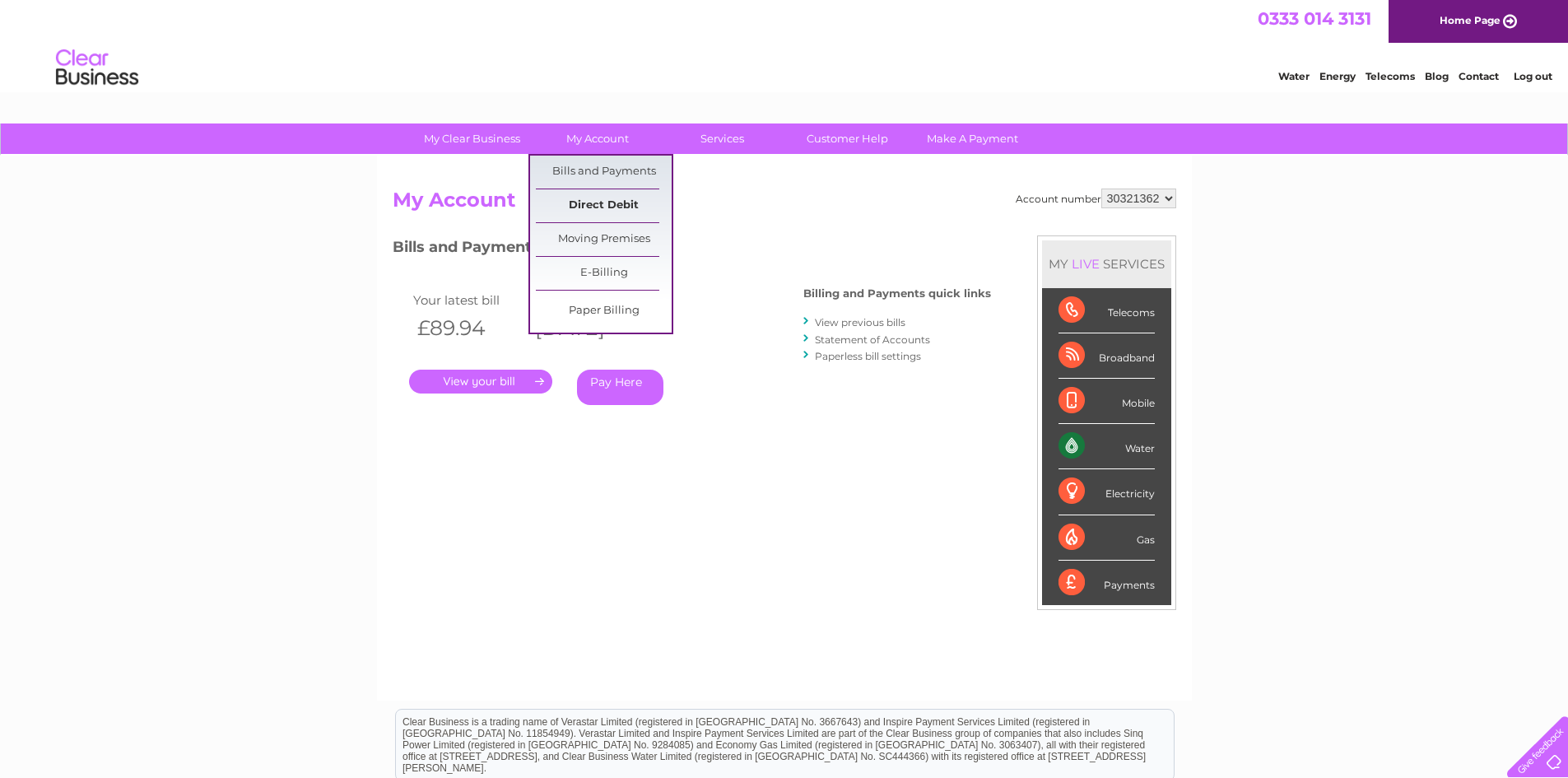
click at [581, 197] on link "Direct Debit" at bounding box center [603, 206] width 136 height 33
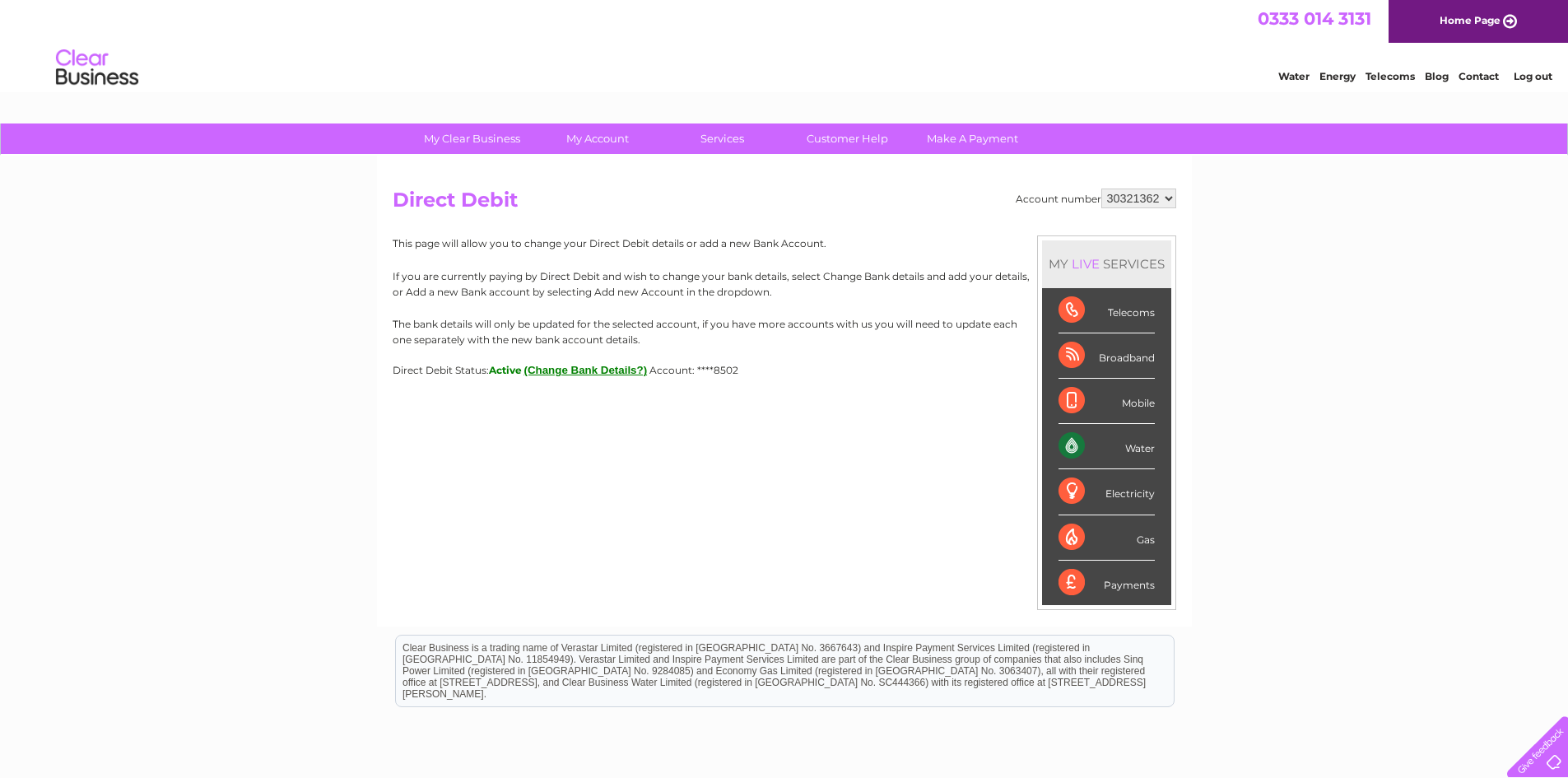
drag, startPoint x: 391, startPoint y: 274, endPoint x: 809, endPoint y: 289, distance: 418.3
click at [809, 289] on div "Account number 30311725 30321362 Direct Debit MY LIVE SERVICES Telecoms Broadba…" at bounding box center [784, 391] width 815 height 471
click at [664, 334] on p "The bank details will only be updated for the selected account, if you have mor…" at bounding box center [784, 331] width 784 height 31
click at [1131, 198] on select "30311725 30321362" at bounding box center [1138, 197] width 75 height 19
select select "30311725"
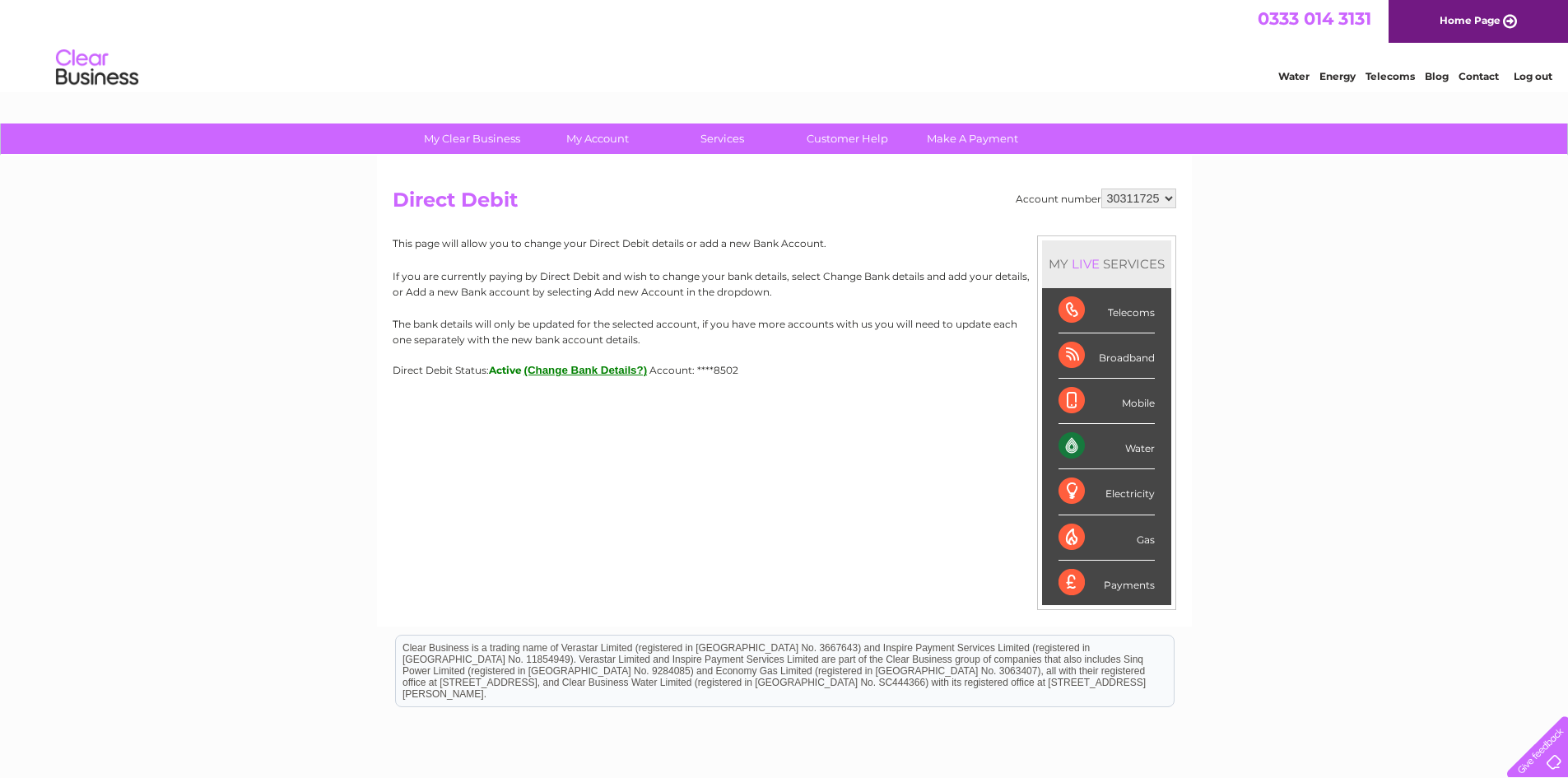
click at [1101, 188] on select "30311725 30321362" at bounding box center [1138, 197] width 75 height 19
drag, startPoint x: 1126, startPoint y: 197, endPoint x: 1127, endPoint y: 208, distance: 11.0
click at [1126, 197] on select "30311725 30321362" at bounding box center [1138, 197] width 75 height 19
select select "30321362"
click at [1101, 188] on select "30311725 30321362" at bounding box center [1138, 197] width 75 height 19
